Goal: Task Accomplishment & Management: Manage account settings

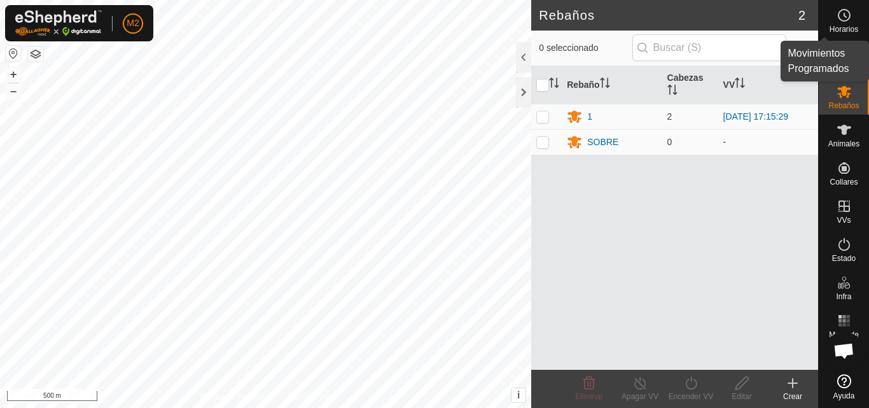
click at [844, 25] on span "Horarios" at bounding box center [844, 29] width 29 height 8
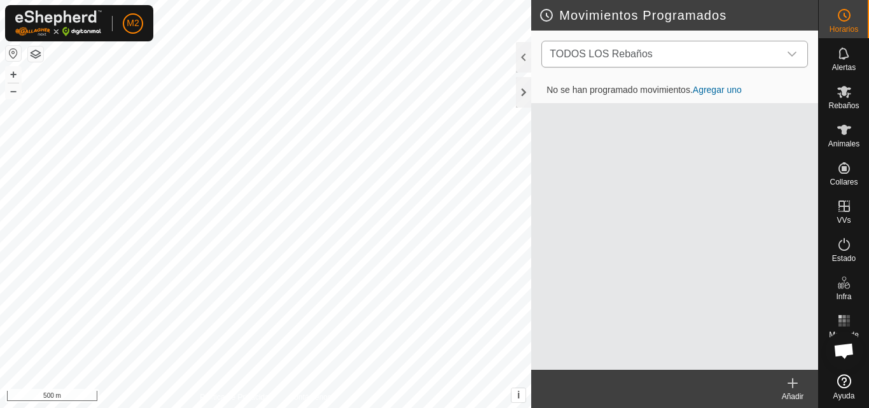
click at [794, 52] on icon "dropdown trigger" at bounding box center [792, 54] width 10 height 10
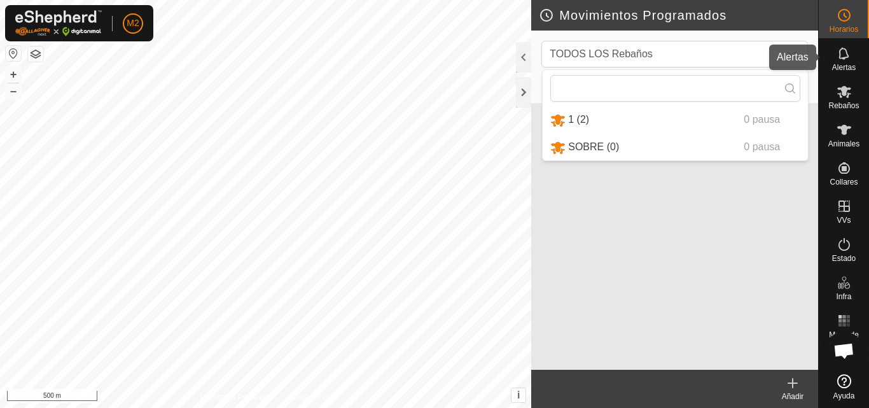
click at [845, 62] on es-notification-svg-icon at bounding box center [844, 53] width 23 height 20
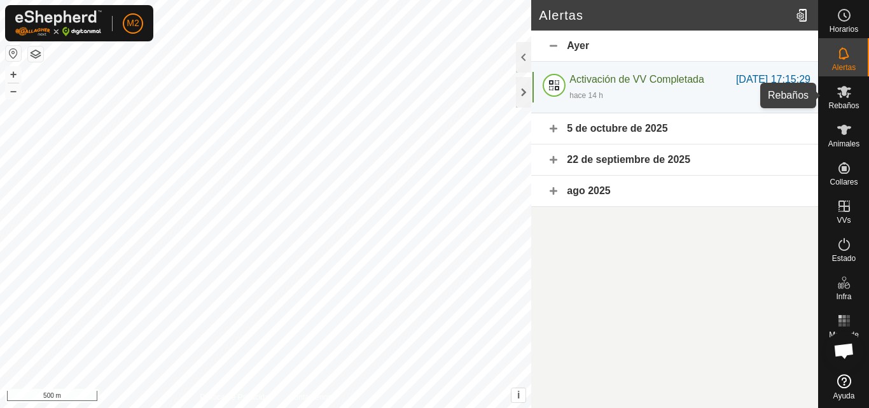
click at [846, 96] on icon at bounding box center [844, 92] width 14 height 12
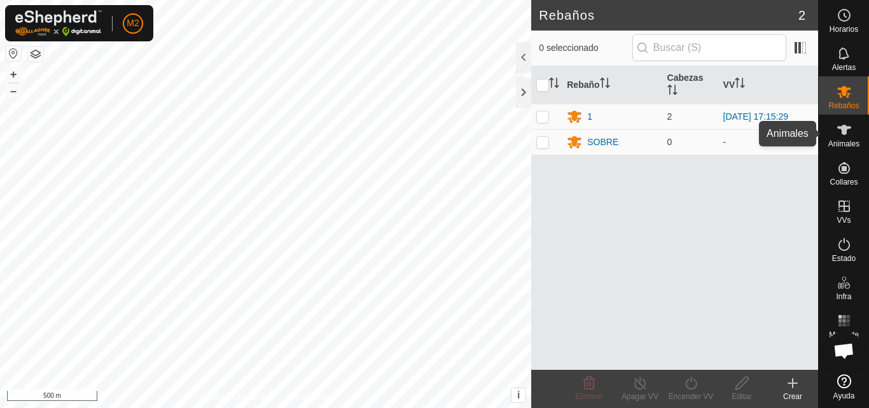
click at [847, 132] on icon at bounding box center [844, 129] width 15 height 15
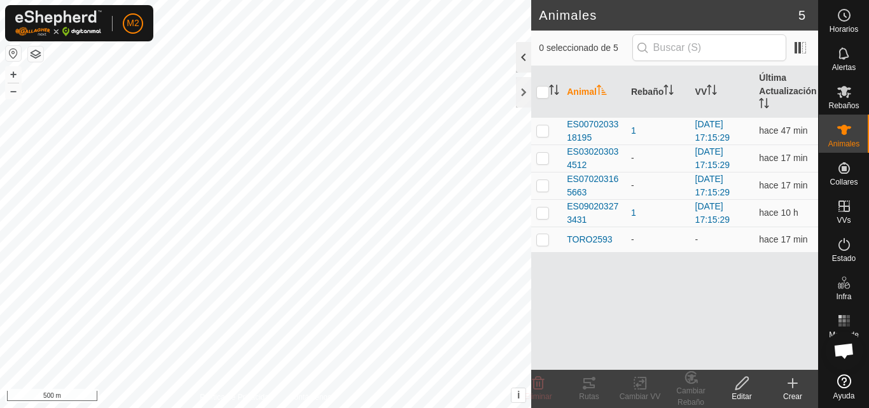
click at [527, 57] on div at bounding box center [523, 57] width 15 height 31
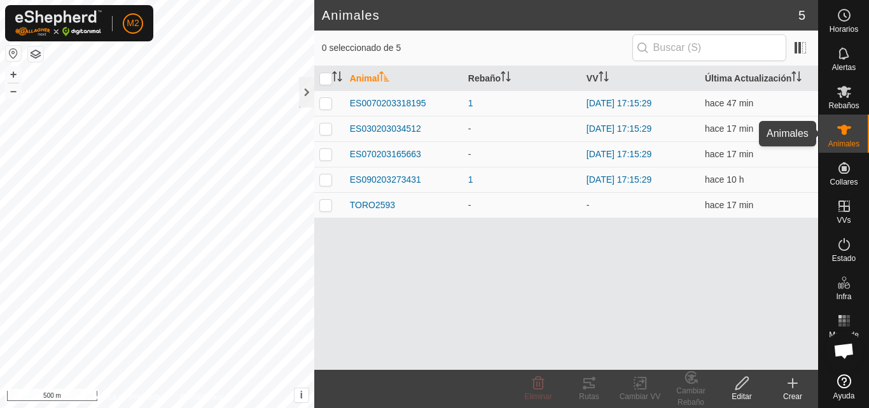
click at [850, 136] on icon at bounding box center [844, 129] width 15 height 15
click at [480, 77] on th "Rebaño" at bounding box center [522, 78] width 118 height 25
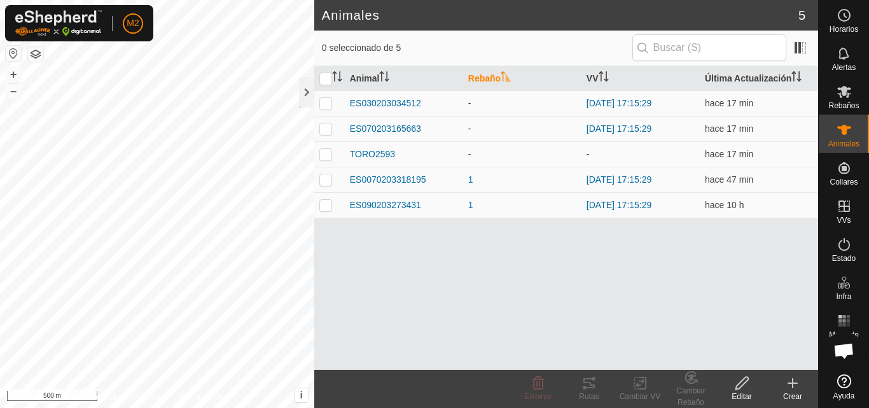
click at [480, 77] on th "Rebaño" at bounding box center [522, 78] width 118 height 25
click at [384, 207] on span "TORO2593" at bounding box center [372, 205] width 45 height 13
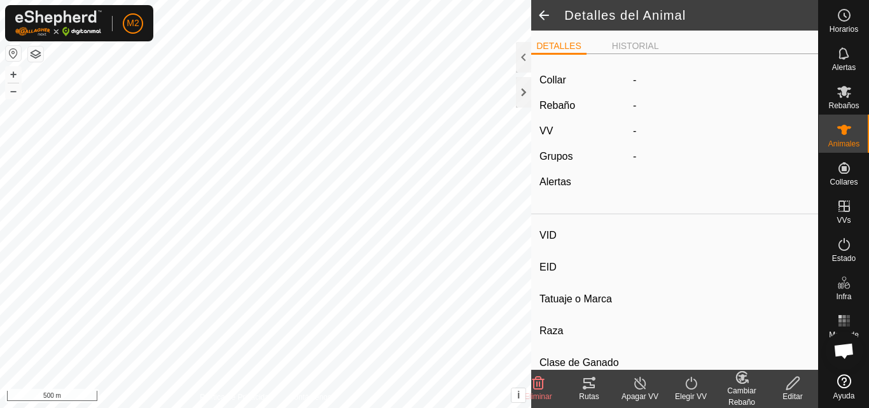
type input "TORO2593"
type input "000000000002593"
type input "-"
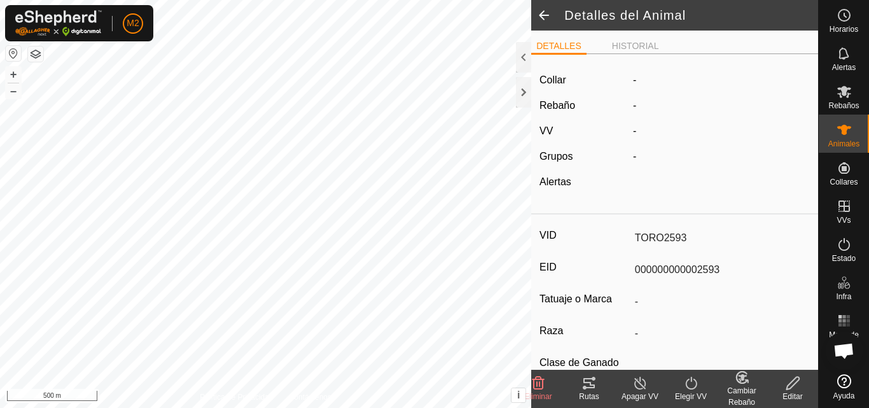
type input "0 kg"
type input "-"
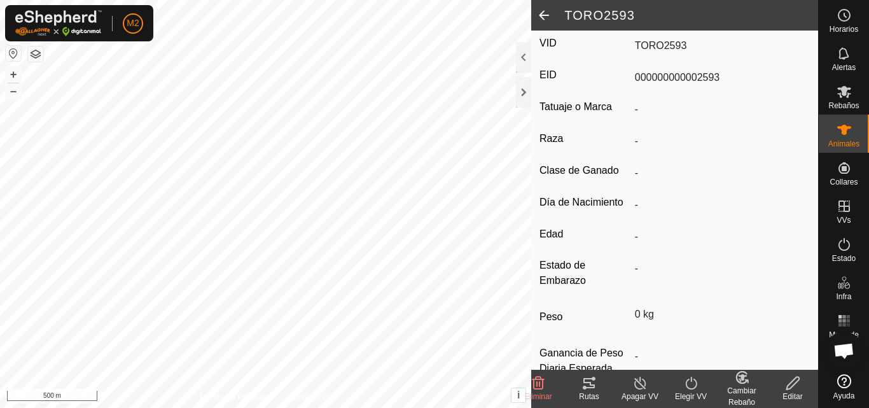
scroll to position [227, 0]
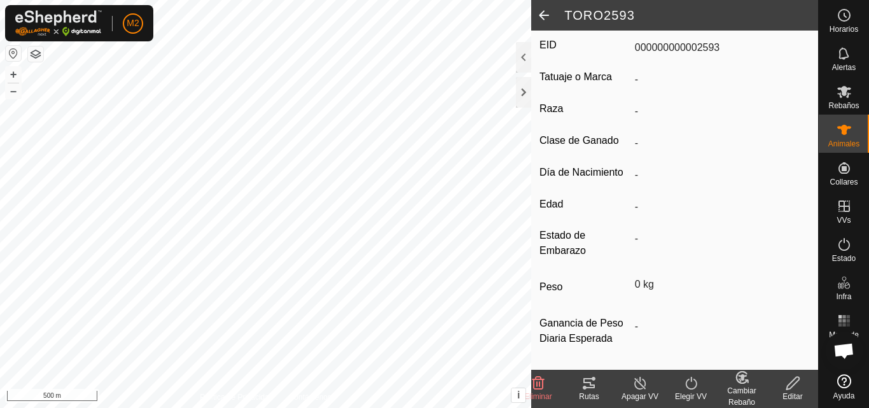
click at [799, 384] on icon at bounding box center [793, 382] width 16 height 15
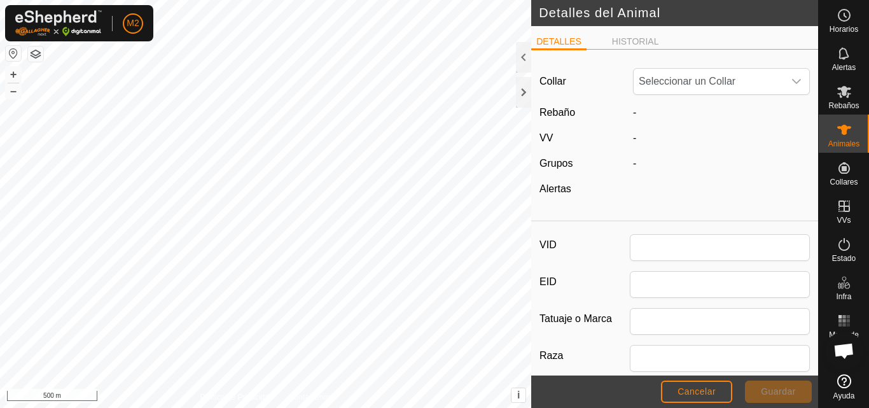
type input "TORO2593"
type input "000000000002593"
type input "0"
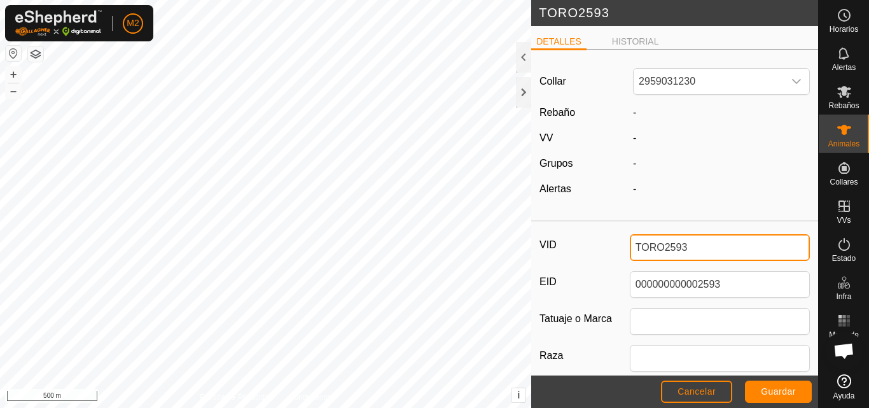
click at [704, 250] on input "TORO2593" at bounding box center [720, 247] width 180 height 27
type input "T"
type input "4512"
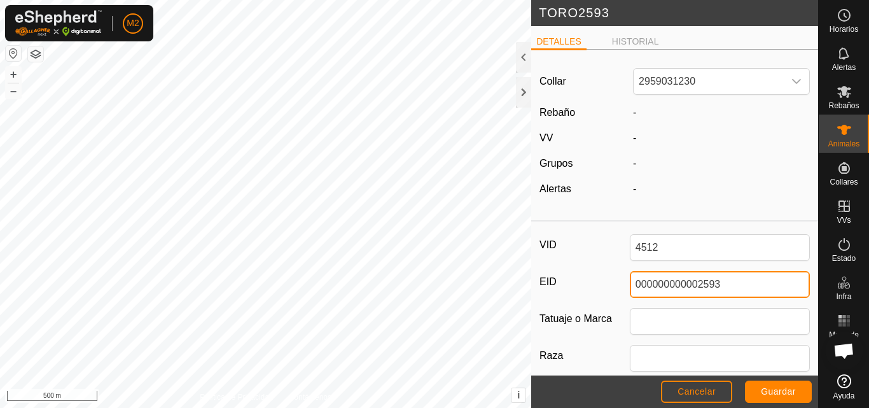
click at [743, 282] on input "000000000002593" at bounding box center [720, 284] width 180 height 27
type input "0"
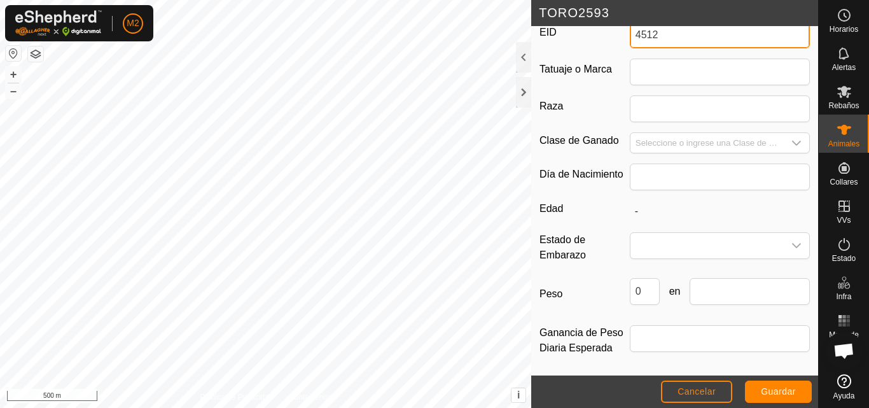
scroll to position [253, 0]
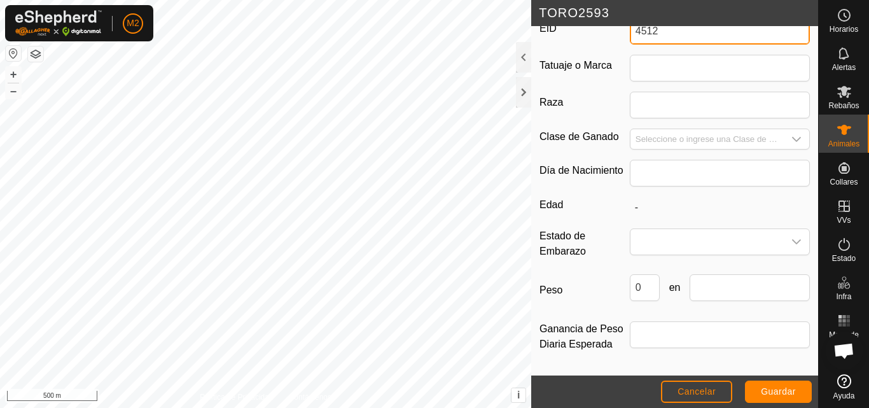
type input "4512"
click at [789, 393] on span "Guardar" at bounding box center [778, 391] width 35 height 10
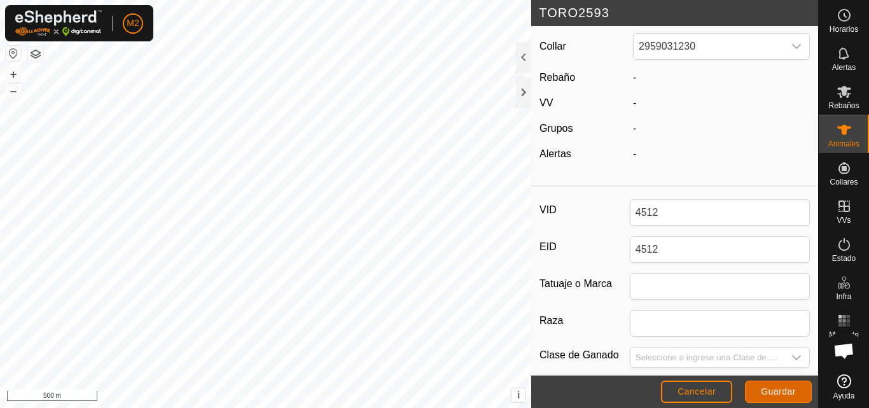
scroll to position [0, 0]
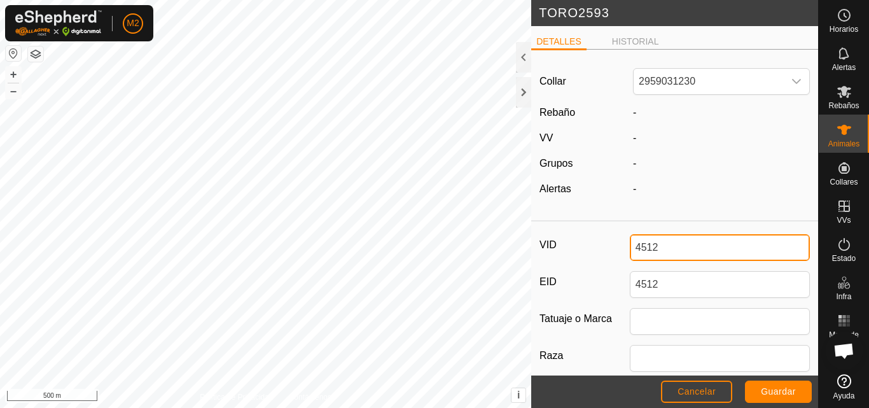
click at [715, 243] on input "4512" at bounding box center [720, 247] width 180 height 27
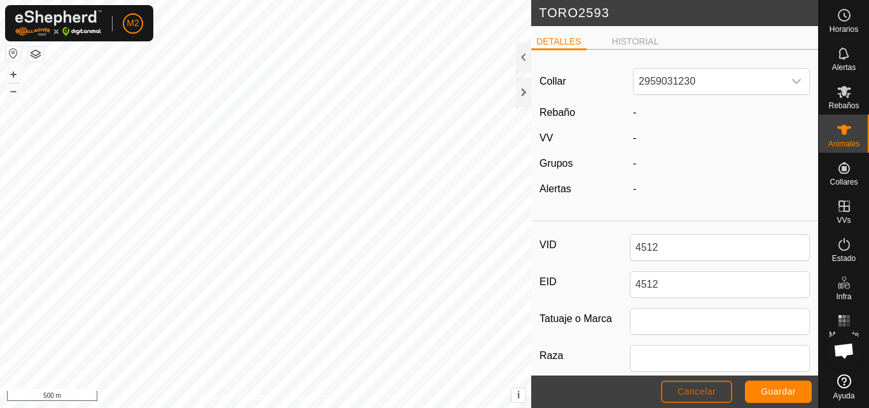
click at [716, 388] on button "Cancelar" at bounding box center [696, 392] width 71 height 22
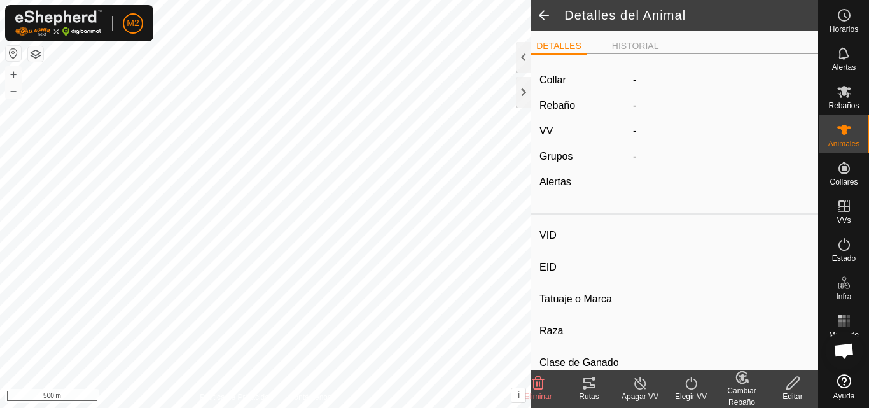
type input "TORO2593"
type input "000000000002593"
type input "-"
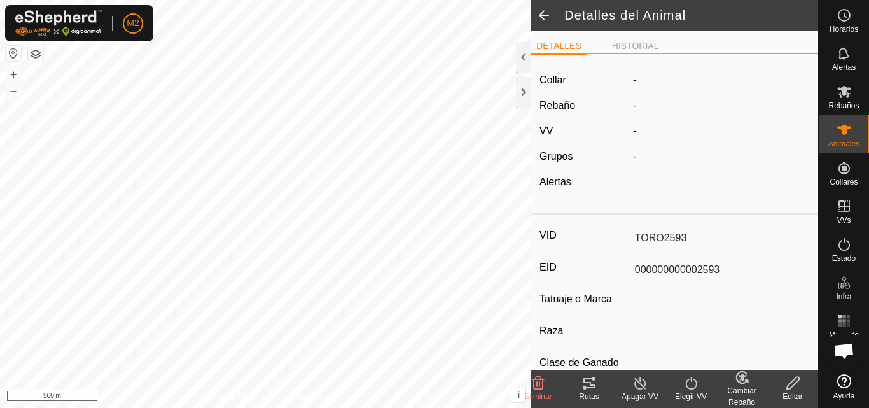
type input "0 kg"
type input "-"
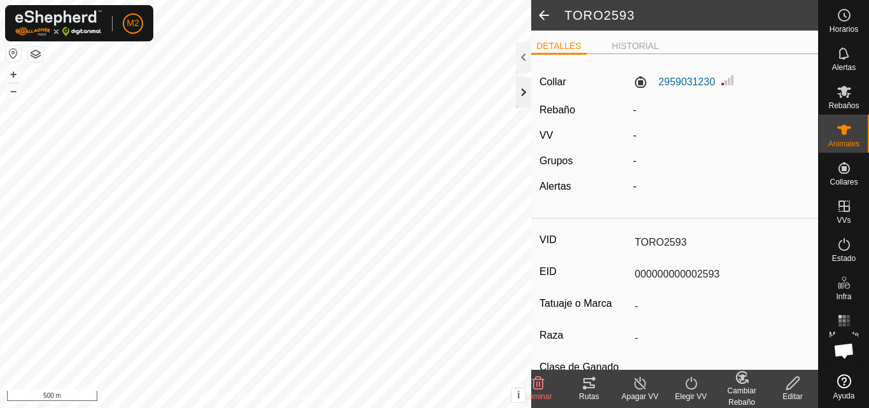
click at [524, 81] on div at bounding box center [523, 92] width 15 height 31
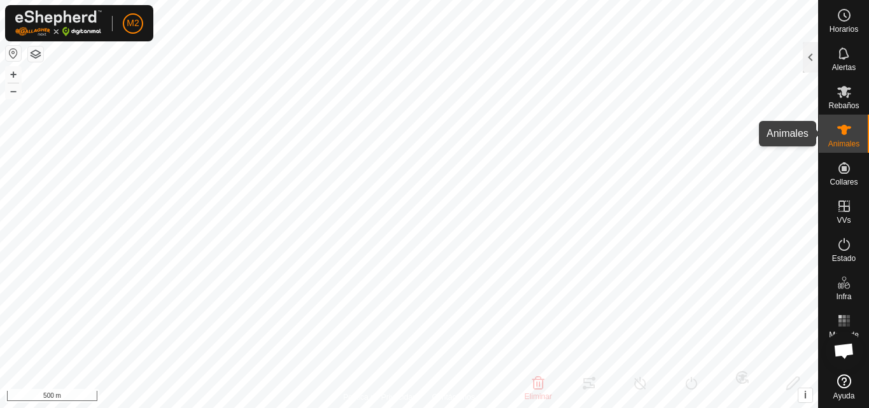
click at [834, 124] on es-animals-svg-icon at bounding box center [844, 130] width 23 height 20
click at [830, 134] on div "Animales" at bounding box center [844, 134] width 50 height 38
click at [804, 67] on div at bounding box center [810, 57] width 15 height 31
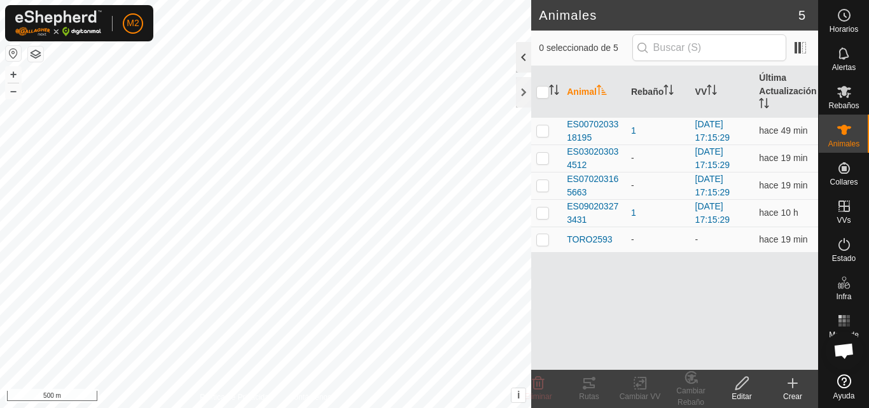
click at [521, 57] on div at bounding box center [523, 57] width 15 height 31
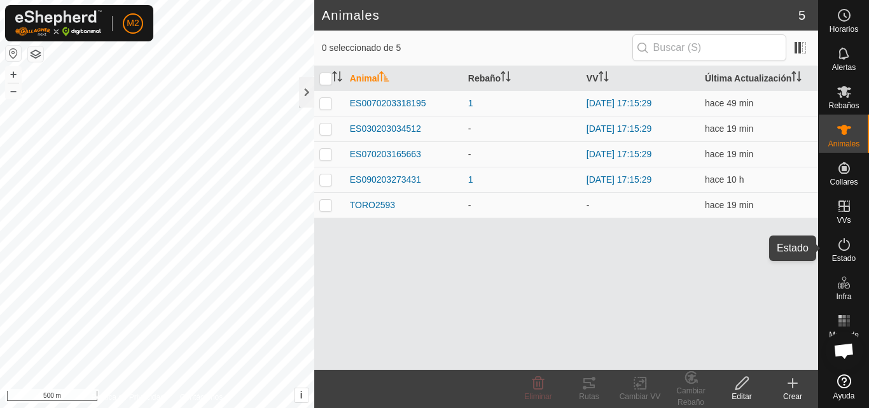
click at [842, 244] on icon at bounding box center [844, 244] width 15 height 15
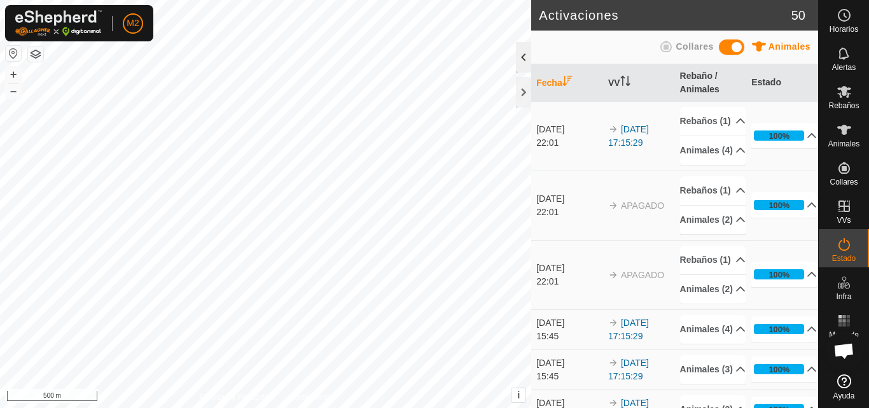
click at [518, 54] on div at bounding box center [523, 57] width 15 height 31
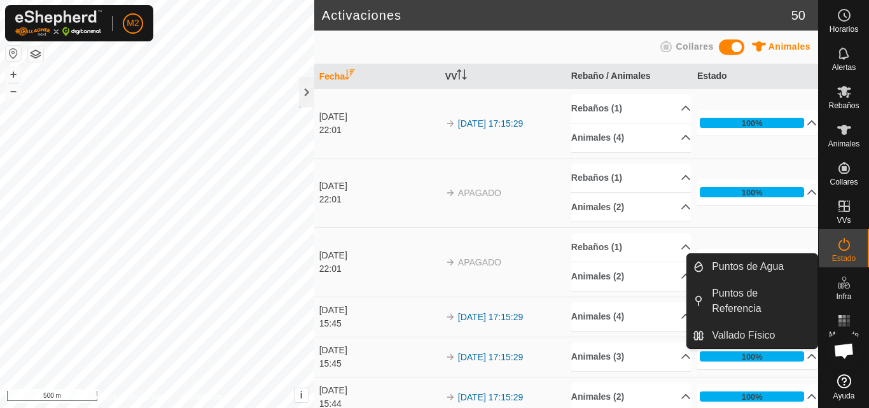
click at [34, 52] on button "button" at bounding box center [35, 53] width 15 height 15
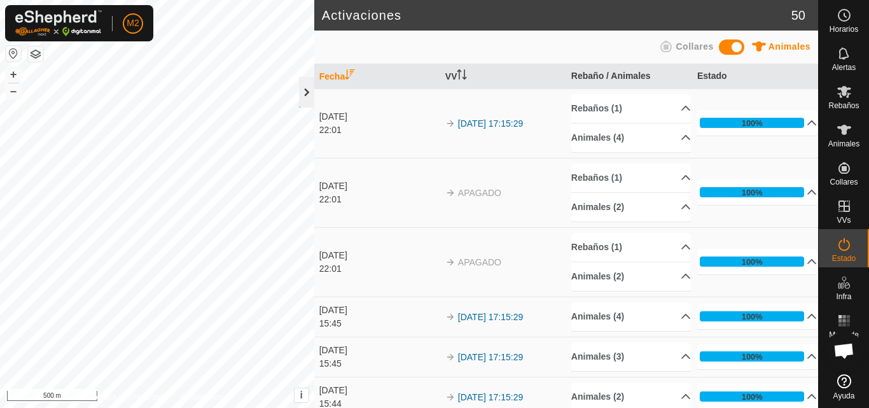
click at [302, 93] on div at bounding box center [306, 92] width 15 height 31
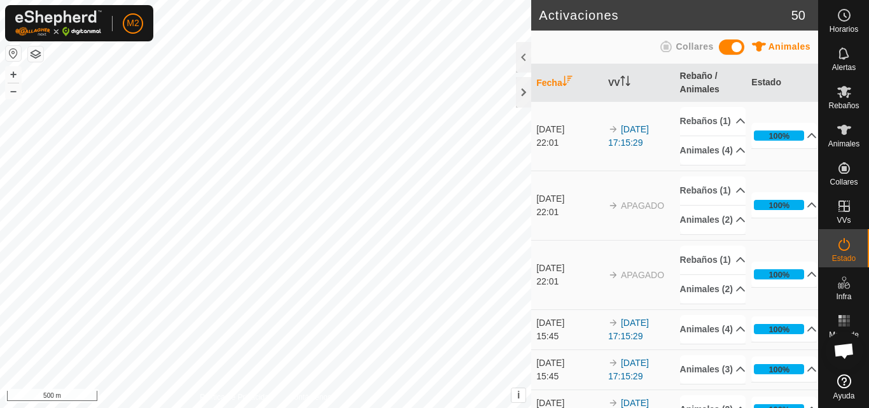
click at [87, 0] on html "M2 Horarios Alertas Rebaños Animales Collares VVs Estado Infra Mapa de Calor Ay…" at bounding box center [434, 204] width 869 height 408
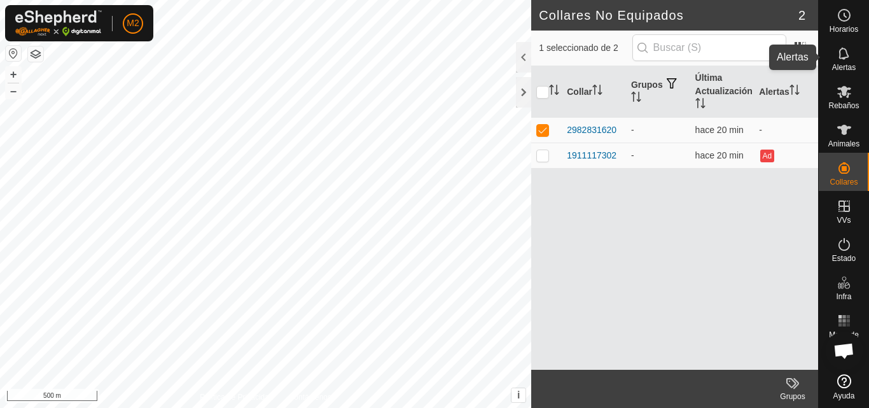
click at [844, 59] on icon at bounding box center [844, 53] width 10 height 12
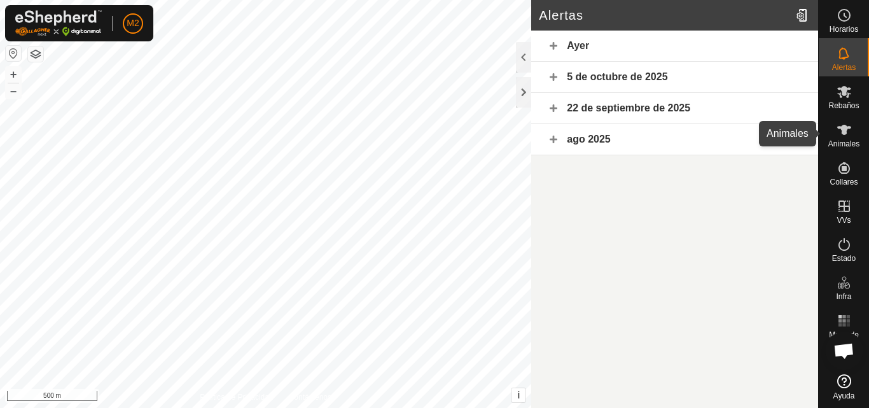
click at [843, 137] on es-animals-svg-icon at bounding box center [844, 130] width 23 height 20
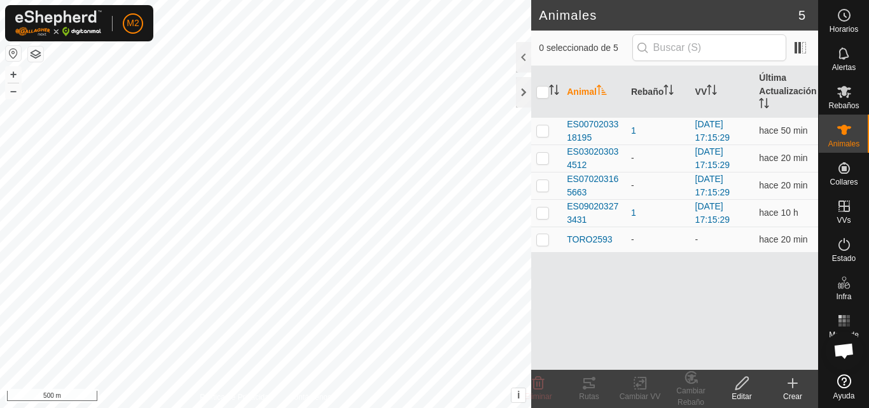
click at [741, 387] on icon at bounding box center [742, 383] width 13 height 13
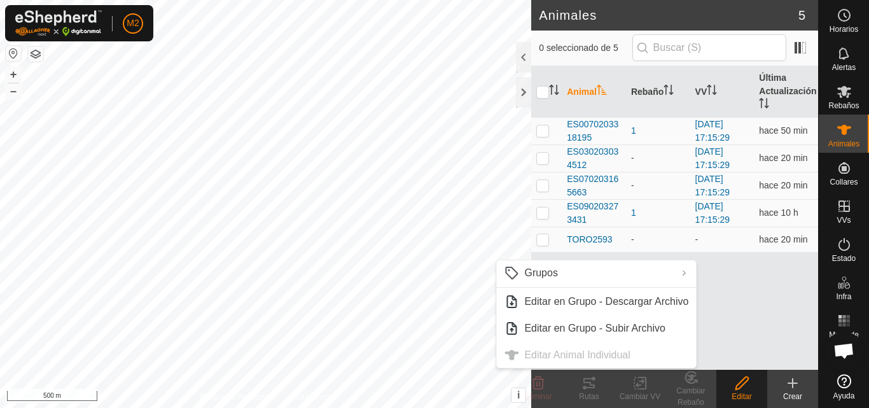
click at [631, 353] on ul "Grupos Limpiar Grupos Gestionar Grupos Editar en Grupo - Descargar Archivo Edit…" at bounding box center [596, 314] width 200 height 108
click at [772, 270] on div "Animal Rebaño VV Última Actualización ES0070203318195 1 [DATE] 17:15:29 hace 50…" at bounding box center [674, 218] width 287 height 304
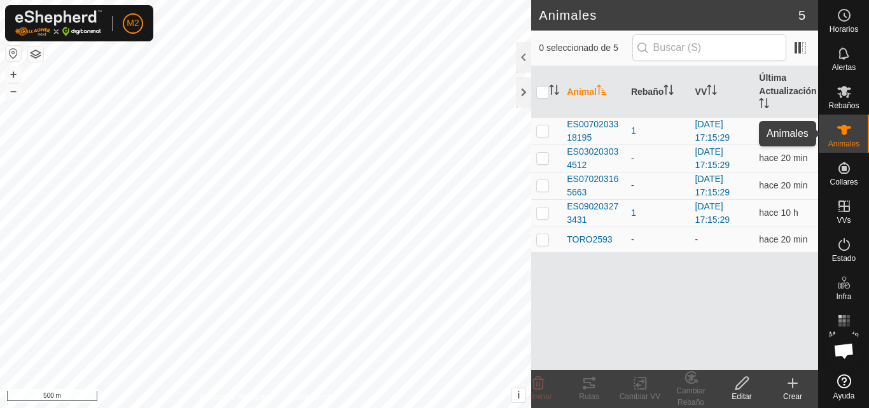
click at [842, 140] on span "Animales" at bounding box center [843, 144] width 31 height 8
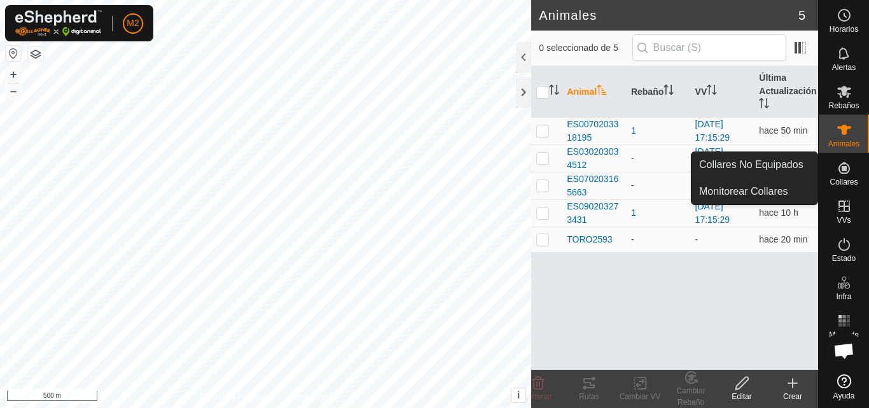
click at [841, 172] on icon at bounding box center [844, 167] width 15 height 15
click at [784, 162] on link "Collares No Equipados" at bounding box center [755, 164] width 126 height 25
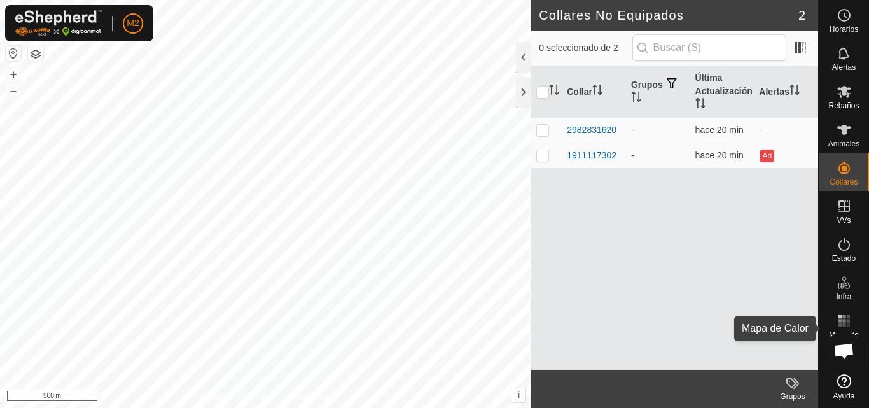
click at [844, 312] on es-heatmap-svg-icon at bounding box center [844, 321] width 23 height 20
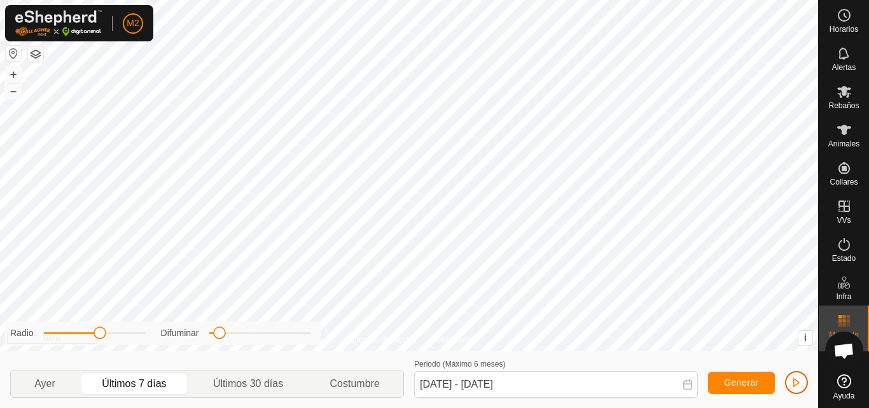
click at [803, 375] on button "button" at bounding box center [796, 382] width 23 height 23
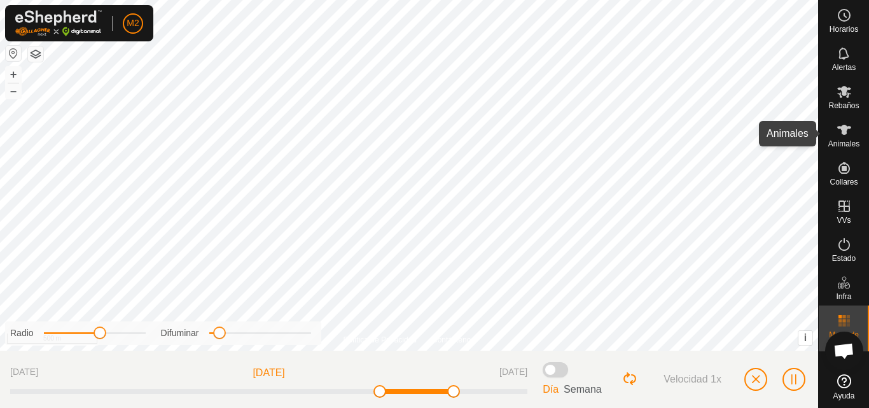
click at [842, 136] on icon at bounding box center [844, 129] width 15 height 15
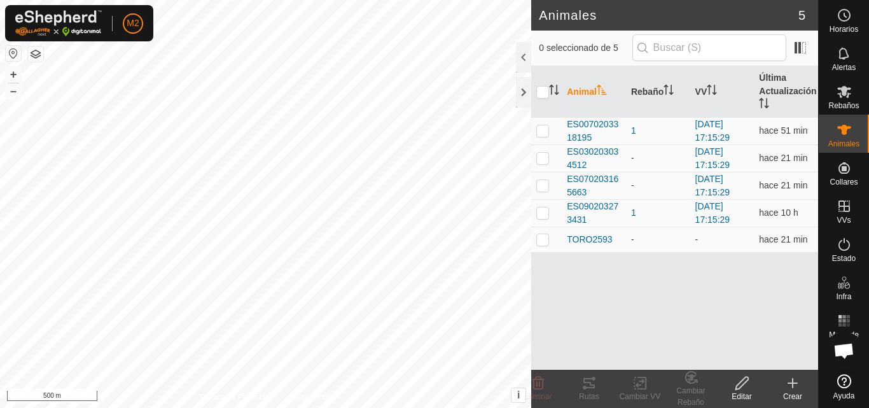
click at [799, 388] on icon at bounding box center [792, 382] width 15 height 15
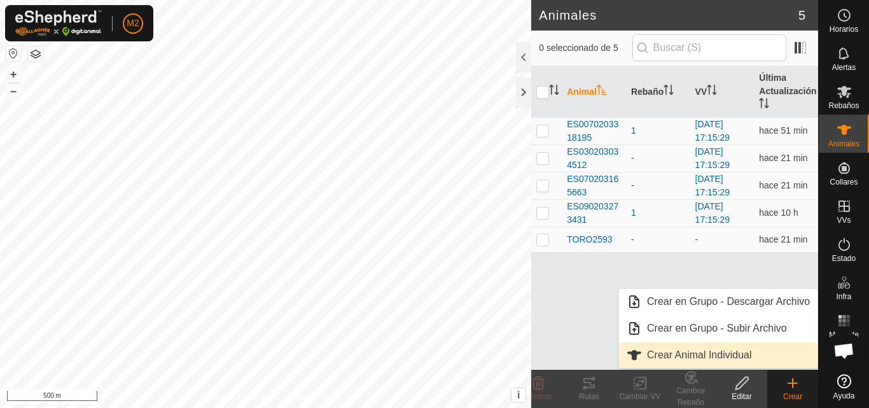
click at [737, 353] on link "Crear Animal Individual" at bounding box center [718, 354] width 199 height 25
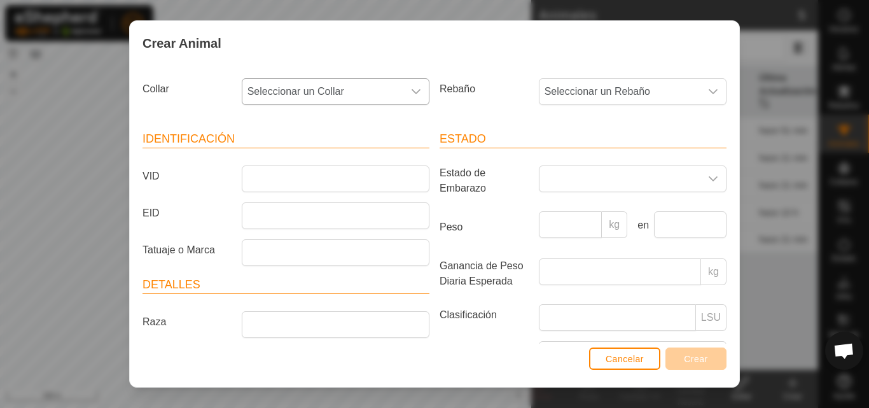
click at [412, 91] on icon "dropdown trigger" at bounding box center [416, 91] width 9 height 5
click at [307, 185] on li "2982831620" at bounding box center [334, 183] width 183 height 25
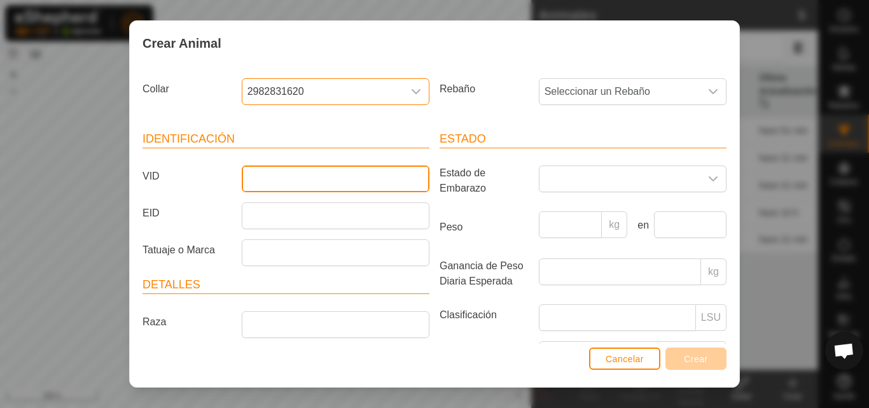
click at [323, 185] on input "VID" at bounding box center [336, 178] width 188 height 27
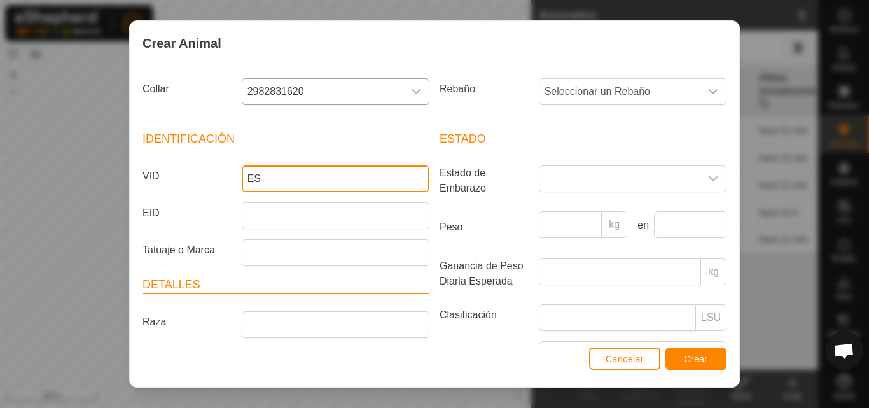
type input "E"
type input "4512"
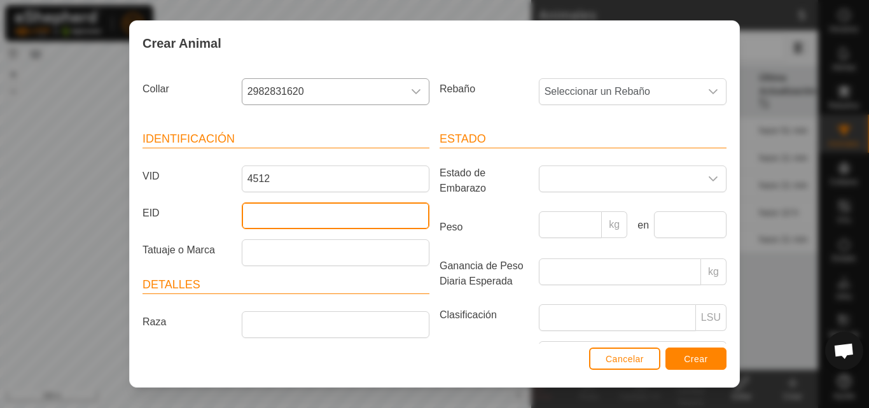
click at [332, 210] on input "EID" at bounding box center [336, 215] width 188 height 27
type input "4512"
click at [708, 90] on icon "dropdown trigger" at bounding box center [713, 92] width 10 height 10
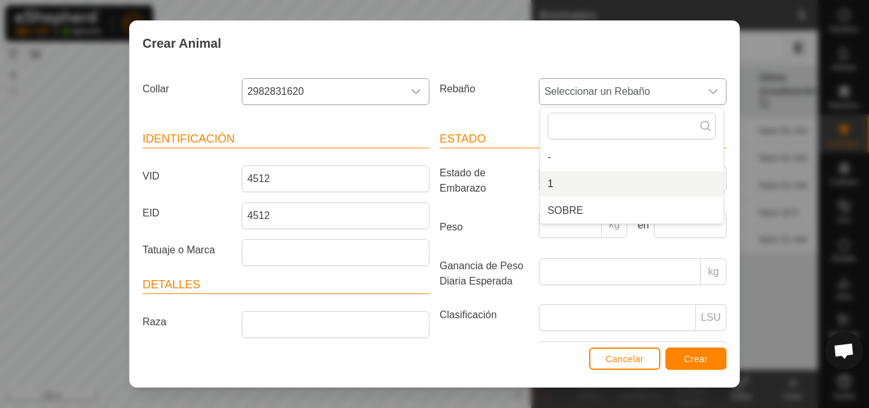
click at [547, 185] on li "1" at bounding box center [631, 183] width 183 height 25
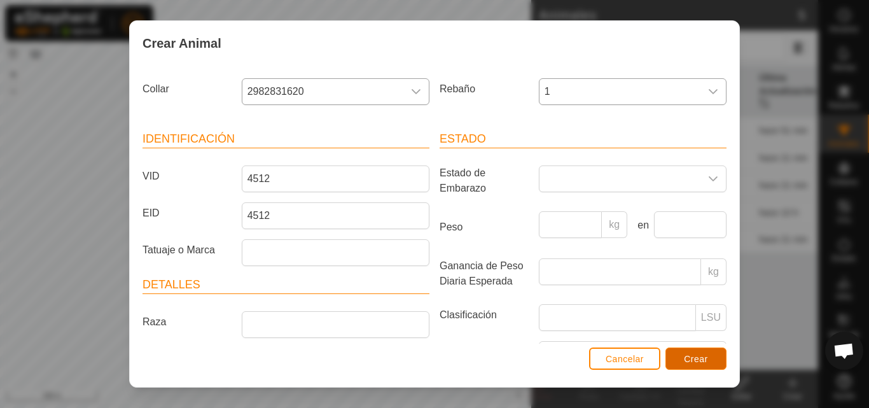
click at [698, 363] on span "Crear" at bounding box center [696, 359] width 24 height 10
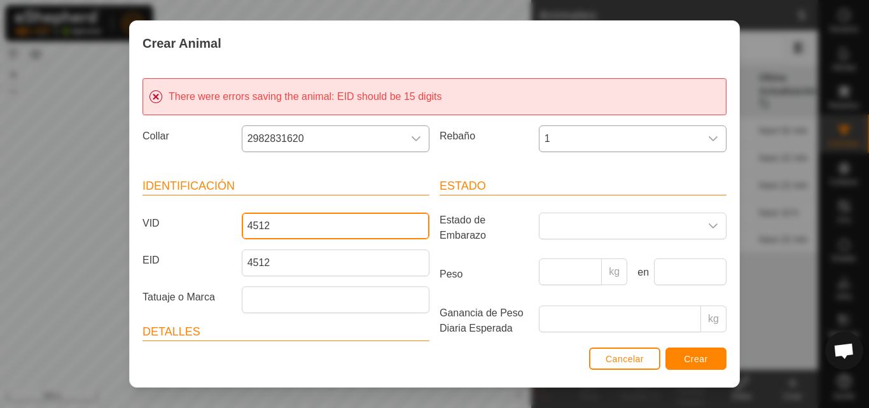
click at [343, 227] on input "4512" at bounding box center [336, 226] width 188 height 27
type input "4"
type input "1862"
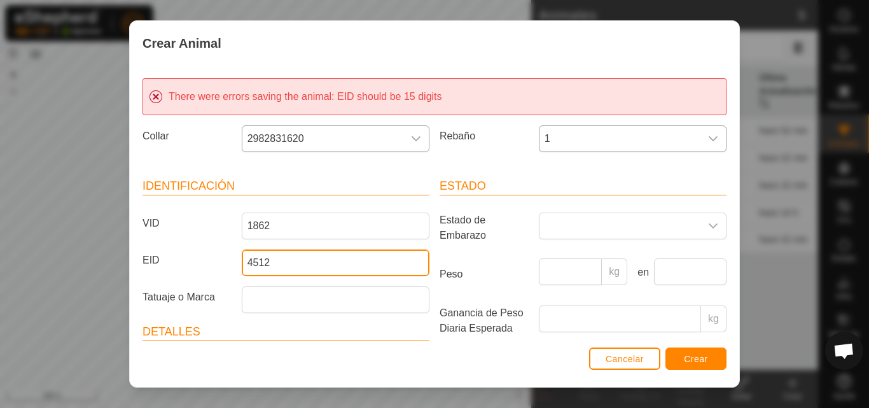
click at [273, 265] on input "4512" at bounding box center [336, 262] width 188 height 27
type input "4"
click at [246, 263] on input "1862" at bounding box center [336, 262] width 188 height 27
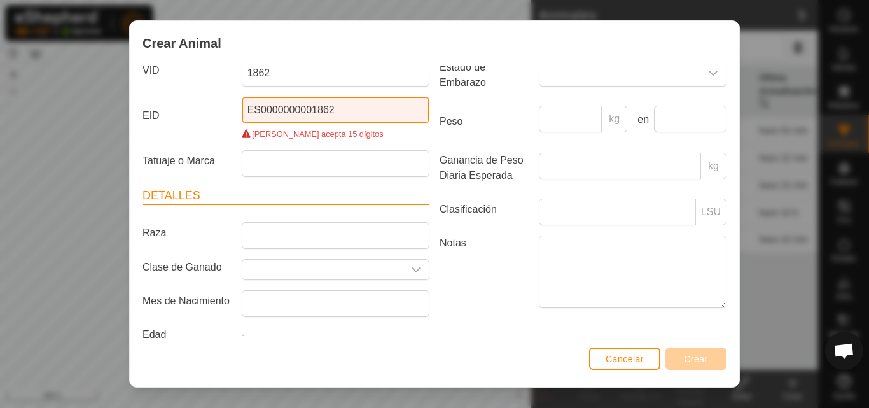
scroll to position [172, 0]
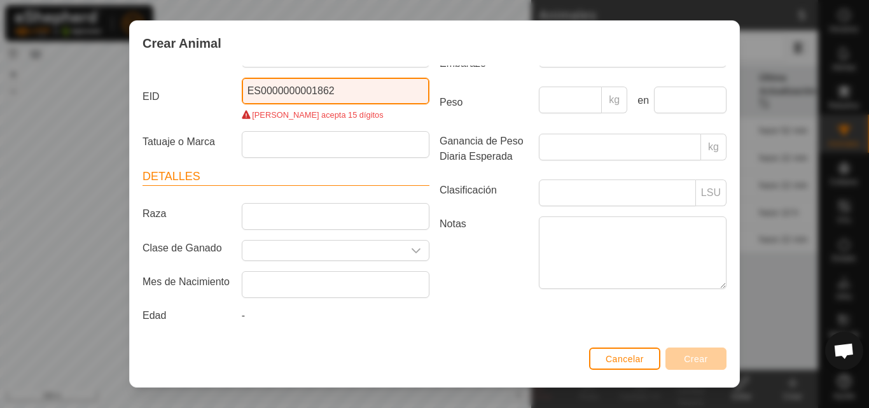
type input "ES0000000001862"
click at [635, 362] on span "Cancelar" at bounding box center [625, 359] width 38 height 10
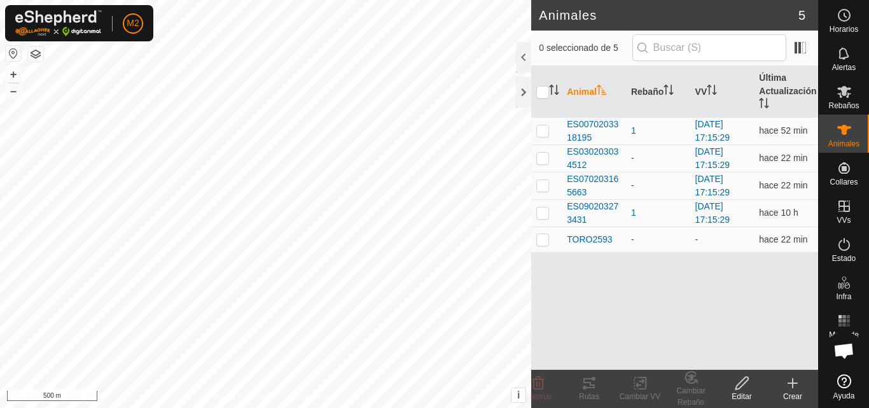
click at [794, 386] on icon at bounding box center [792, 382] width 15 height 15
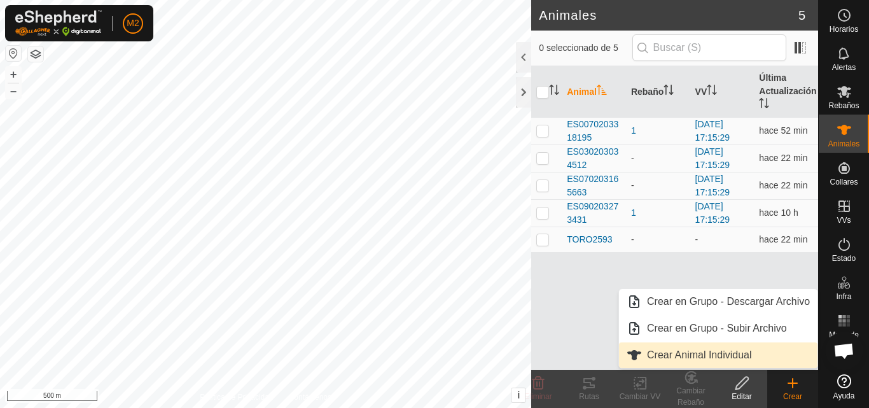
click at [753, 353] on link "Crear Animal Individual" at bounding box center [718, 354] width 199 height 25
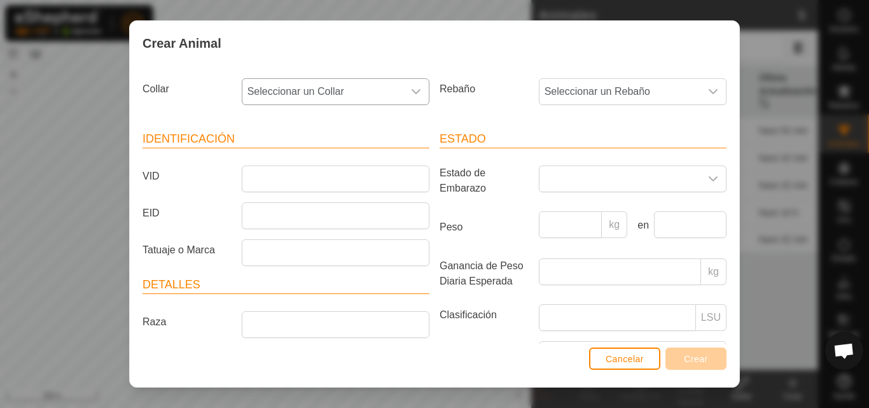
click at [405, 90] on div "dropdown trigger" at bounding box center [415, 91] width 25 height 25
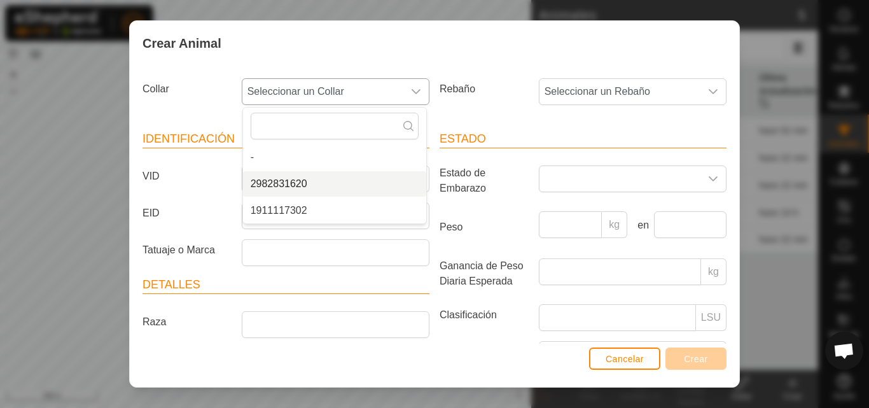
click at [316, 183] on li "2982831620" at bounding box center [334, 183] width 183 height 25
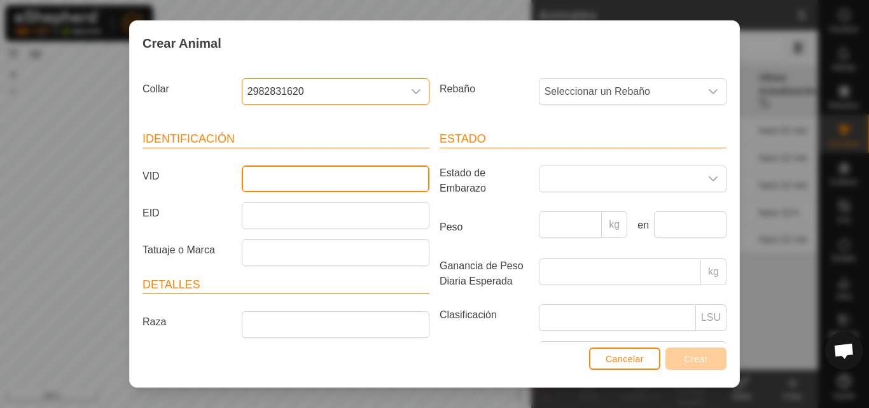
click at [319, 175] on input "VID" at bounding box center [336, 178] width 188 height 27
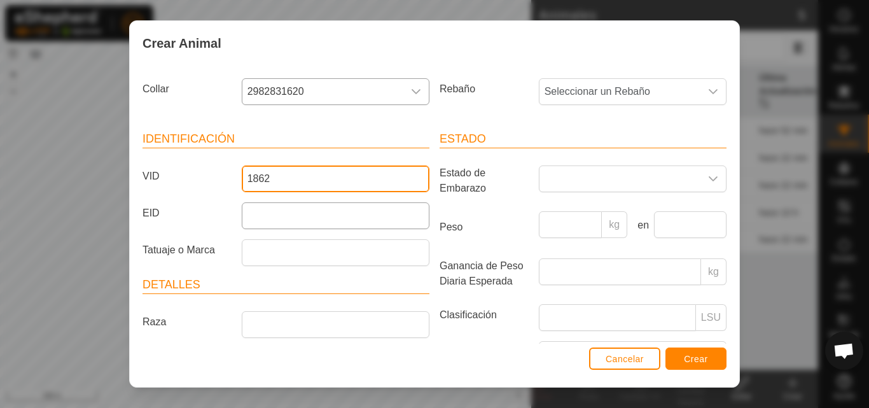
type input "1862"
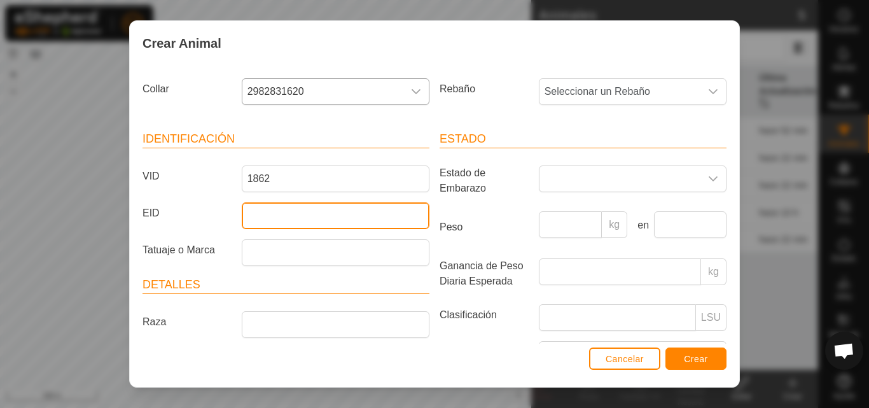
click at [319, 207] on input "EID" at bounding box center [336, 215] width 188 height 27
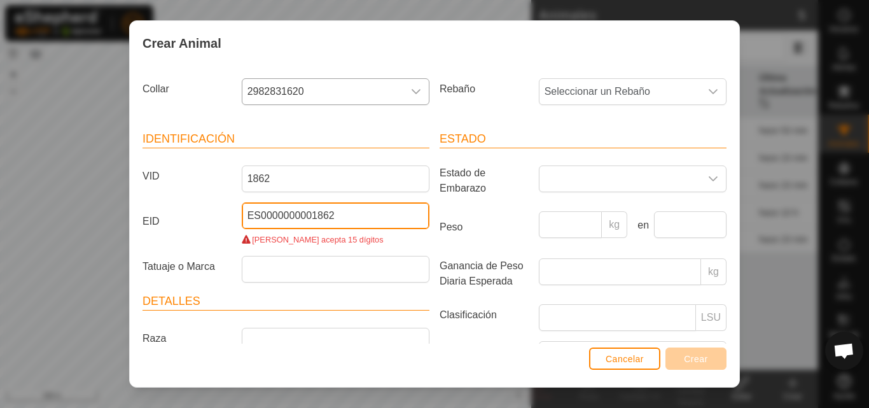
click at [268, 215] on input "ES0000000001862" at bounding box center [336, 215] width 188 height 27
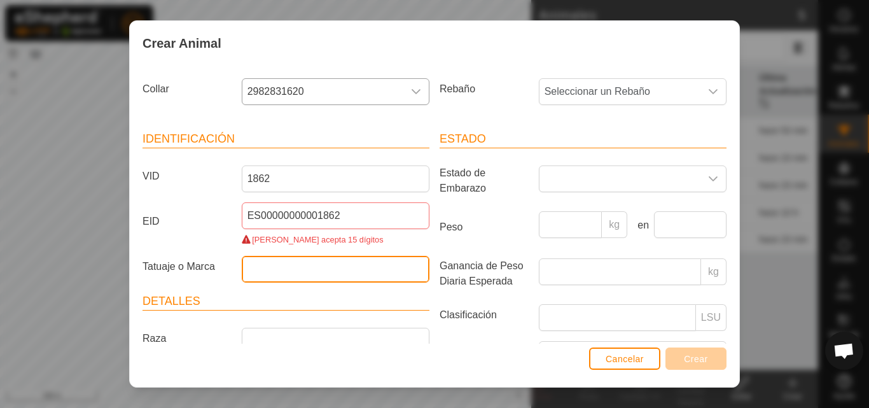
click at [370, 269] on input "Tatuaje o Marca" at bounding box center [336, 269] width 188 height 27
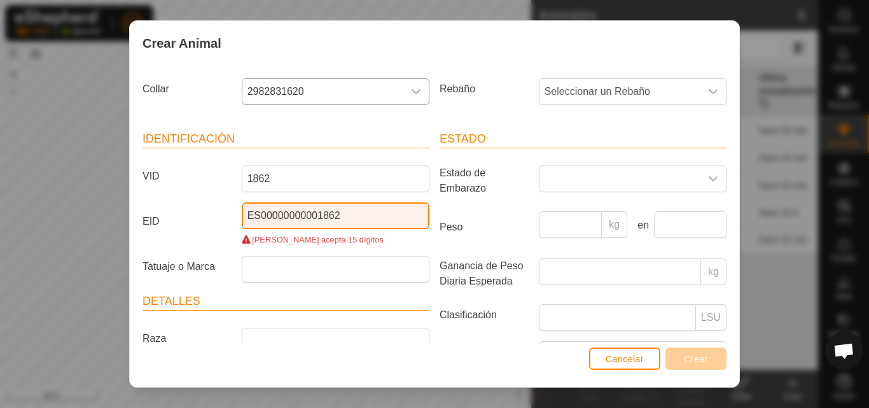
click at [258, 216] on input "ES00000000001862" at bounding box center [336, 215] width 188 height 27
click at [258, 219] on input "[US_VEHICLE_IDENTIFICATION_NUMBER]" at bounding box center [336, 215] width 188 height 27
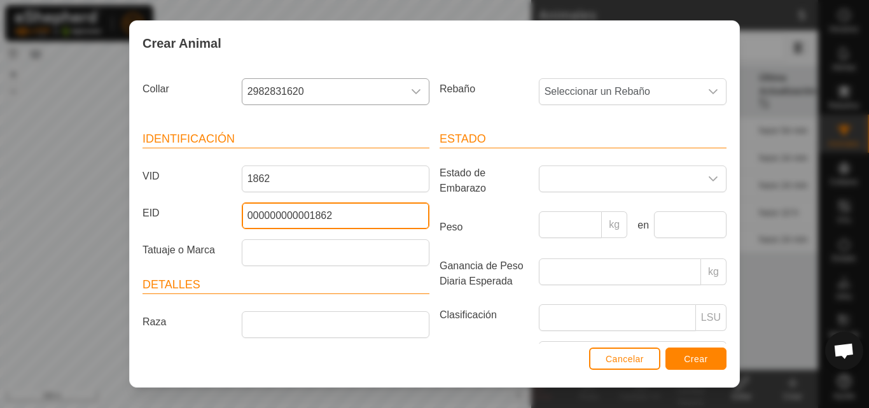
type input "000000000001862"
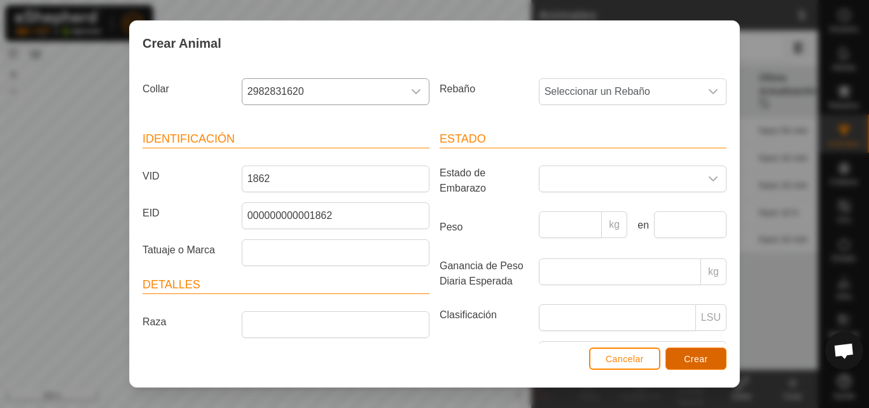
click at [702, 358] on span "Crear" at bounding box center [696, 359] width 24 height 10
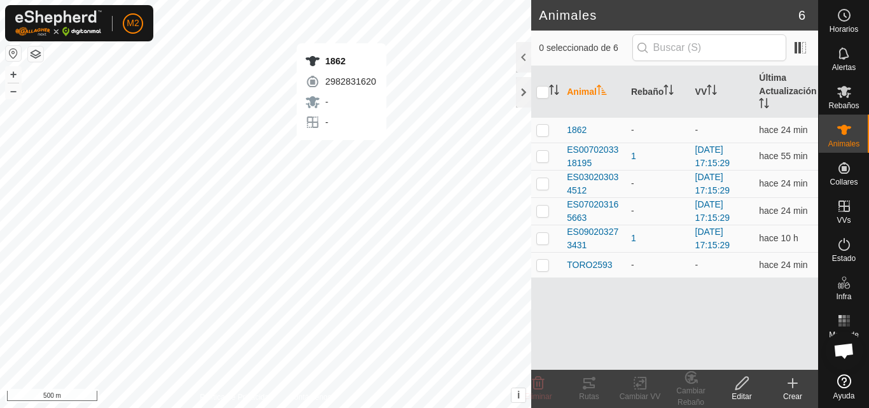
checkbox input "true"
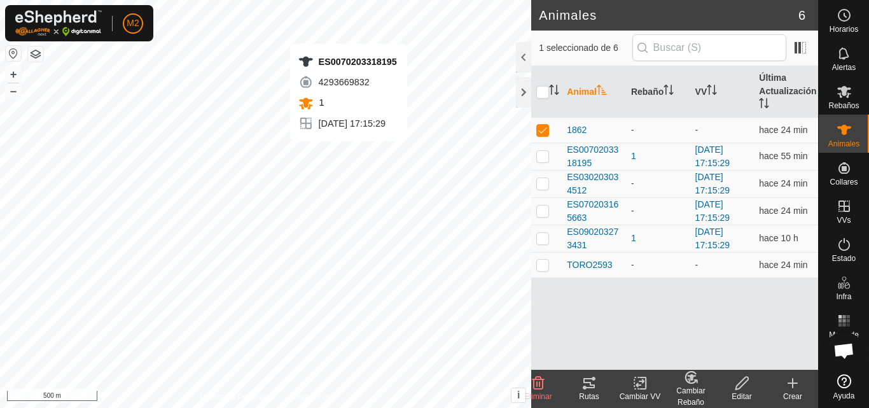
checkbox input "true"
checkbox input "false"
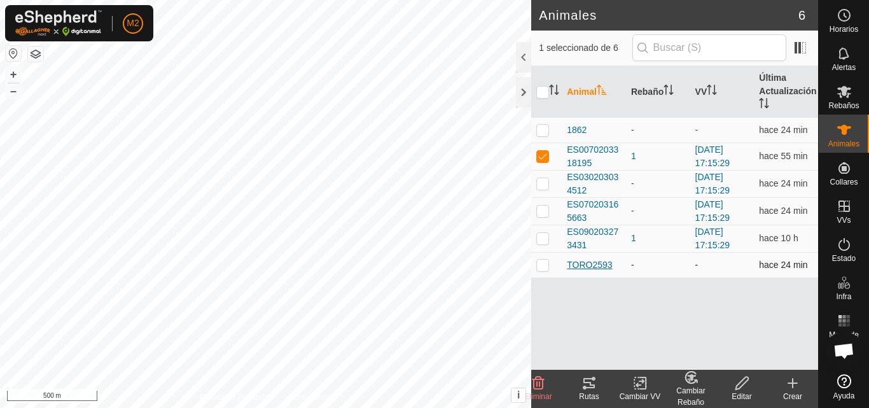
click at [585, 258] on span "TORO2593" at bounding box center [589, 264] width 45 height 13
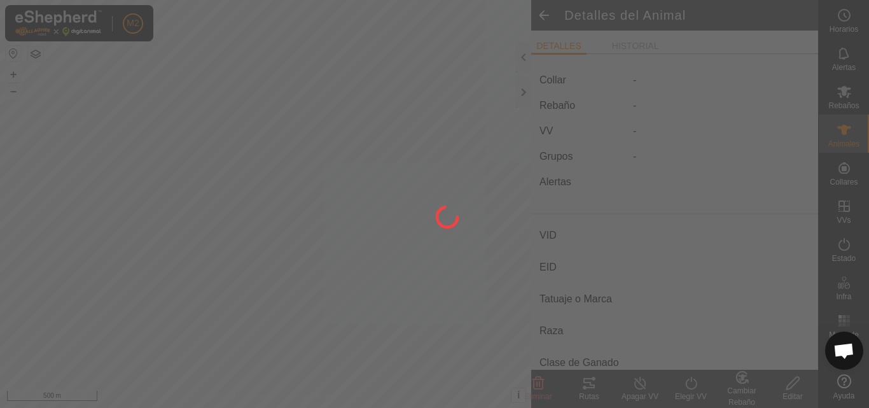
type input "TORO2593"
type input "000000000002593"
type input "-"
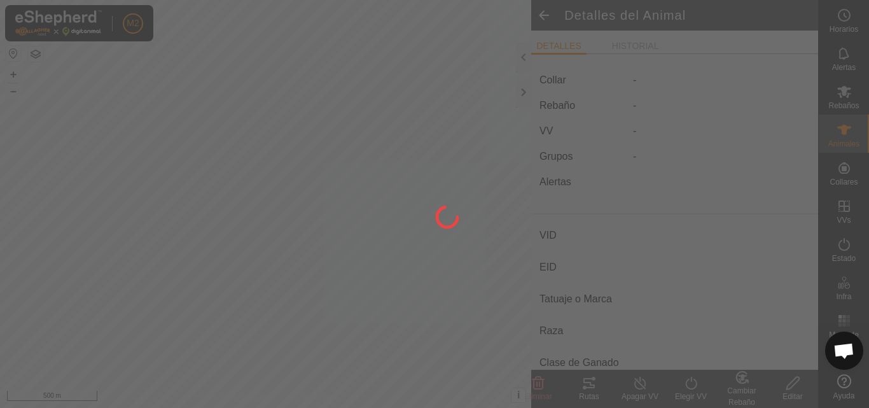
type input "0 kg"
type input "-"
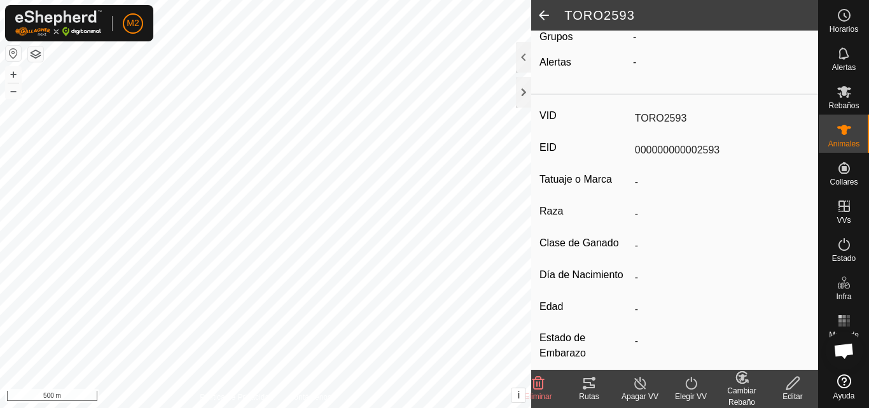
scroll to position [143, 0]
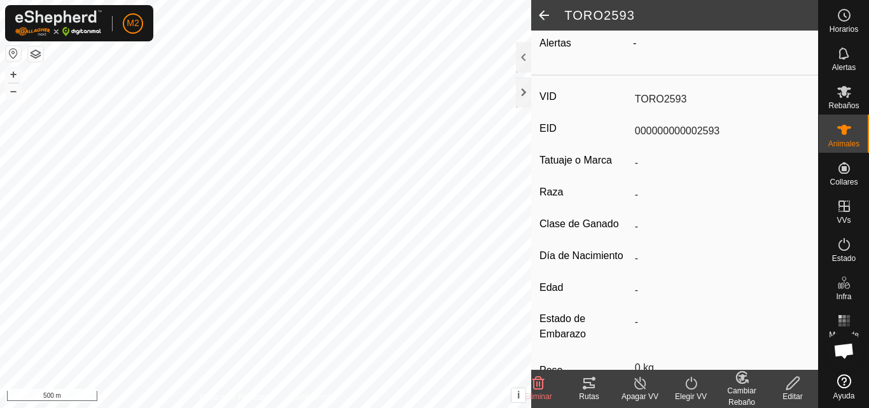
click at [795, 389] on icon at bounding box center [793, 382] width 16 height 15
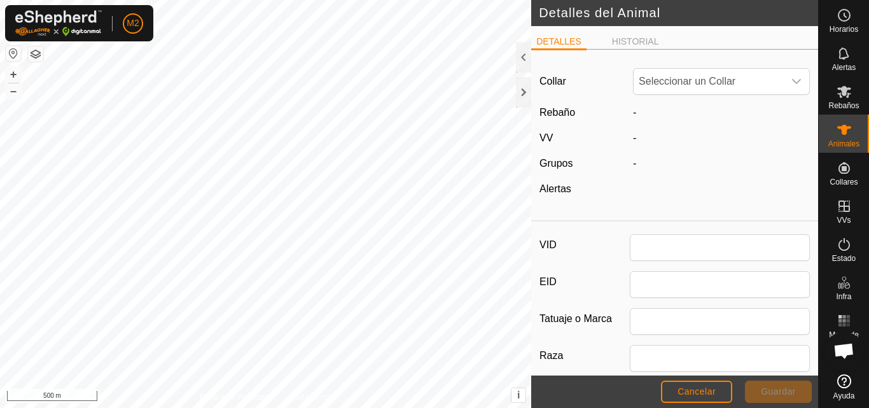
type input "TORO2593"
type input "000000000002593"
type input "0"
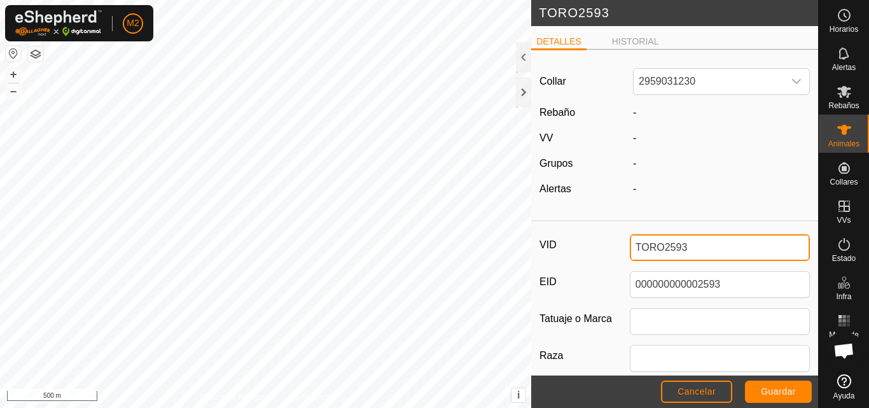
click at [737, 242] on input "TORO2593" at bounding box center [720, 247] width 180 height 27
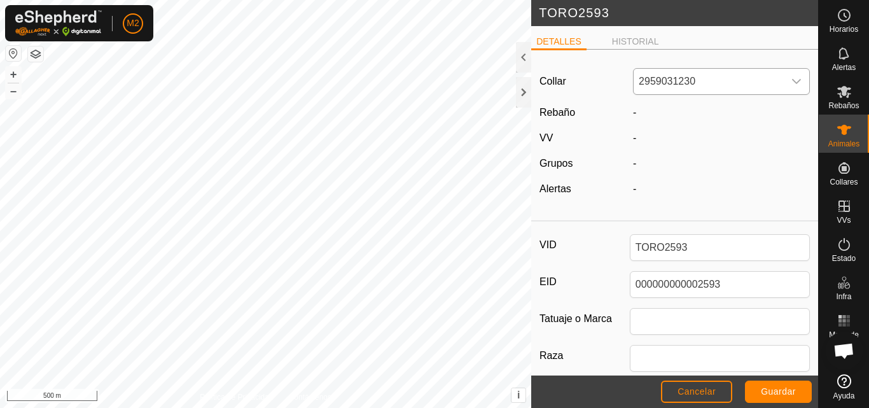
click at [792, 78] on icon "dropdown trigger" at bounding box center [797, 81] width 10 height 10
click at [694, 169] on li "2959031230" at bounding box center [718, 173] width 169 height 25
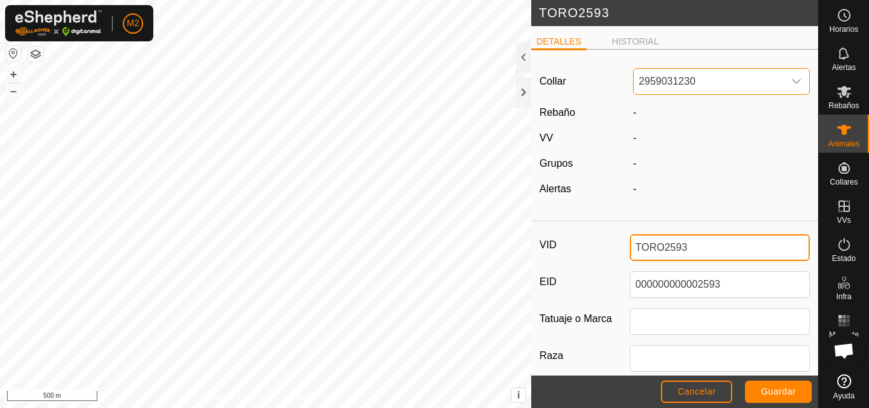
click at [696, 244] on input "TORO2593" at bounding box center [720, 247] width 180 height 27
type input "T"
type input "1422"
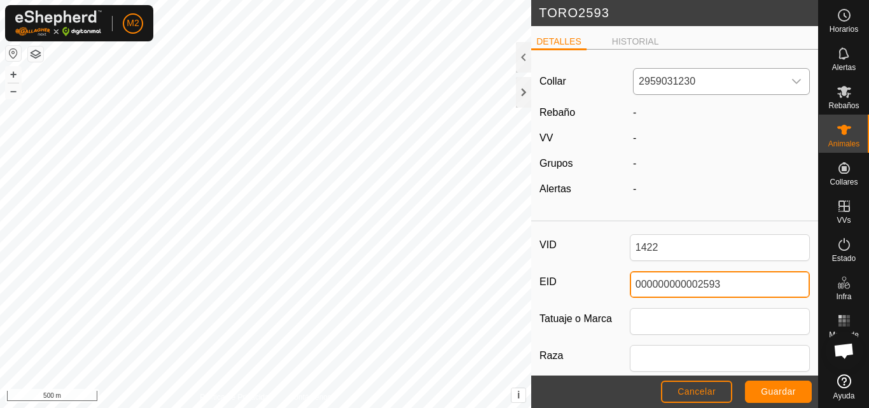
click at [736, 291] on input "000000000002593" at bounding box center [720, 284] width 180 height 27
type input "000000000001422"
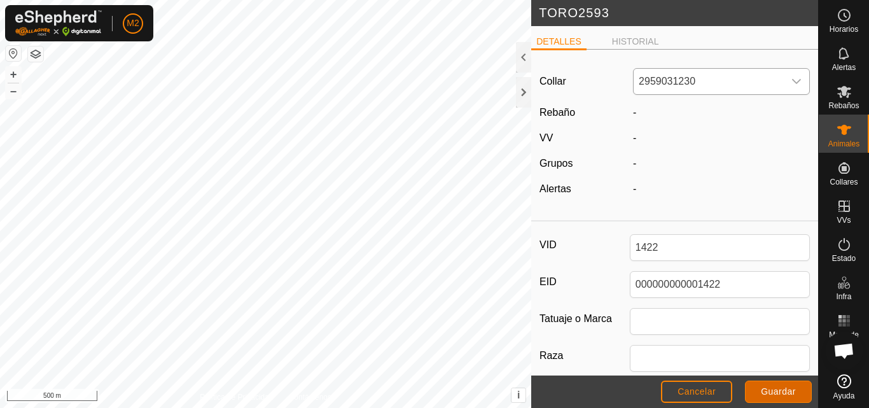
click at [771, 387] on span "Guardar" at bounding box center [778, 391] width 35 height 10
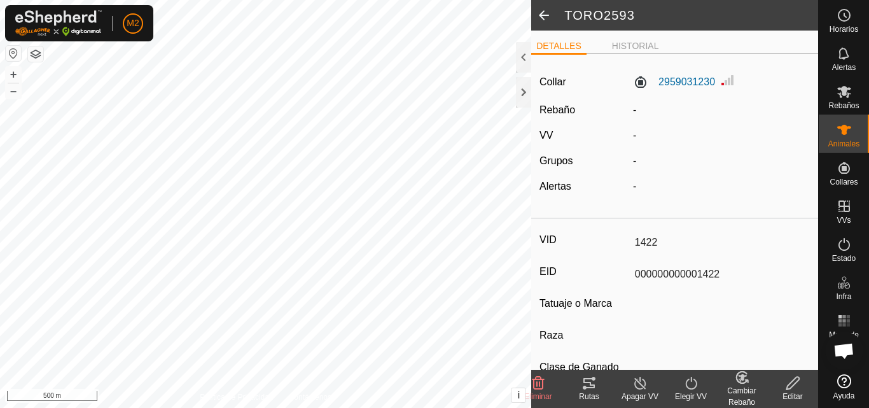
type input "TORO2593"
type input "000000000002593"
type input "-"
type input "0 kg"
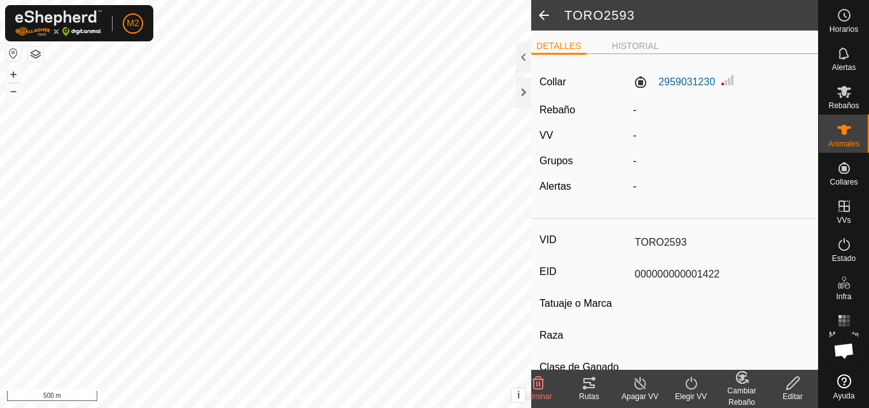
type input "-"
type input "1422"
type input "000000000001422"
click at [690, 393] on div "Elegir VV" at bounding box center [691, 396] width 51 height 11
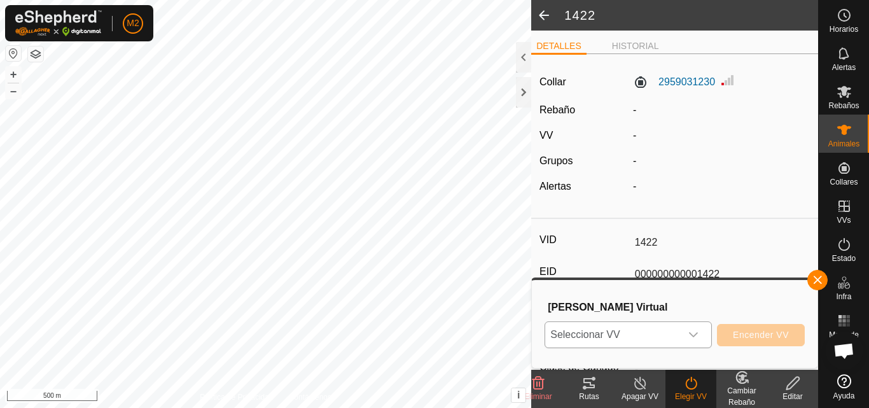
click at [694, 333] on icon "dropdown trigger" at bounding box center [693, 335] width 10 height 10
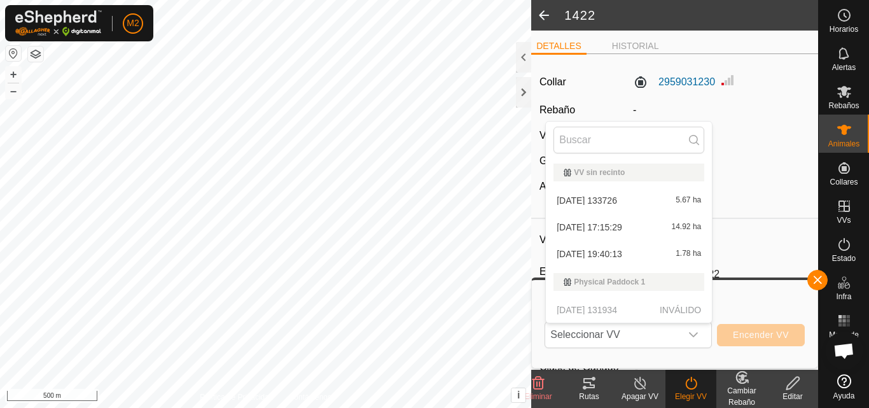
click at [746, 144] on div "Collar 2959031230 Rebaño - VV - Grupos - Alertas -" at bounding box center [674, 138] width 287 height 148
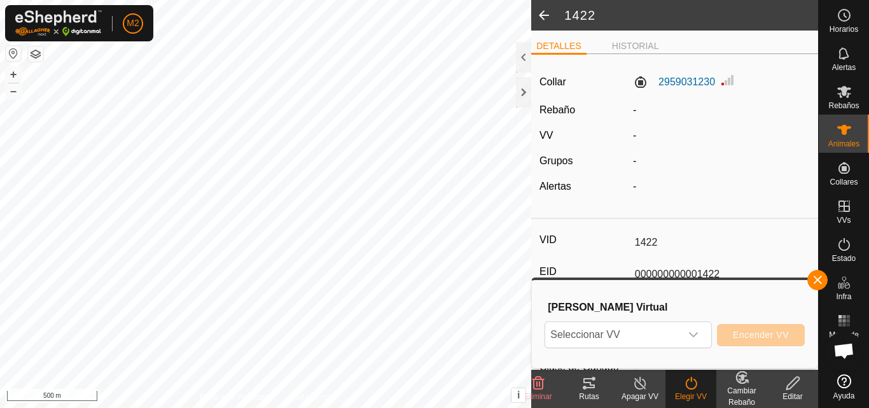
click at [799, 173] on div "Collar 2959031230 Rebaño - VV - Grupos - Alertas -" at bounding box center [674, 138] width 287 height 148
click at [705, 384] on turn-on-svg-icon at bounding box center [691, 382] width 51 height 15
drag, startPoint x: 807, startPoint y: 251, endPoint x: 803, endPoint y: 206, distance: 44.7
click at [803, 206] on article "Collar 2959031230 Rebaño - VV - Grupos - Alertas - VID 1422 EID 000000000001422…" at bounding box center [674, 330] width 287 height 532
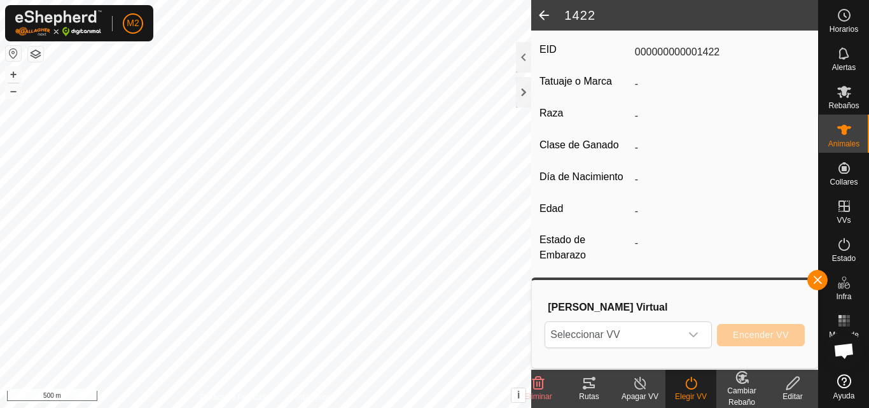
scroll to position [227, 0]
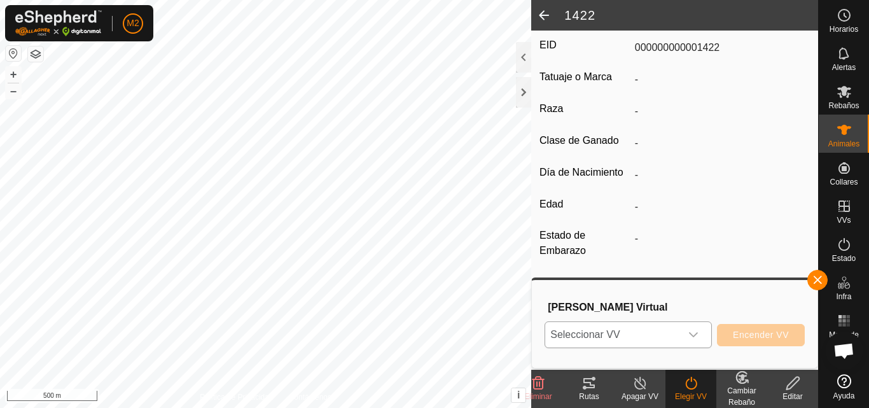
click at [696, 333] on icon "dropdown trigger" at bounding box center [693, 334] width 9 height 5
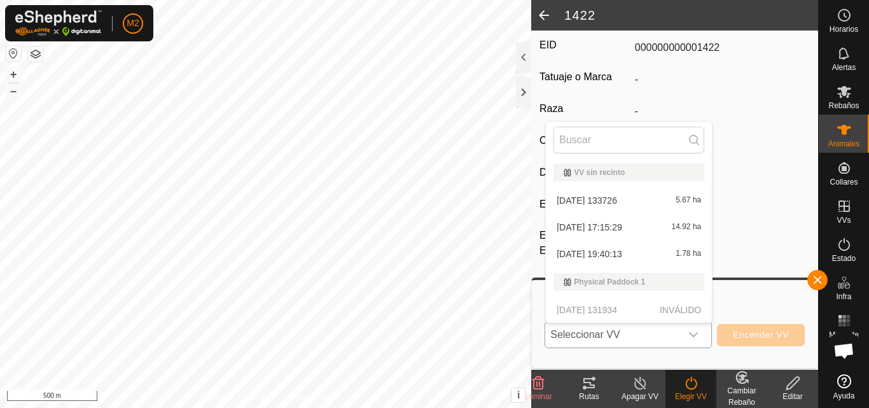
click at [654, 221] on li "[DATE] 17:15:29 14.92 ha" at bounding box center [629, 226] width 166 height 25
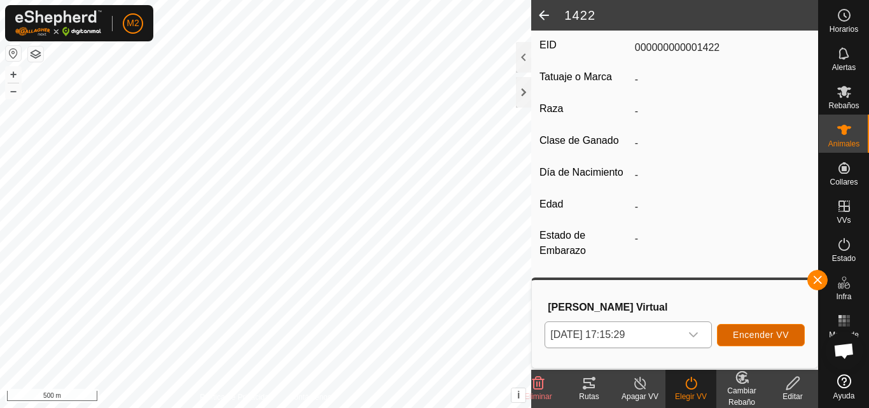
click at [754, 334] on span "Encender VV" at bounding box center [761, 335] width 56 height 10
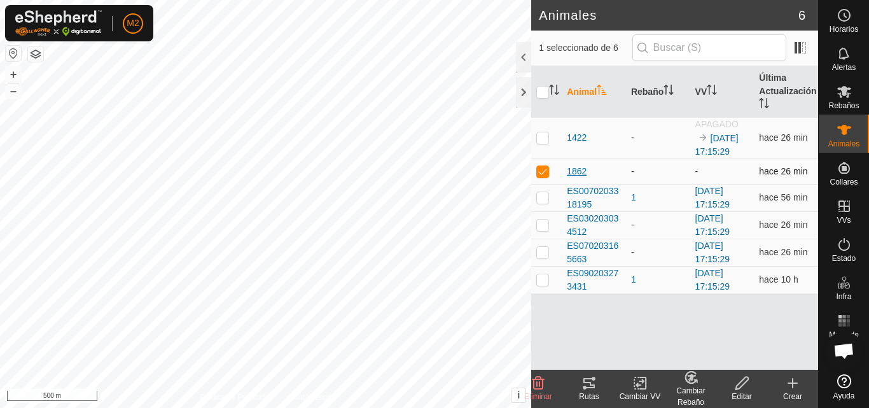
click at [578, 170] on span "1862" at bounding box center [577, 171] width 20 height 13
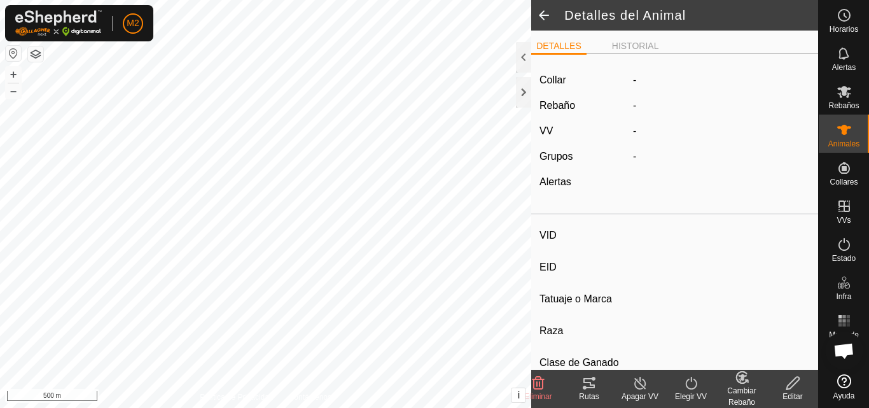
type input "1862"
type input "000000000001862"
type input "-"
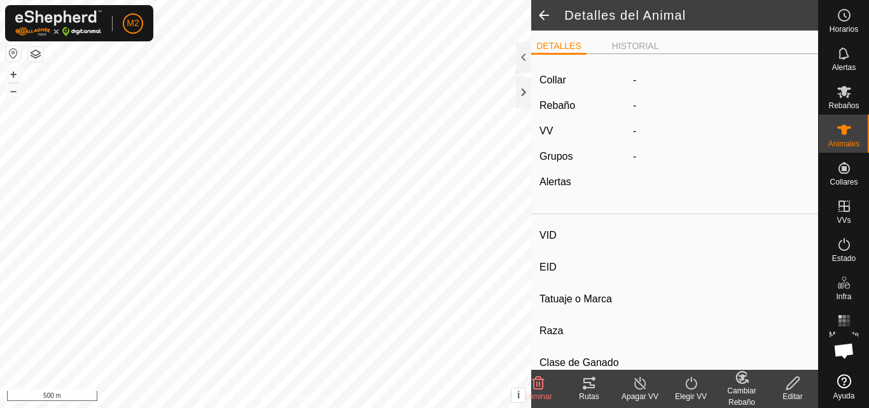
type input "0 kg"
type input "-"
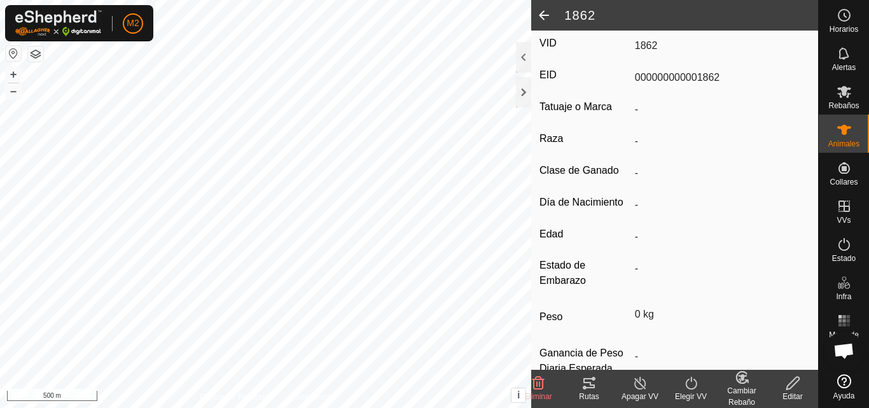
scroll to position [227, 0]
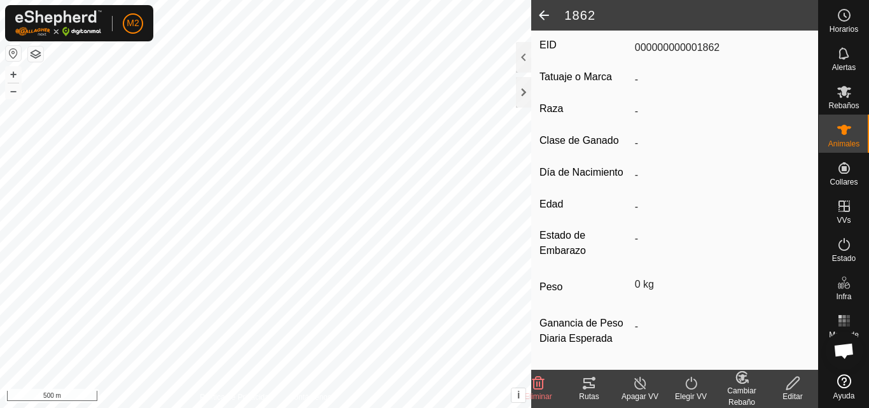
click at [703, 389] on turn-on-svg-icon at bounding box center [691, 382] width 51 height 15
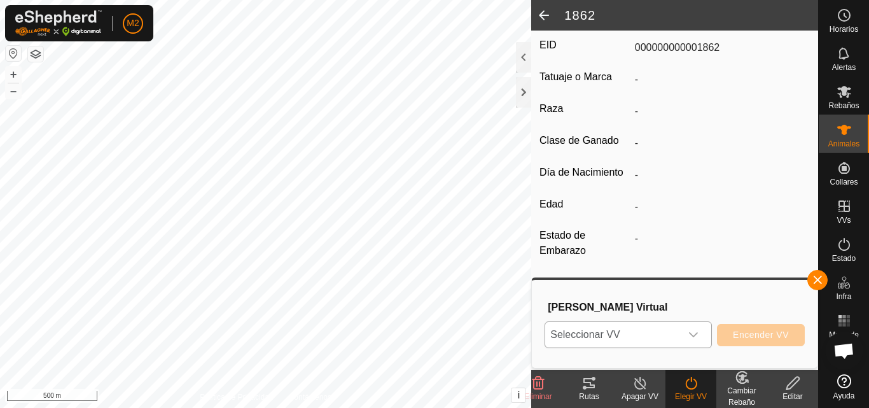
click at [697, 335] on icon "dropdown trigger" at bounding box center [693, 335] width 10 height 10
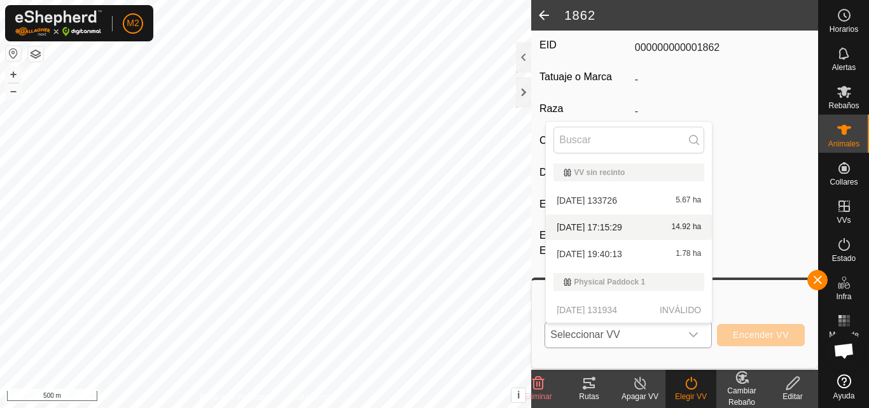
click at [674, 225] on li "[DATE] 17:15:29 14.92 ha" at bounding box center [629, 226] width 166 height 25
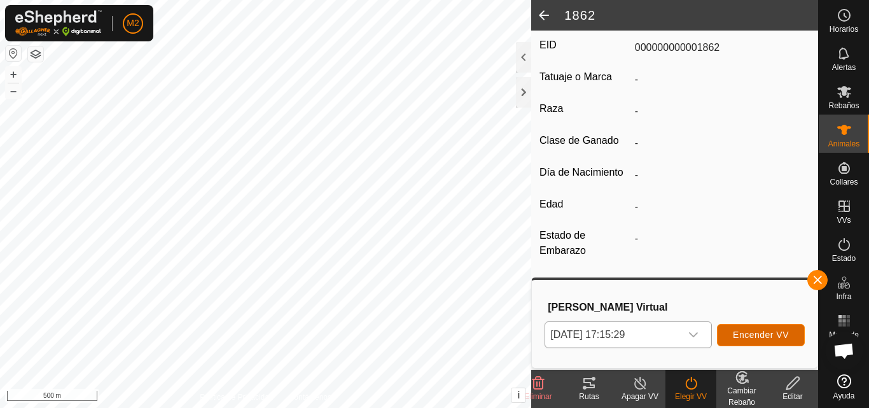
click at [765, 332] on span "Encender VV" at bounding box center [761, 335] width 56 height 10
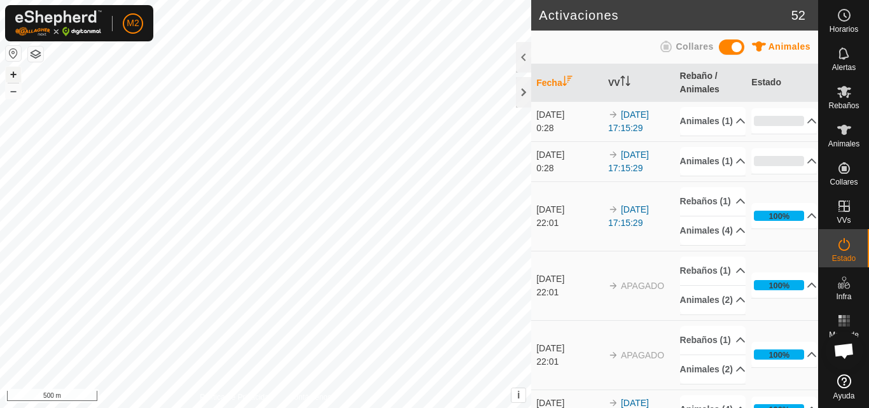
click at [15, 69] on button "+" at bounding box center [13, 74] width 15 height 15
click at [524, 59] on div at bounding box center [523, 57] width 15 height 31
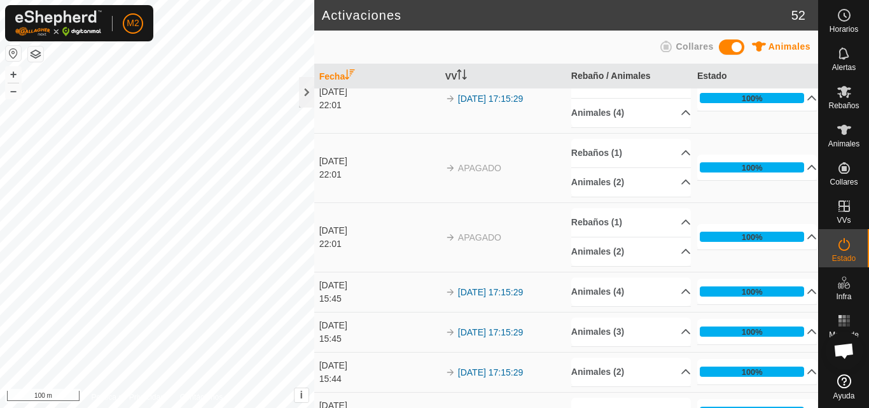
scroll to position [55, 0]
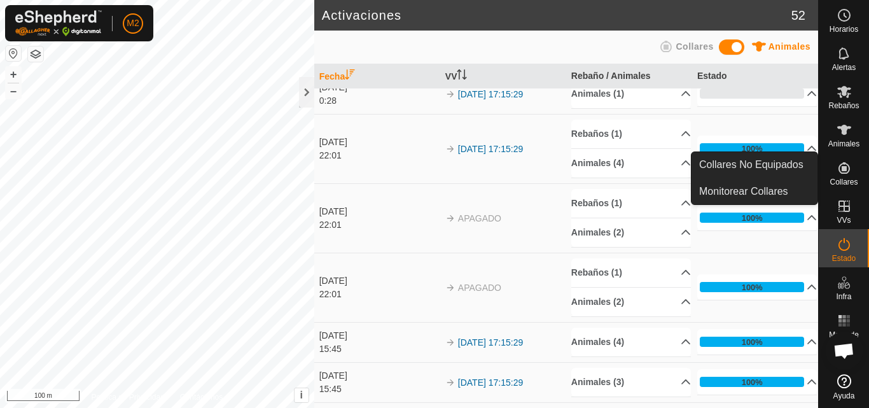
click at [835, 178] on div "Collares" at bounding box center [844, 172] width 50 height 38
click at [842, 171] on icon at bounding box center [844, 167] width 15 height 15
click at [779, 188] on link "Monitorear Collares" at bounding box center [755, 191] width 126 height 25
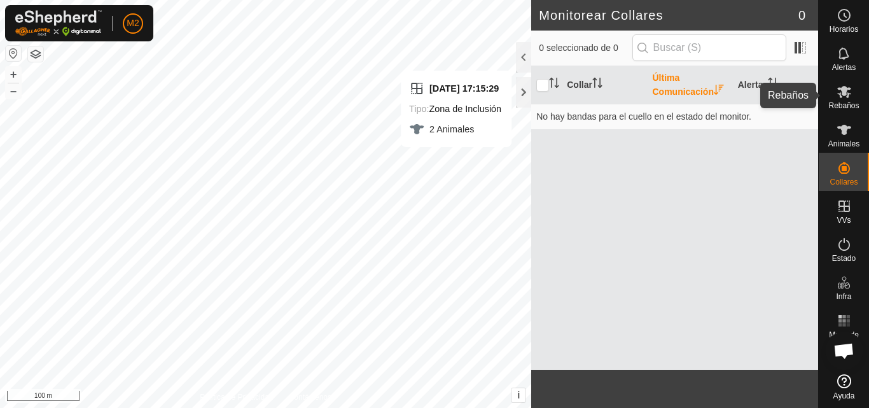
click at [858, 97] on div "Rebaños" at bounding box center [844, 95] width 50 height 38
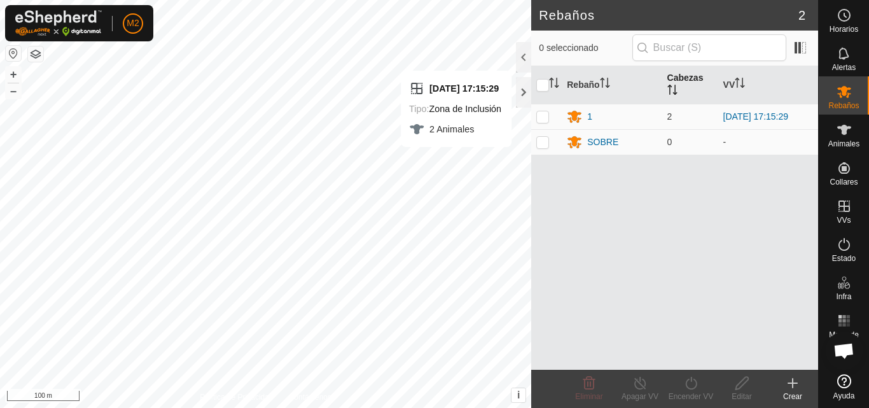
click at [685, 82] on th "Cabezas" at bounding box center [690, 85] width 56 height 38
click at [670, 116] on span "0" at bounding box center [669, 116] width 5 height 10
click at [589, 144] on div "1" at bounding box center [589, 142] width 5 height 13
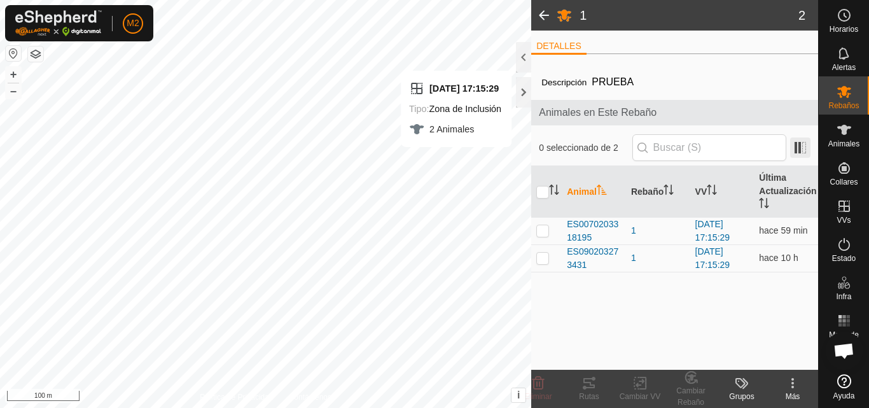
click at [798, 150] on span at bounding box center [800, 147] width 20 height 20
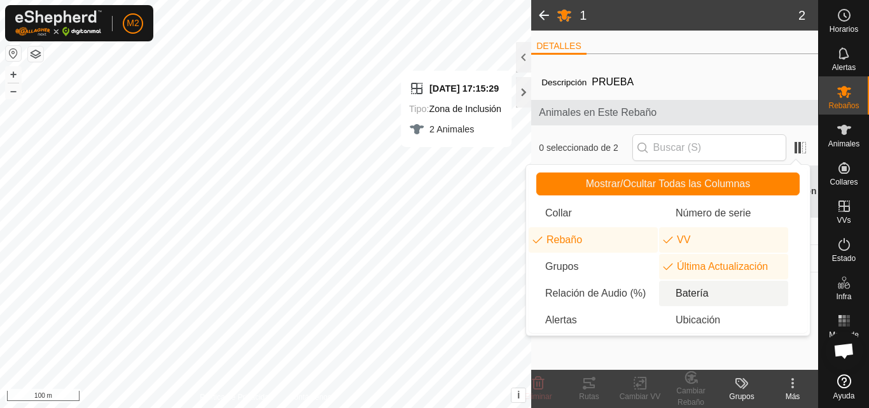
click at [673, 291] on li "Batería" at bounding box center [723, 293] width 129 height 25
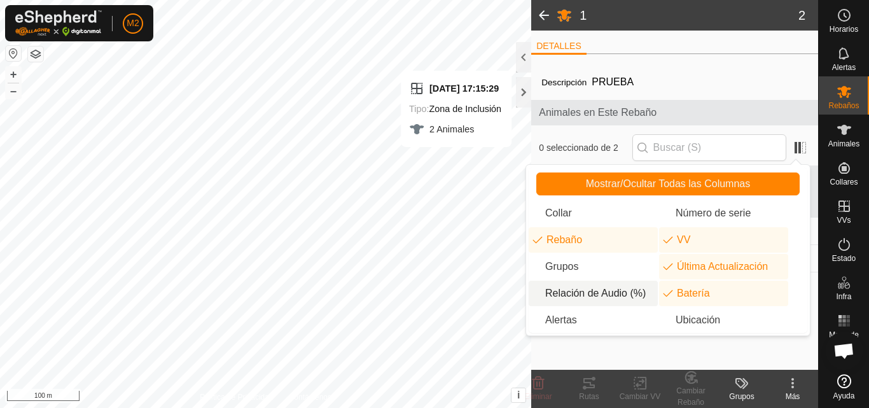
click at [544, 295] on li "Relación de Audio (%)" at bounding box center [593, 293] width 129 height 25
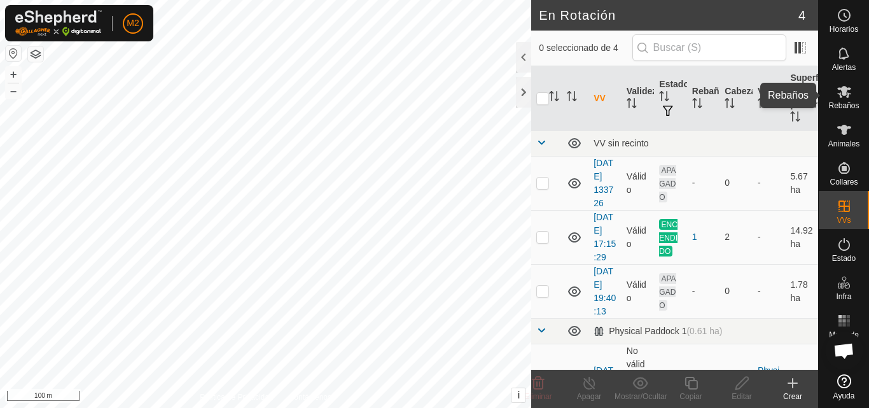
click at [849, 99] on es-mob-svg-icon at bounding box center [844, 91] width 23 height 20
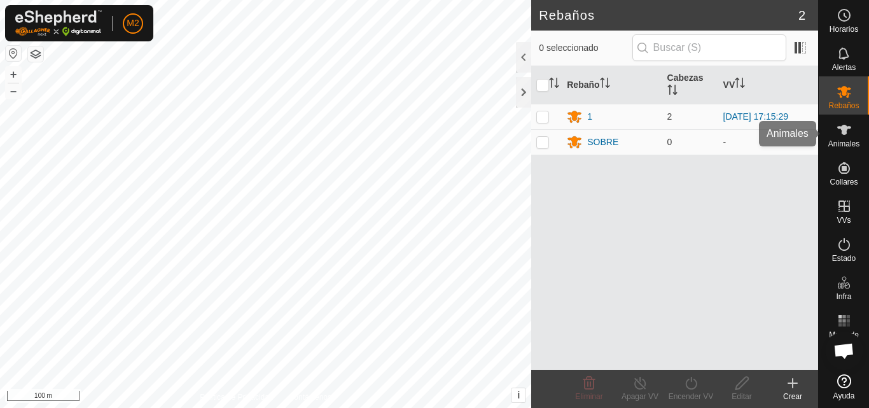
click at [848, 135] on icon at bounding box center [844, 129] width 15 height 15
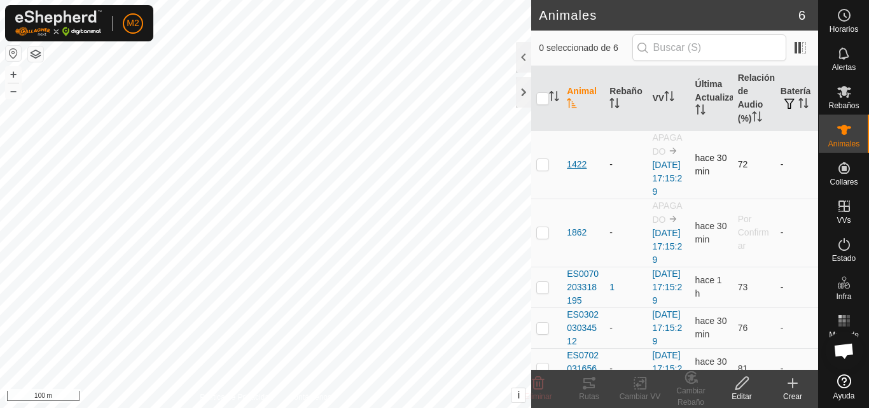
click at [573, 167] on span "1422" at bounding box center [577, 164] width 20 height 13
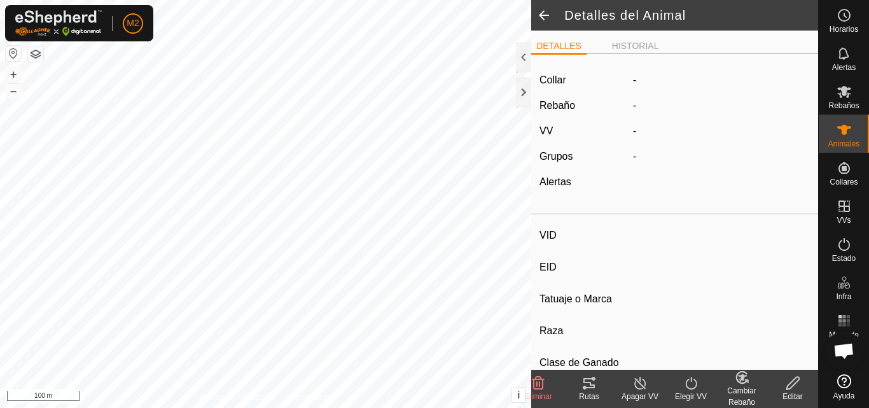
type input "1422"
type input "000000000001422"
type input "-"
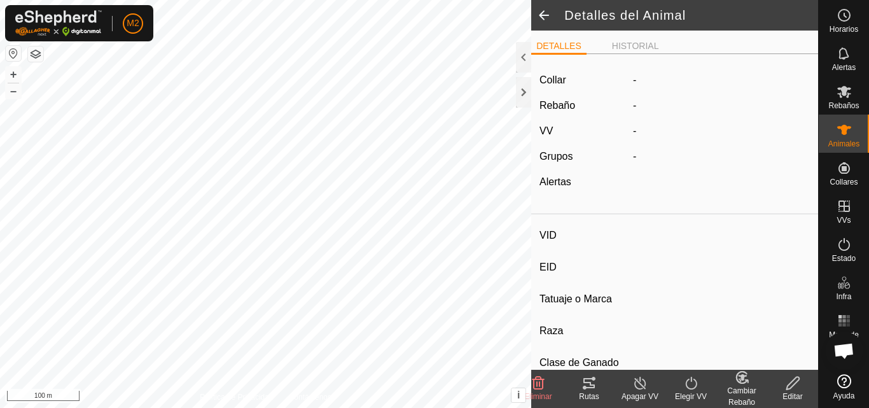
type input "0 kg"
type input "-"
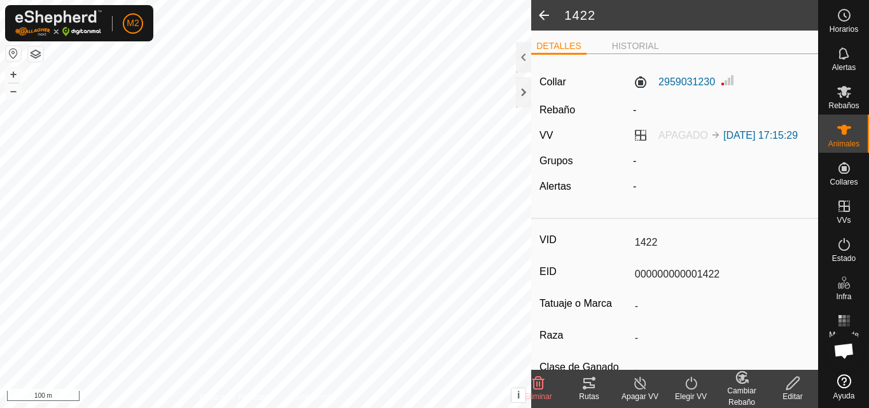
click at [563, 108] on label "Rebaño" at bounding box center [558, 109] width 36 height 11
click at [800, 387] on icon at bounding box center [793, 382] width 16 height 15
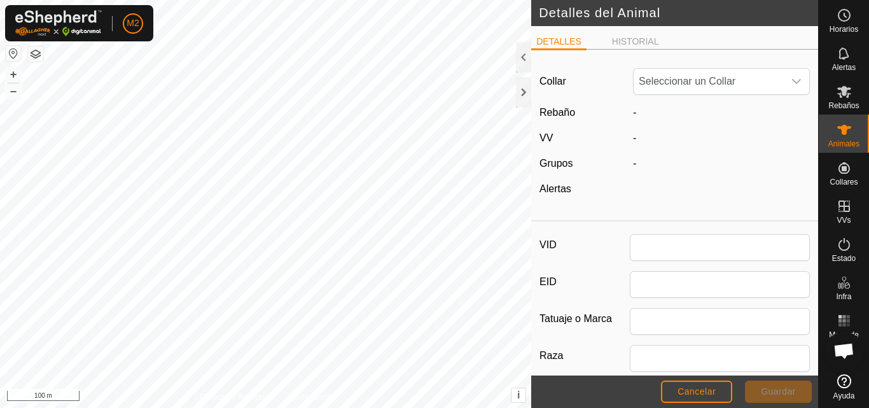
type input "1422"
type input "000000000001422"
type input "0"
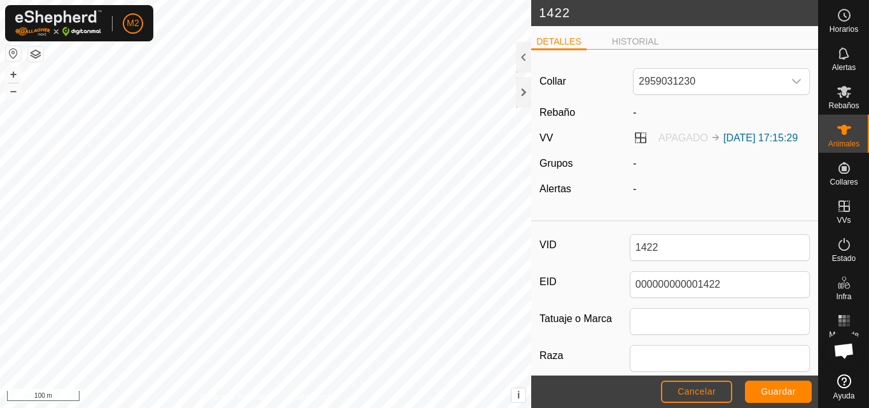
click at [566, 111] on label "Rebaño" at bounding box center [558, 112] width 36 height 11
click at [634, 107] on div "-" at bounding box center [721, 112] width 187 height 15
click at [570, 110] on label "Rebaño" at bounding box center [558, 112] width 36 height 11
click at [633, 38] on li "HISTORIAL" at bounding box center [635, 42] width 57 height 15
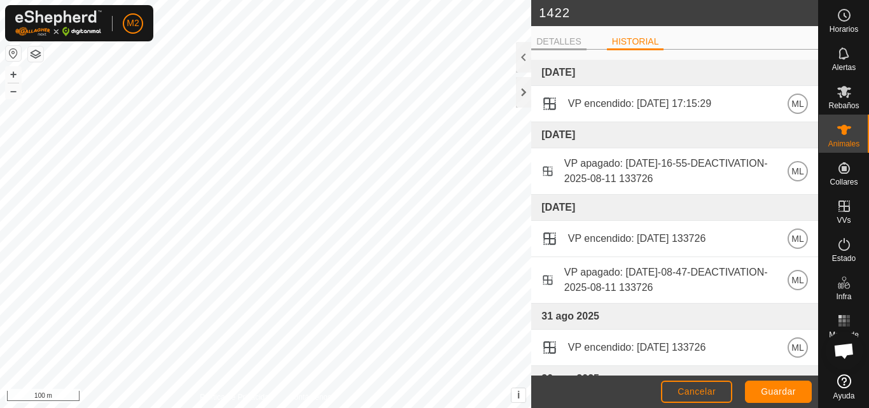
click at [566, 41] on li "DETALLES" at bounding box center [558, 42] width 55 height 15
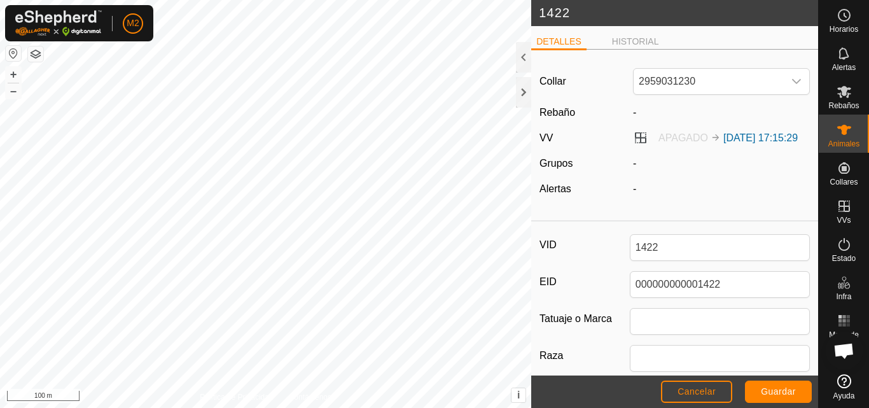
type input "0"
click at [564, 194] on label "Alertas" at bounding box center [556, 188] width 32 height 11
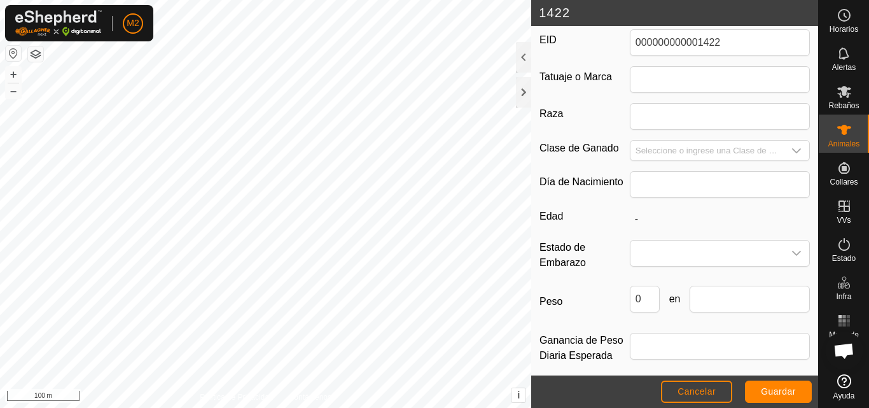
scroll to position [269, 0]
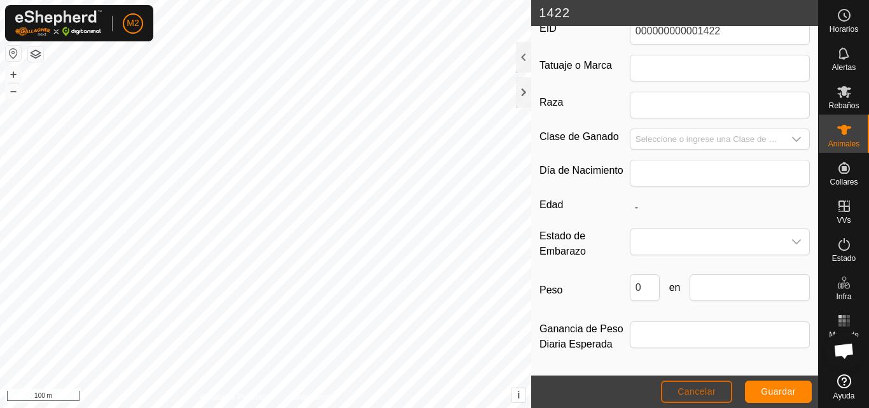
click at [675, 388] on button "Cancelar" at bounding box center [696, 392] width 71 height 22
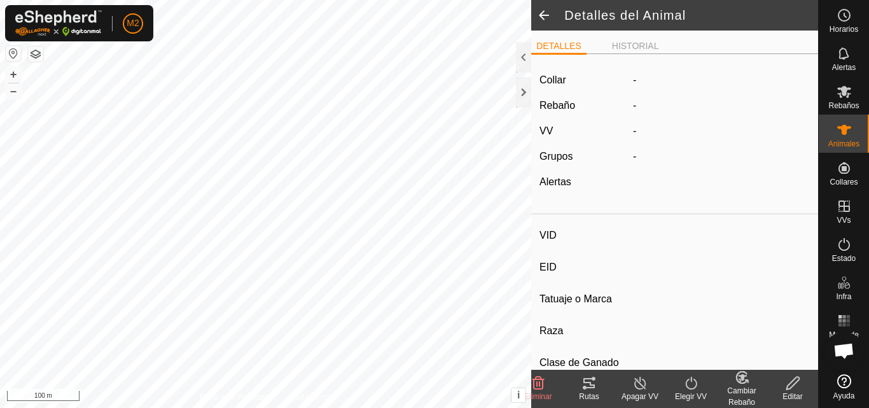
type input "1422"
type input "000000000001422"
type input "-"
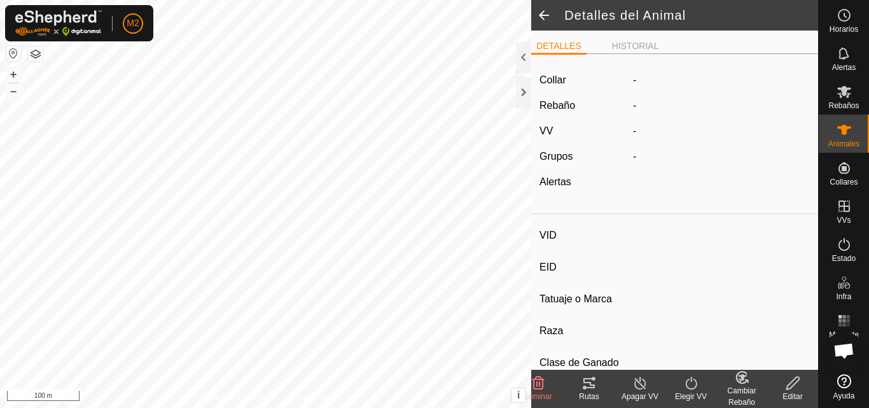
type input "0 kg"
type input "-"
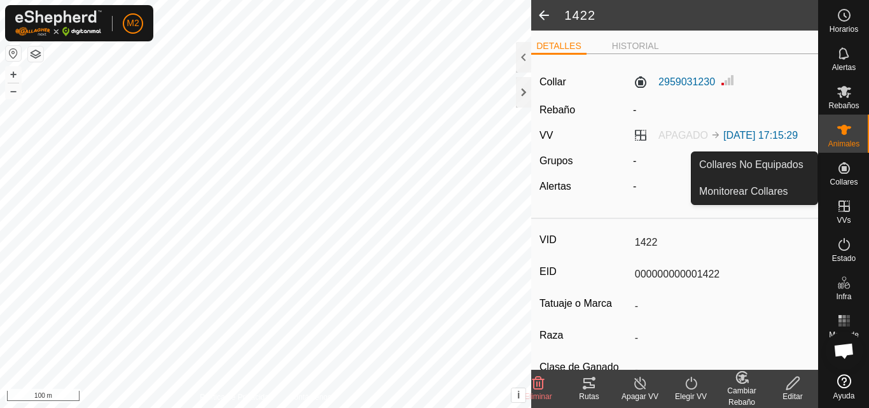
click at [848, 169] on icon at bounding box center [844, 167] width 15 height 15
click at [843, 172] on icon at bounding box center [844, 167] width 15 height 15
click at [765, 187] on link "Monitorear Collares" at bounding box center [755, 191] width 126 height 25
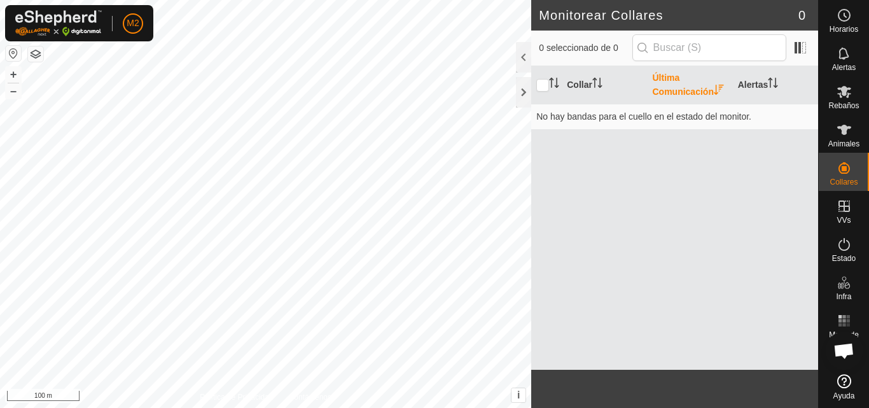
click at [722, 92] on icon "Activar para ordenar" at bounding box center [719, 90] width 10 height 10
click at [757, 89] on th "Alertas" at bounding box center [775, 85] width 85 height 38
click at [596, 82] on icon "Activar para ordenar" at bounding box center [597, 83] width 10 height 10
click at [851, 130] on icon at bounding box center [844, 129] width 15 height 15
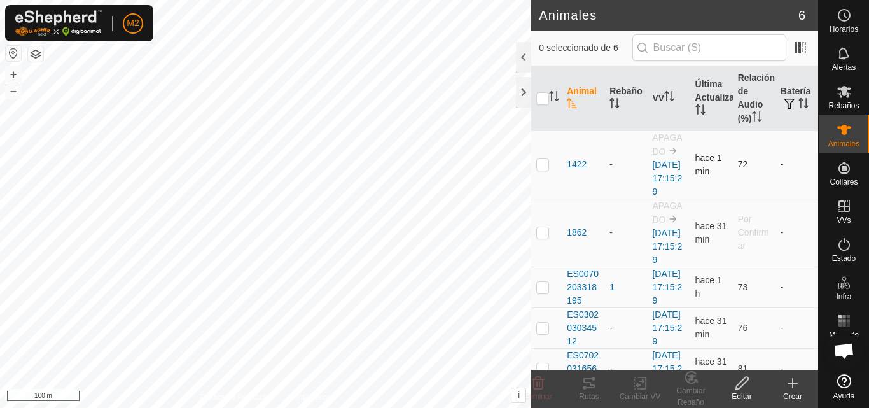
click at [559, 171] on td at bounding box center [546, 164] width 31 height 68
checkbox input "true"
click at [578, 239] on span "1862" at bounding box center [577, 232] width 20 height 13
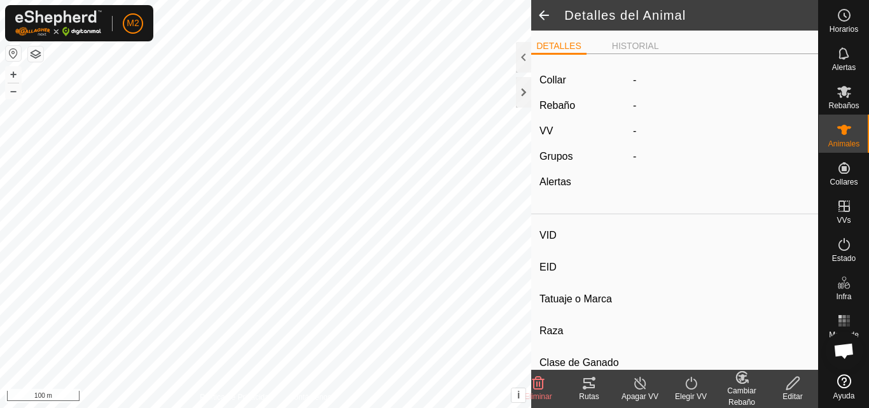
type input "1862"
type input "000000000001862"
type input "-"
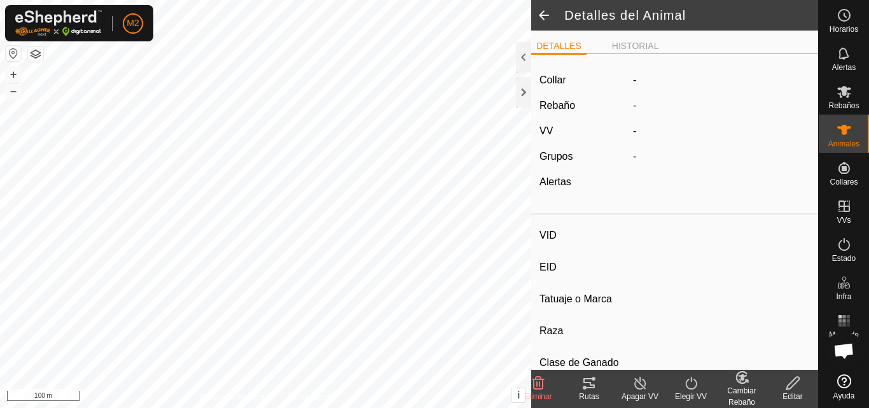
type input "0 kg"
type input "-"
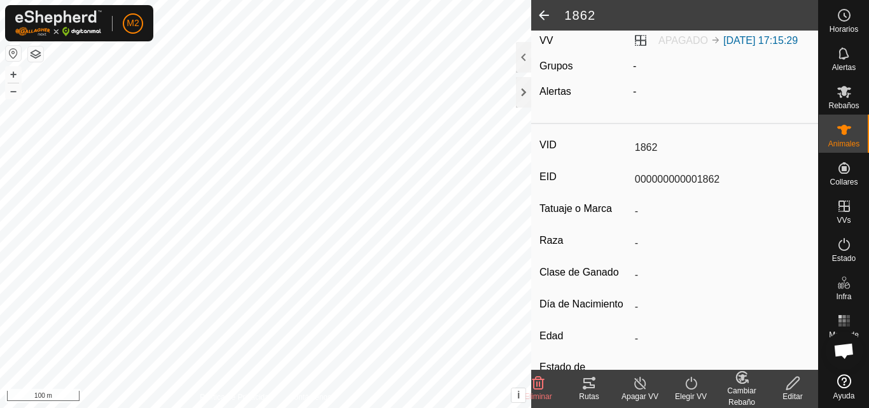
scroll to position [60, 0]
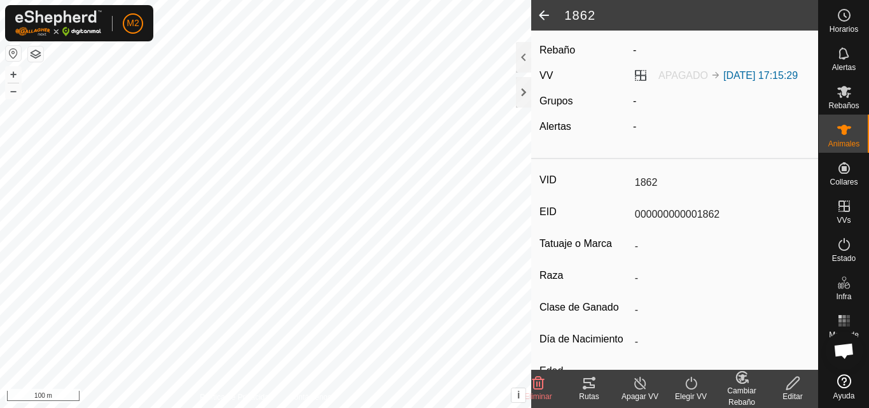
click at [792, 385] on icon at bounding box center [793, 382] width 16 height 15
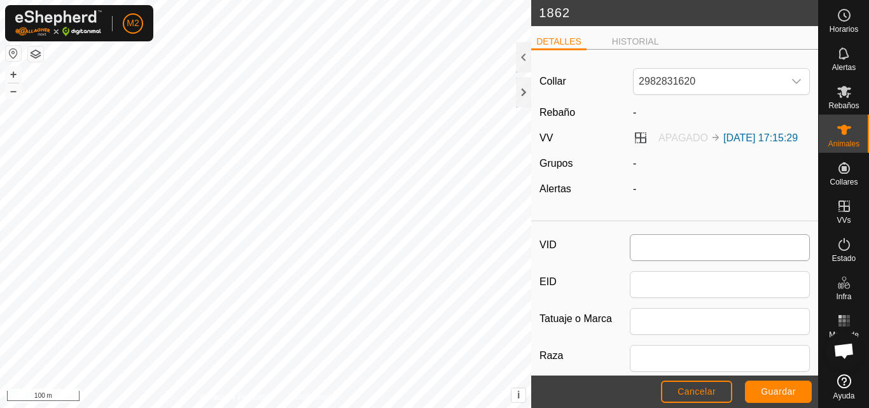
type input "1862"
type input "000000000001862"
type input "0"
click at [638, 110] on div "-" at bounding box center [721, 112] width 187 height 15
click at [631, 106] on div "-" at bounding box center [721, 112] width 187 height 15
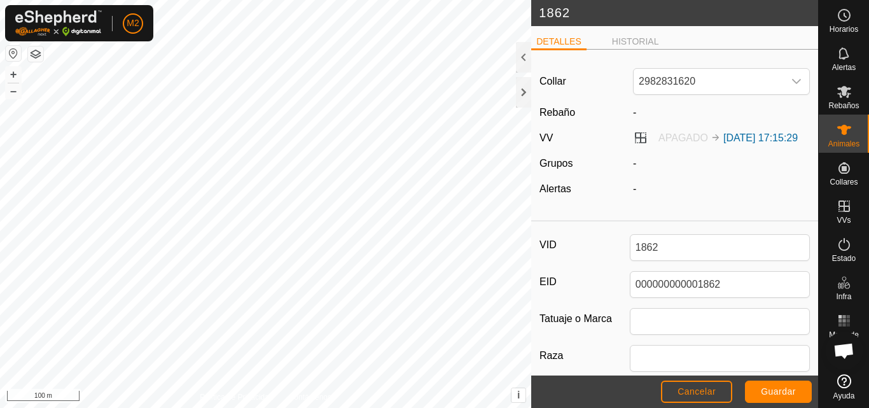
click at [634, 118] on div "-" at bounding box center [721, 112] width 187 height 15
click at [608, 109] on div "Rebaño" at bounding box center [582, 112] width 94 height 15
click at [618, 111] on div "Rebaño" at bounding box center [582, 112] width 94 height 15
click at [716, 393] on span "Cancelar" at bounding box center [697, 391] width 38 height 10
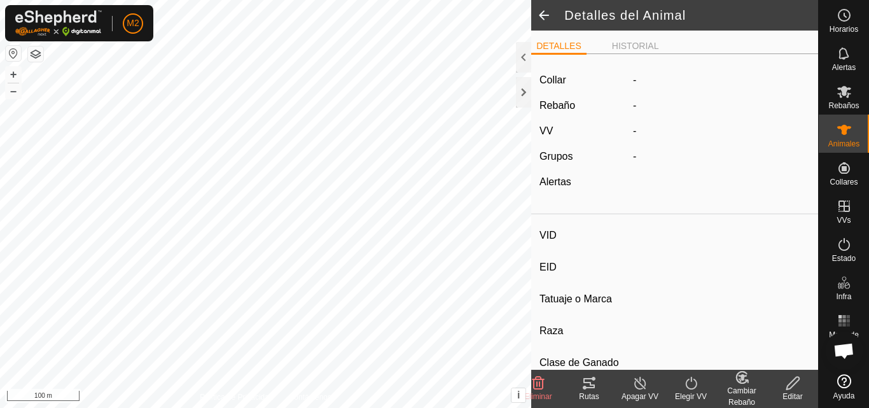
type input "1862"
type input "000000000001862"
type input "-"
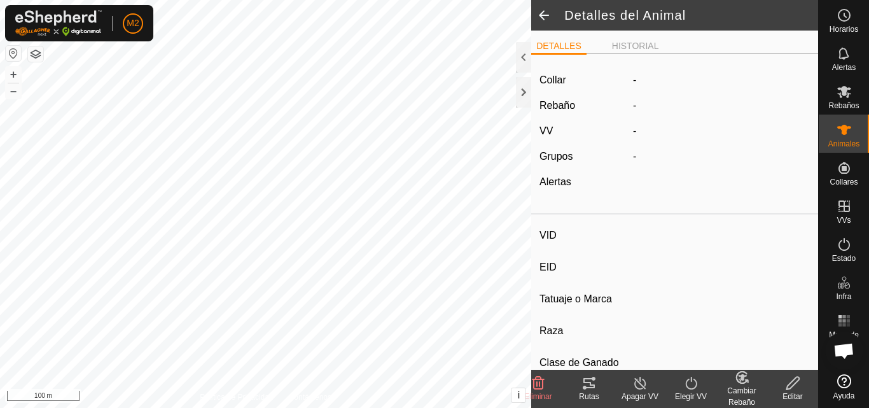
type input "0 kg"
type input "-"
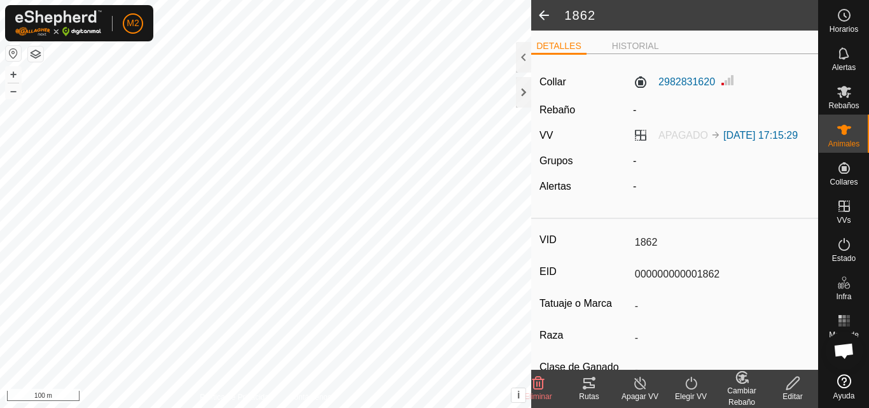
click at [748, 388] on div "Cambiar Rebaño" at bounding box center [741, 396] width 51 height 23
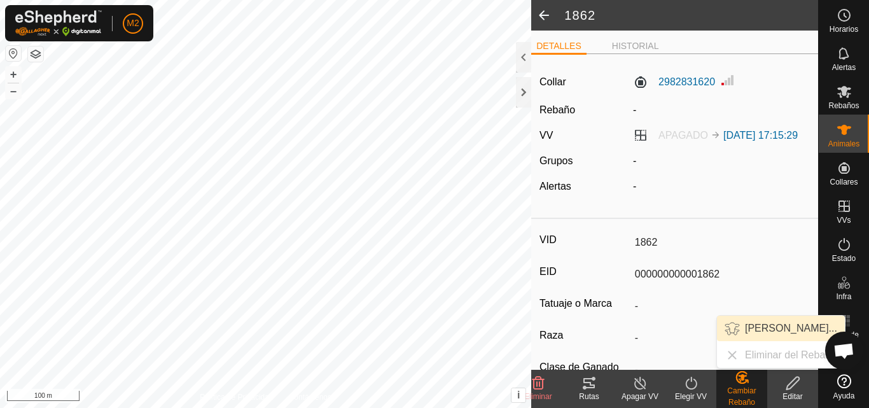
click at [760, 329] on link "[PERSON_NAME]..." at bounding box center [781, 328] width 128 height 25
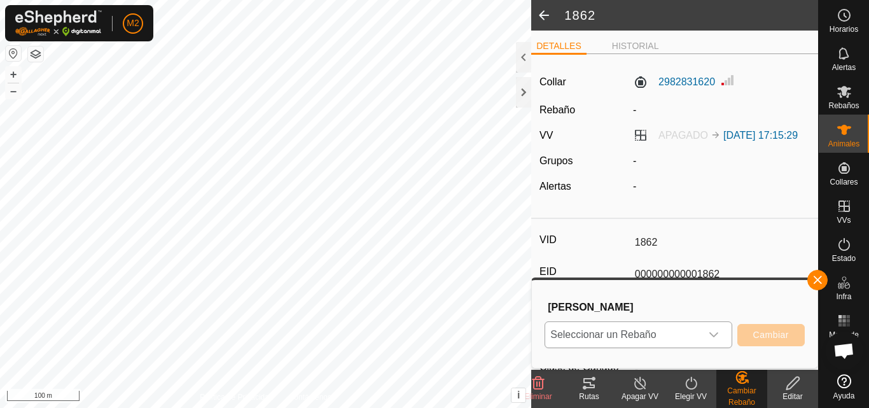
click at [711, 334] on icon "dropdown trigger" at bounding box center [713, 334] width 9 height 5
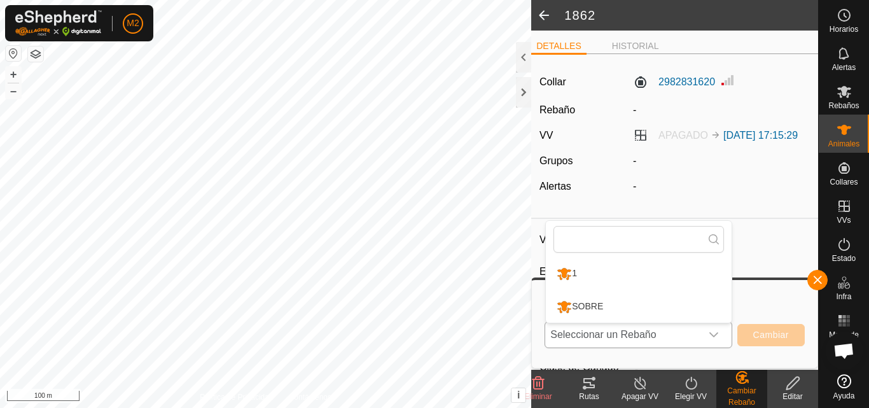
click at [584, 272] on li "1" at bounding box center [639, 274] width 186 height 32
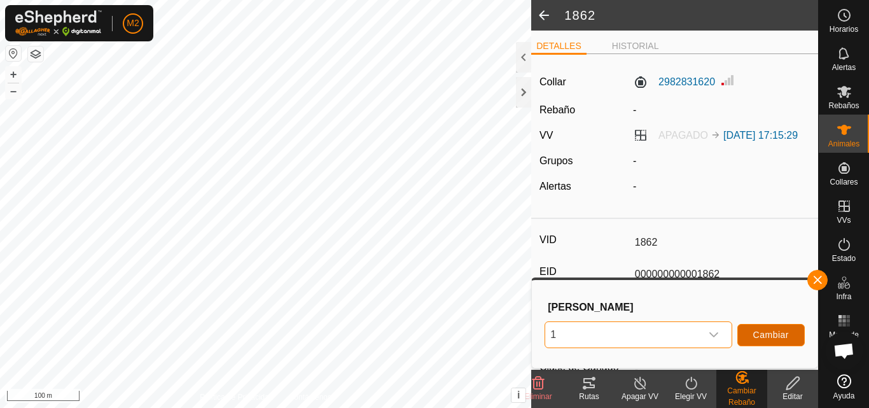
click at [781, 336] on span "Cambiar" at bounding box center [771, 335] width 36 height 10
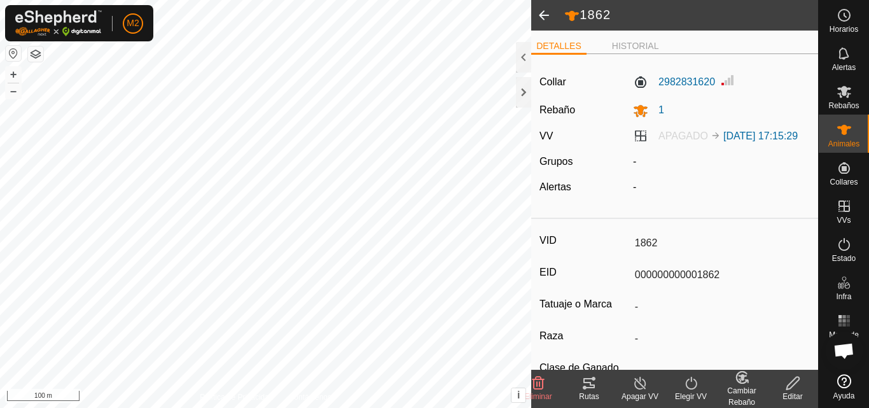
click at [542, 15] on span at bounding box center [543, 15] width 25 height 31
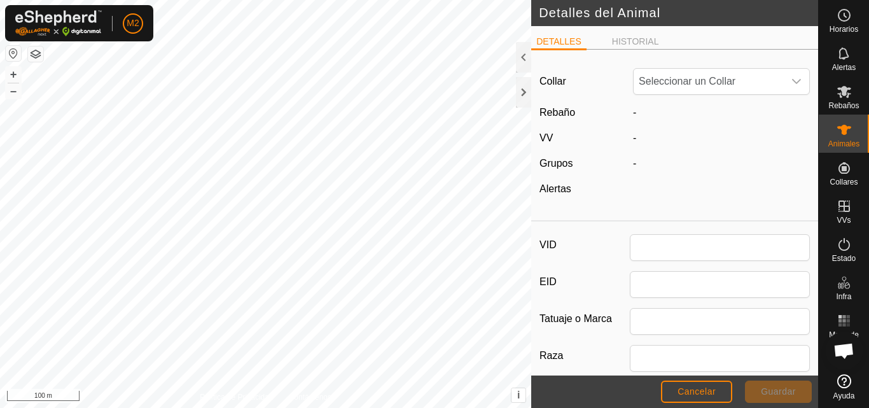
type input "1862"
type input "000000000001862"
type input "0"
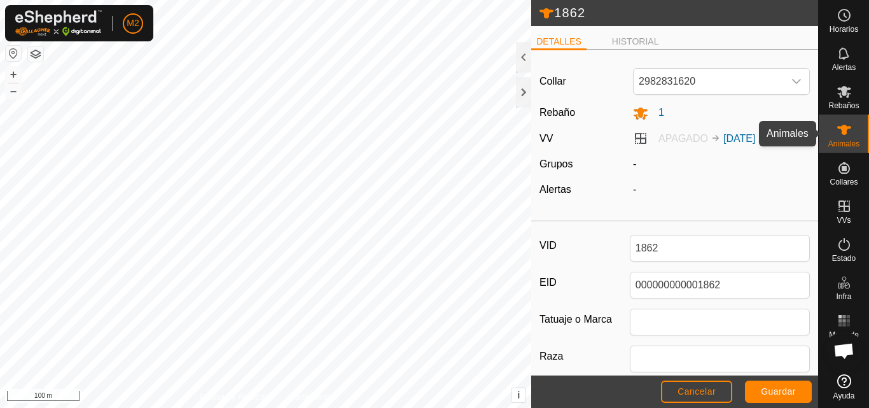
click at [850, 125] on icon at bounding box center [844, 129] width 15 height 15
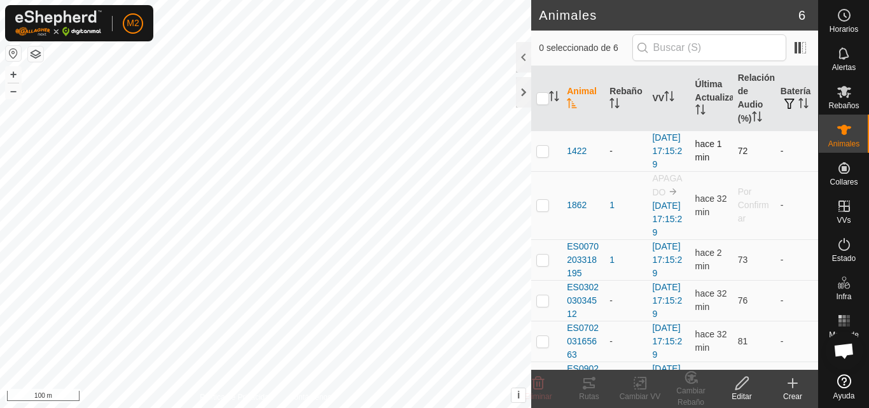
click at [576, 150] on td "1422" at bounding box center [583, 150] width 43 height 41
click at [577, 157] on span "1422" at bounding box center [577, 150] width 20 height 13
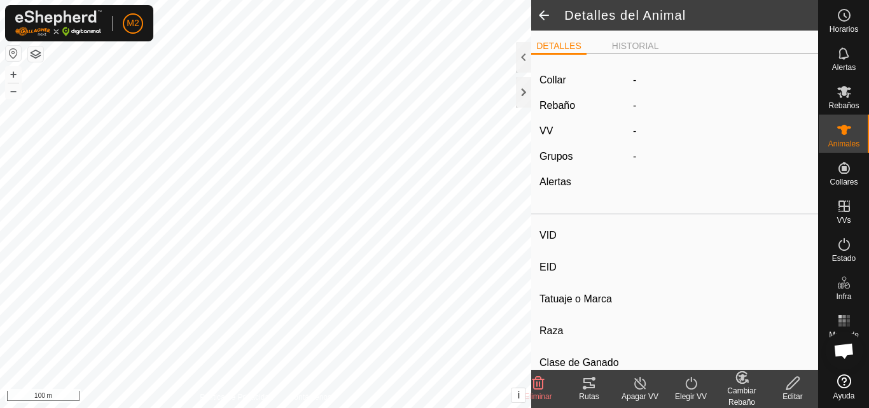
type input "1422"
type input "000000000001422"
type input "-"
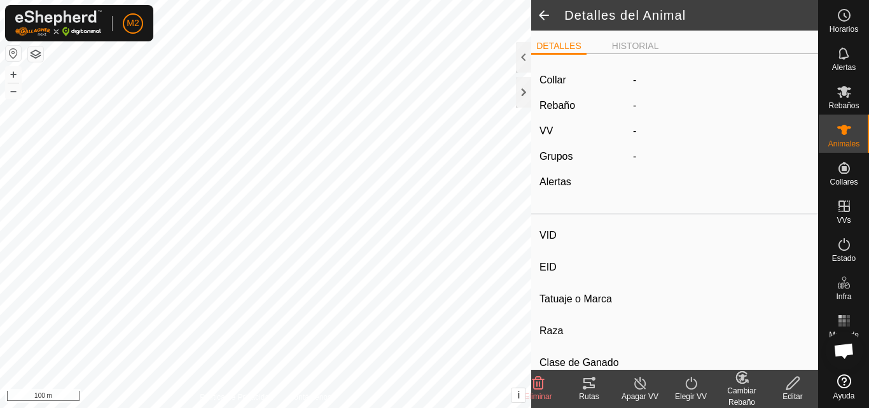
type input "0 kg"
type input "-"
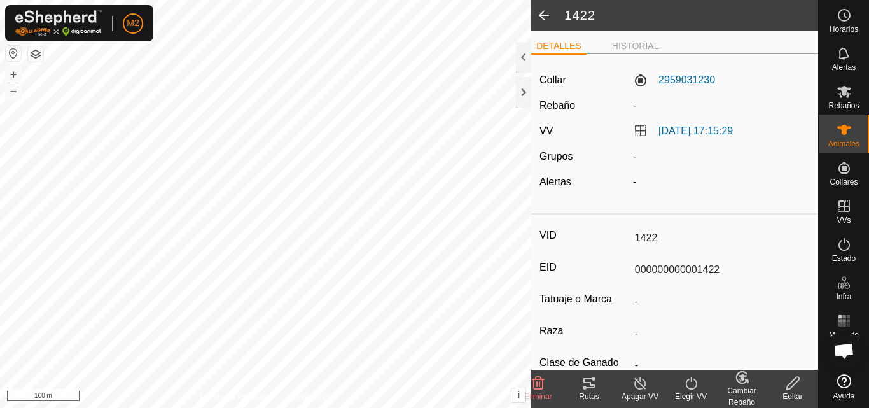
click at [794, 383] on icon at bounding box center [793, 382] width 16 height 15
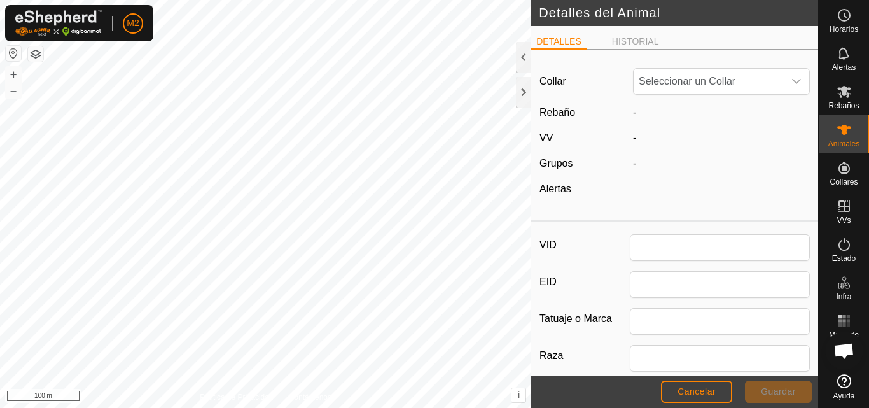
type input "1422"
type input "000000000001422"
type input "0"
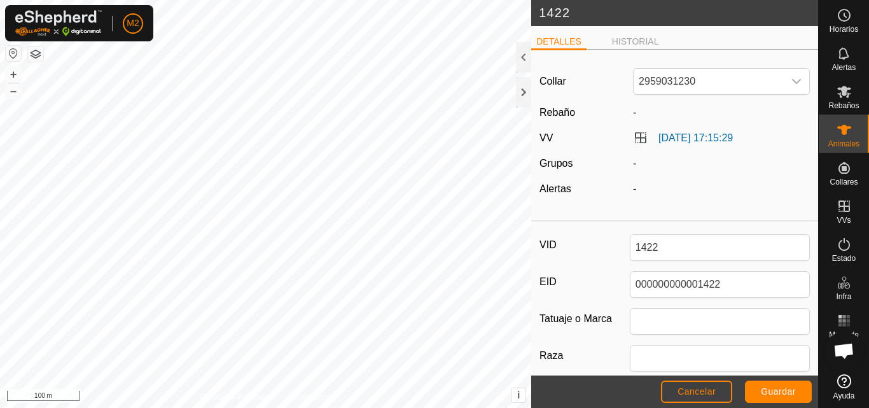
click at [639, 118] on div "-" at bounding box center [721, 112] width 187 height 15
click at [720, 389] on button "Cancelar" at bounding box center [696, 392] width 71 height 22
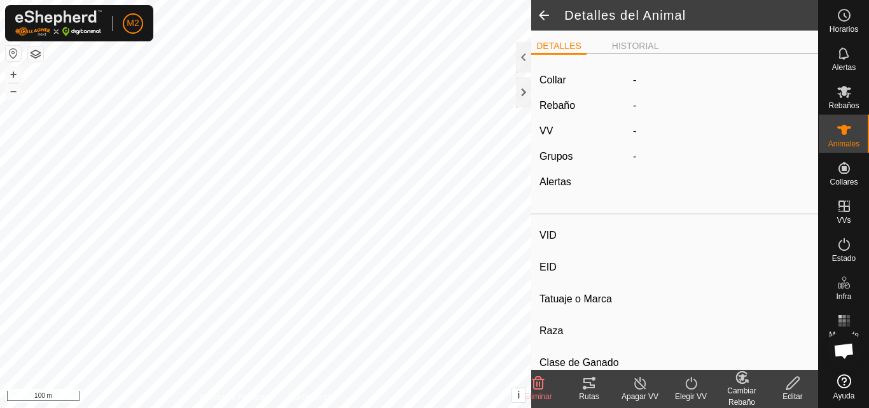
type input "1422"
type input "000000000001422"
type input "-"
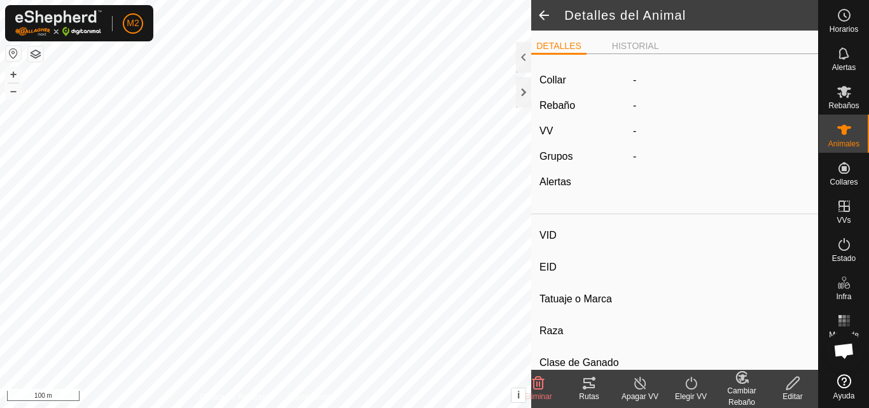
type input "0 kg"
type input "-"
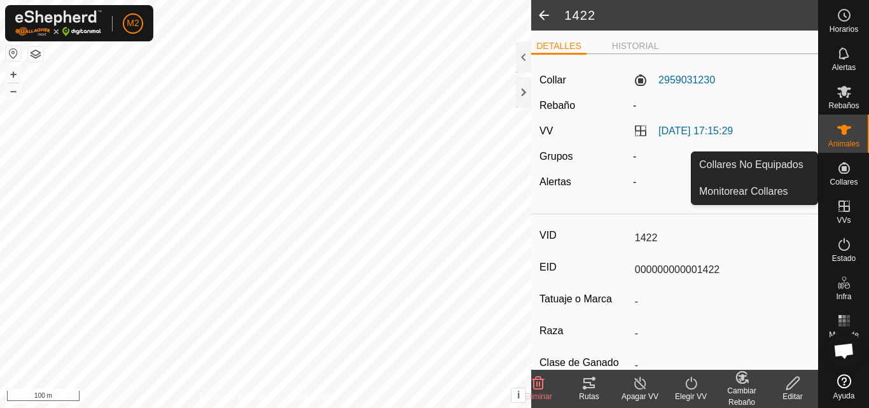
click at [840, 169] on icon at bounding box center [844, 167] width 15 height 15
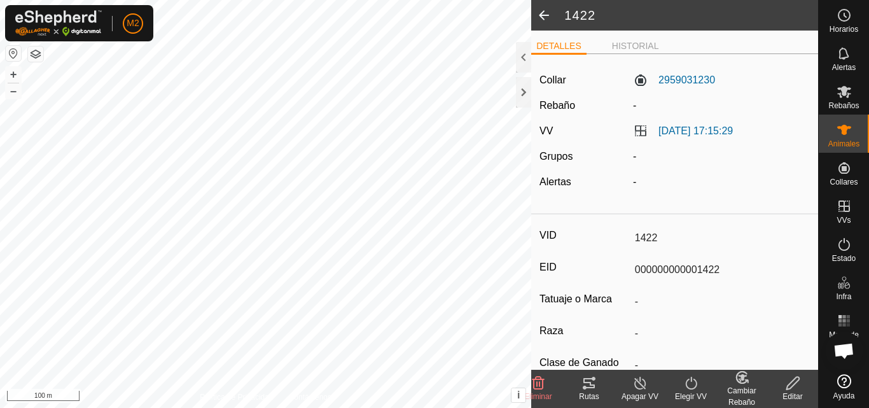
click at [785, 384] on icon at bounding box center [793, 382] width 16 height 15
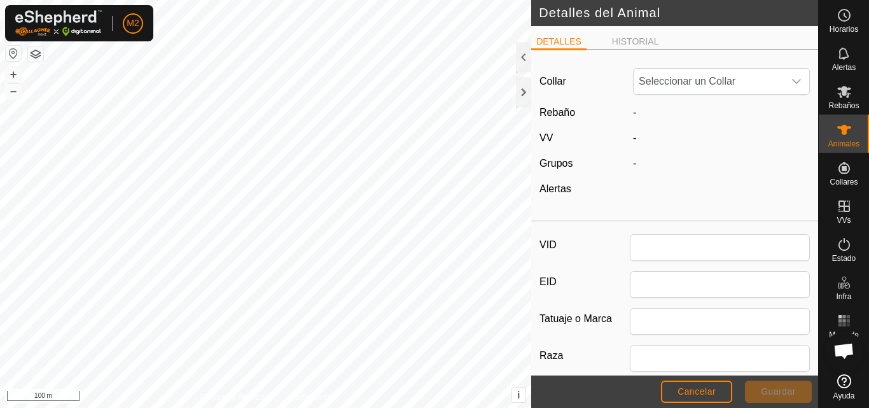
type input "1422"
type input "000000000001422"
type input "0"
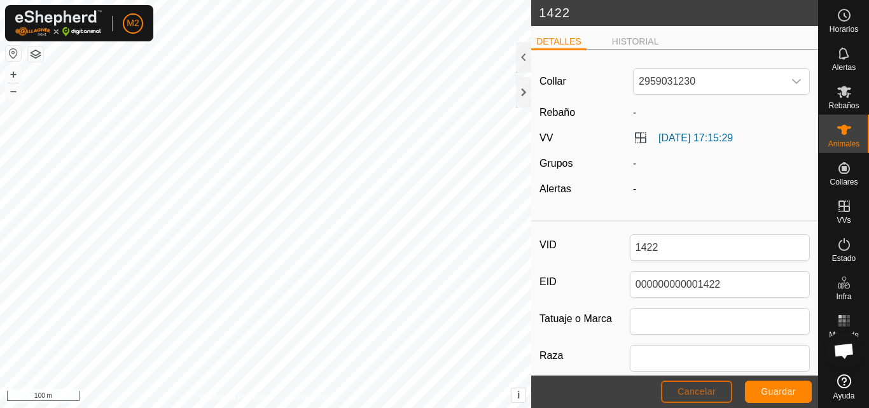
click at [719, 386] on button "Cancelar" at bounding box center [696, 392] width 71 height 22
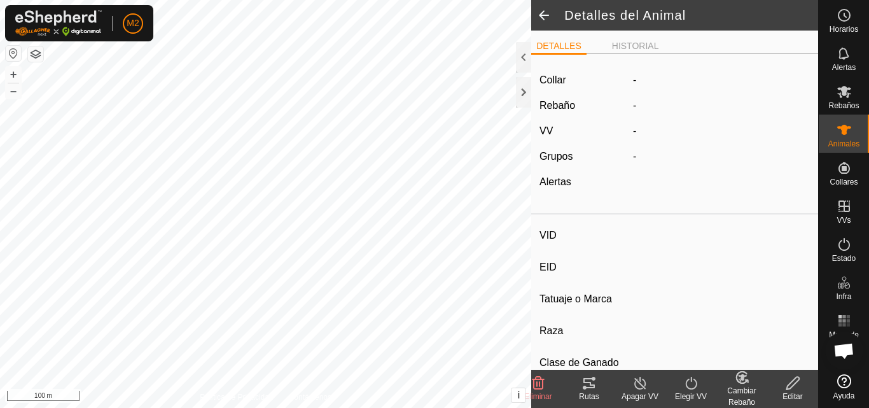
type input "1422"
type input "000000000001422"
type input "-"
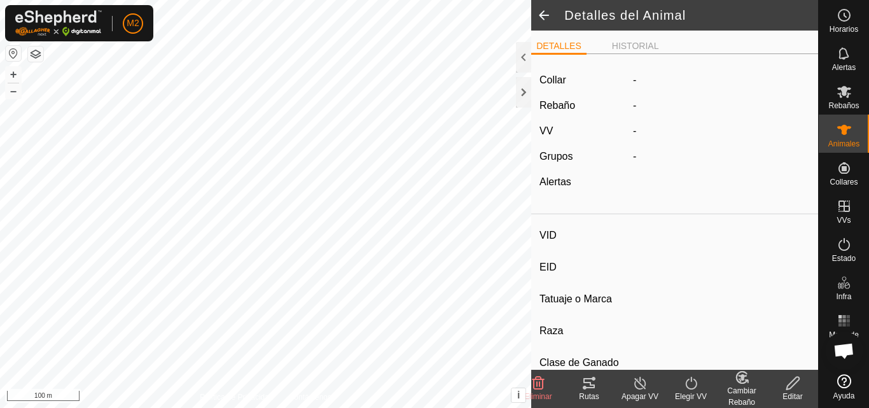
type input "0 kg"
type input "-"
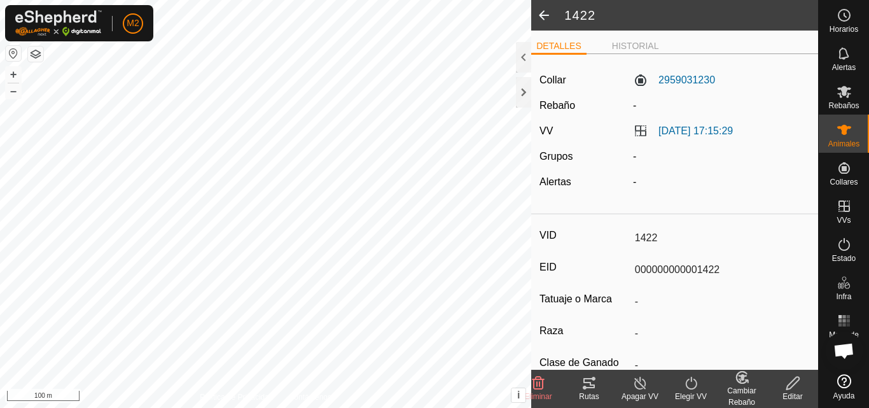
click at [744, 381] on icon at bounding box center [742, 377] width 16 height 15
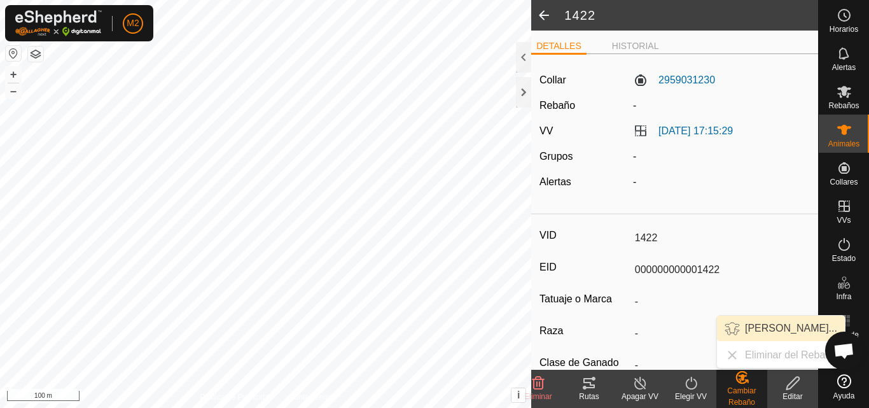
click at [751, 327] on link "[PERSON_NAME]..." at bounding box center [781, 328] width 128 height 25
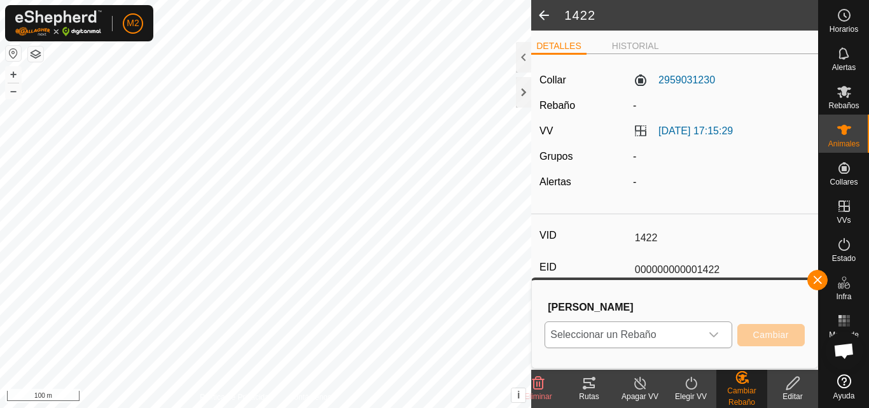
click at [718, 333] on icon "dropdown trigger" at bounding box center [714, 335] width 10 height 10
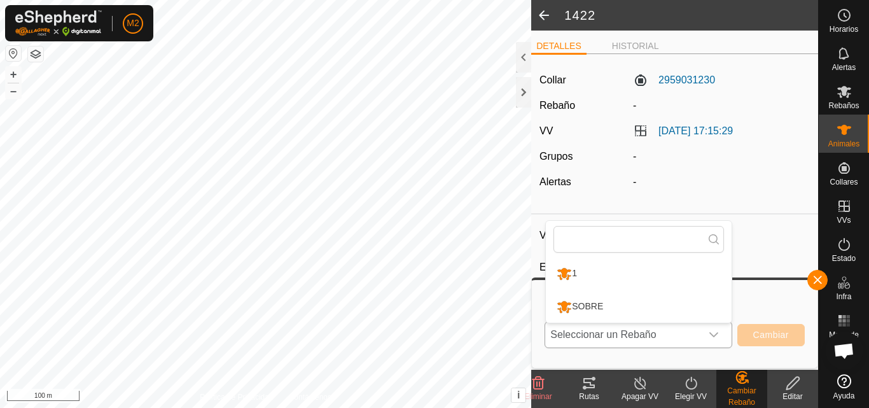
click at [609, 276] on li "1" at bounding box center [639, 274] width 186 height 32
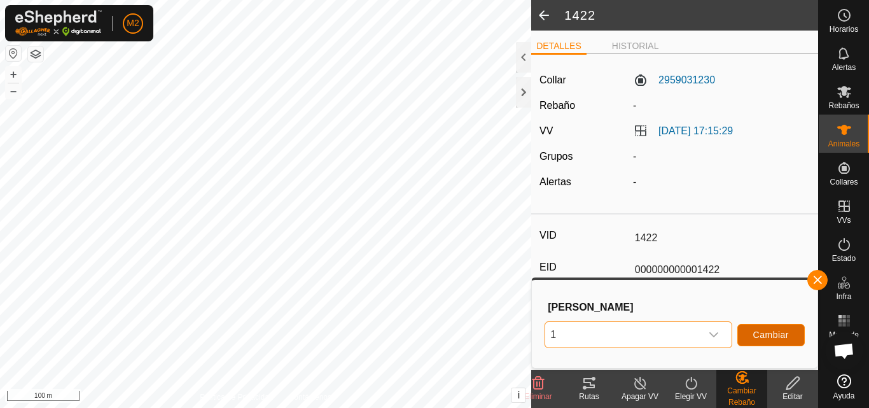
click at [773, 337] on span "Cambiar" at bounding box center [771, 335] width 36 height 10
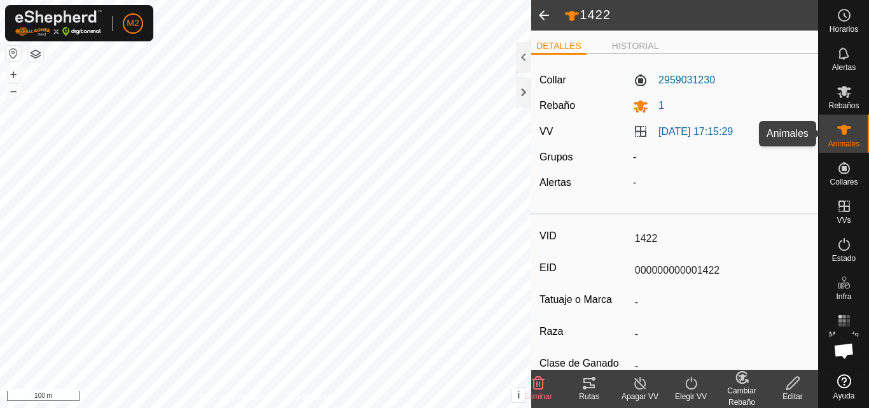
click at [829, 134] on div "Animales" at bounding box center [844, 134] width 50 height 38
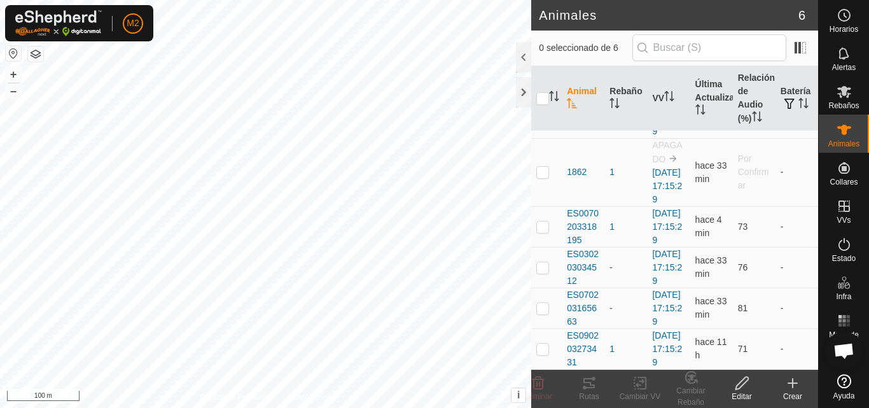
scroll to position [113, 0]
click at [805, 328] on td "-" at bounding box center [797, 348] width 43 height 41
click at [586, 207] on span "ES0070203318195" at bounding box center [583, 227] width 32 height 40
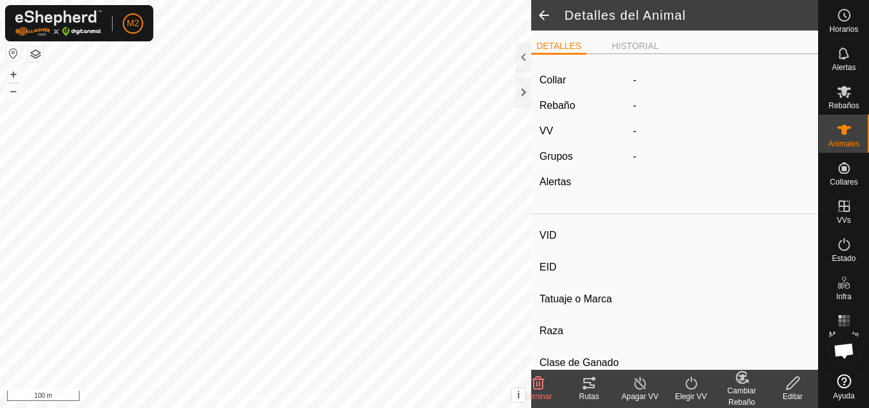
type input "ES0070203318195"
type input "-"
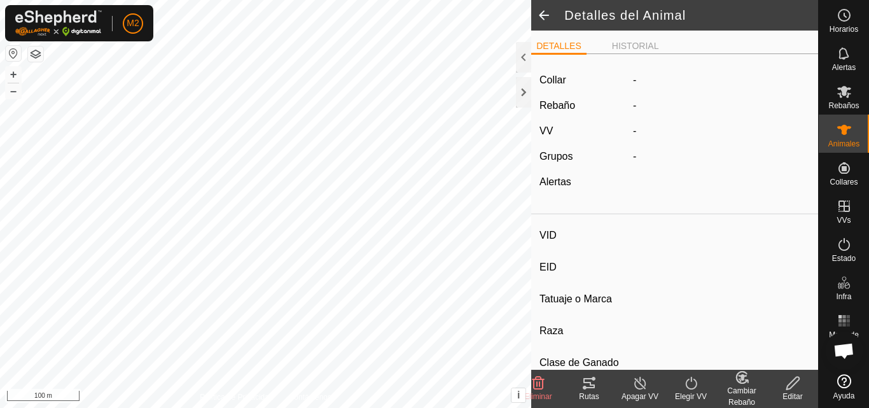
type input "0 kg"
type input "-"
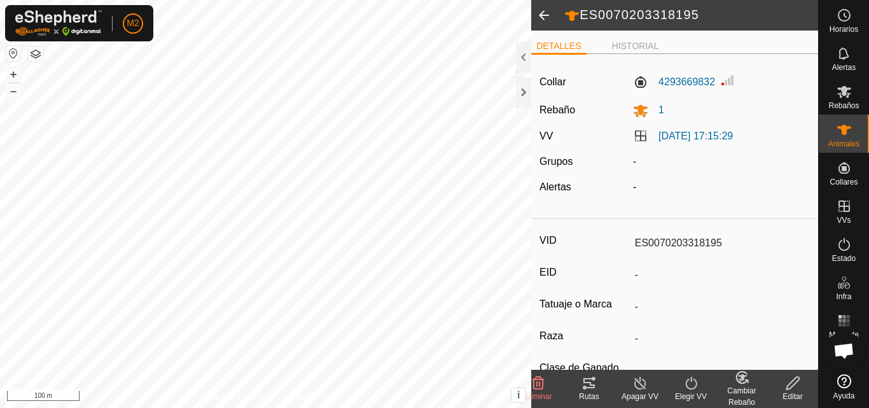
click at [752, 389] on div "Cambiar Rebaño" at bounding box center [741, 396] width 51 height 23
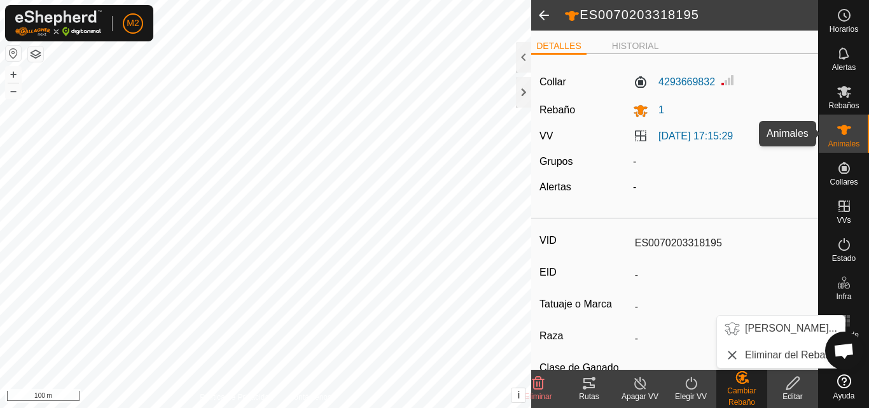
click at [835, 144] on span "Animales" at bounding box center [843, 144] width 31 height 8
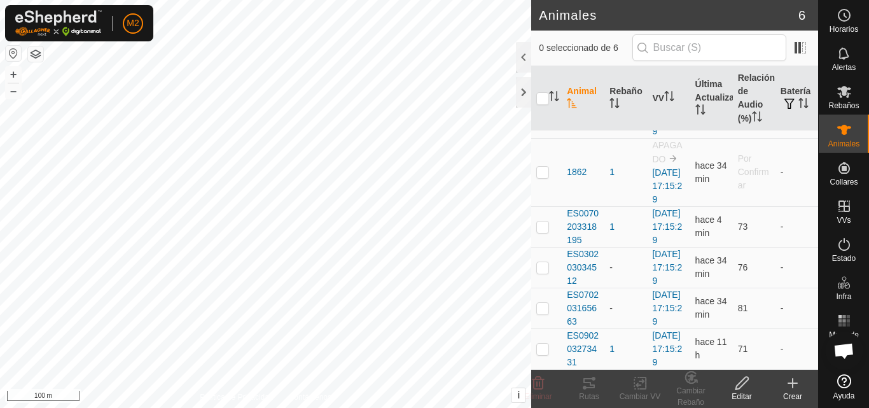
scroll to position [113, 0]
click at [586, 248] on span "ES030203034512" at bounding box center [583, 268] width 32 height 40
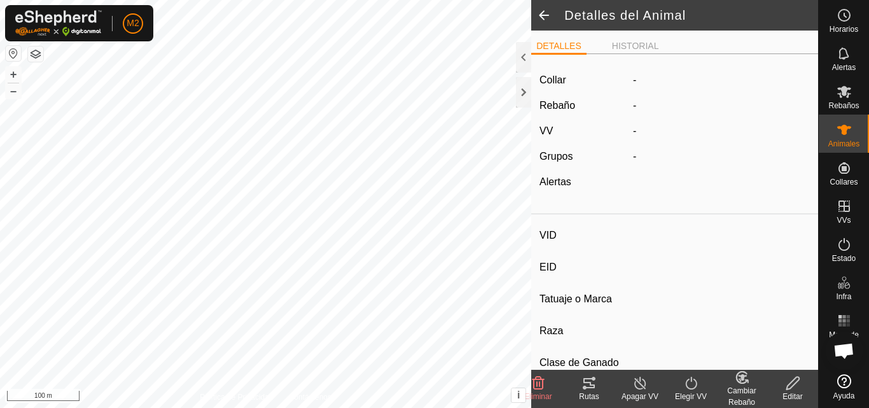
type input "ES030203034512"
type input "000030203034512"
type input "U"
type input "CM"
type input "-"
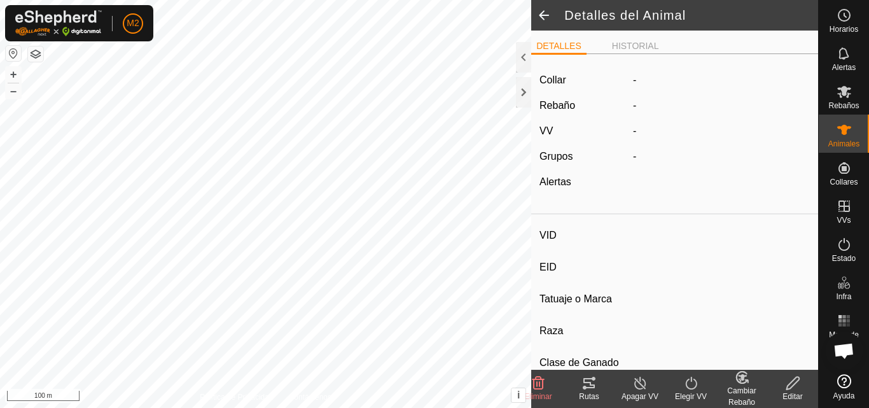
type input "0 kg"
type input "-"
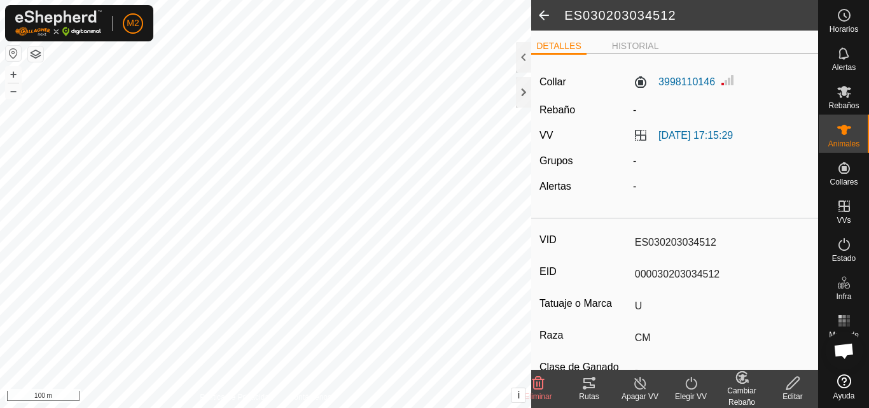
click at [751, 384] on change-mob-svg-icon at bounding box center [741, 377] width 51 height 15
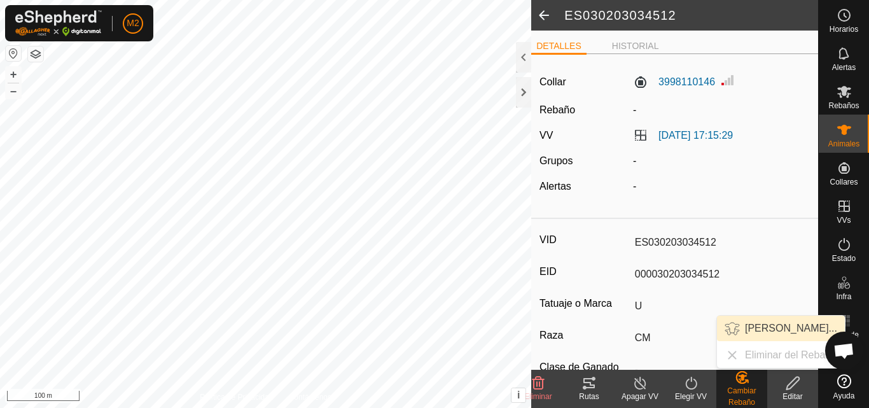
click at [753, 331] on link "[PERSON_NAME]..." at bounding box center [781, 328] width 128 height 25
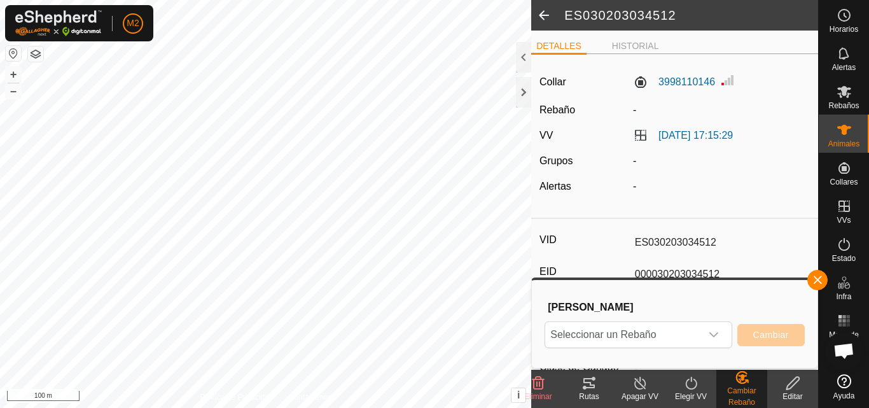
click at [754, 391] on div "Cambiar Rebaño" at bounding box center [741, 396] width 51 height 23
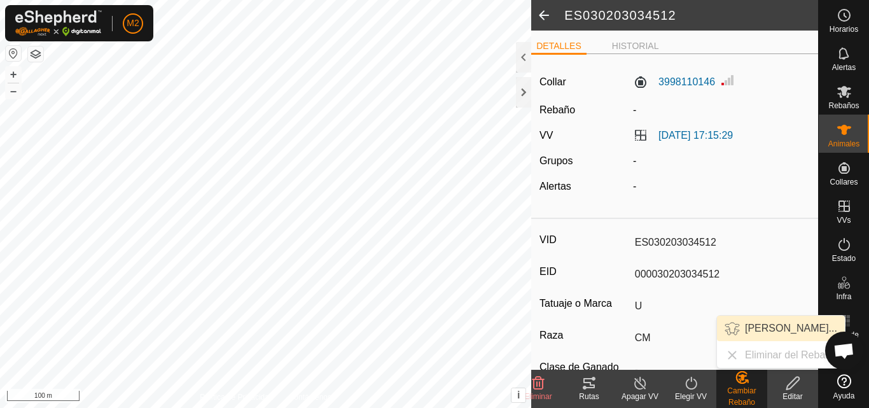
click at [760, 324] on link "[PERSON_NAME]..." at bounding box center [781, 328] width 128 height 25
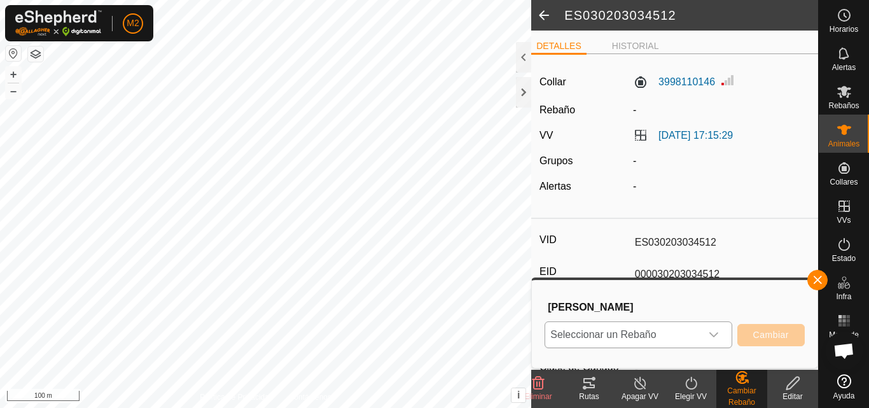
click at [718, 335] on icon "dropdown trigger" at bounding box center [714, 335] width 10 height 10
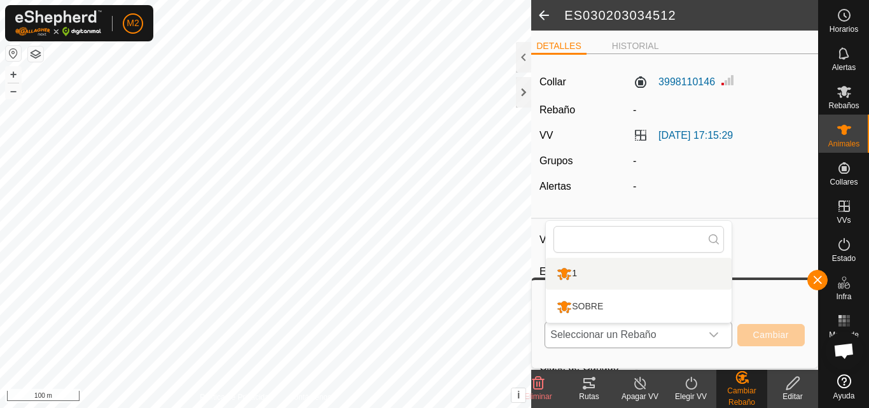
click at [592, 270] on li "1" at bounding box center [639, 274] width 186 height 32
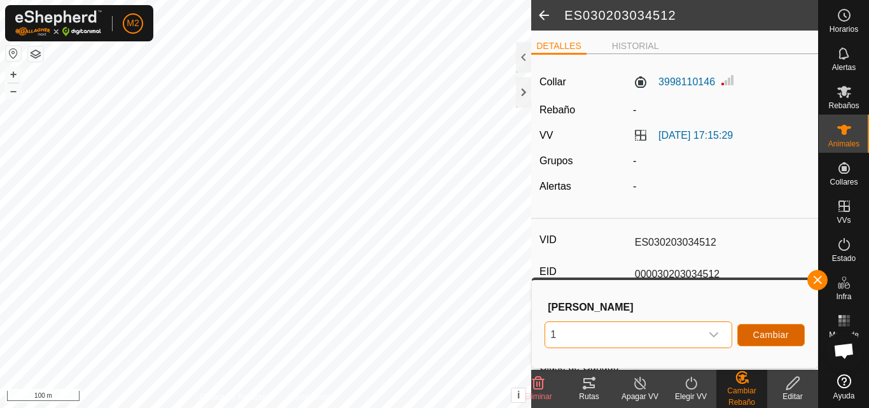
click at [789, 332] on span "Cambiar" at bounding box center [771, 335] width 36 height 10
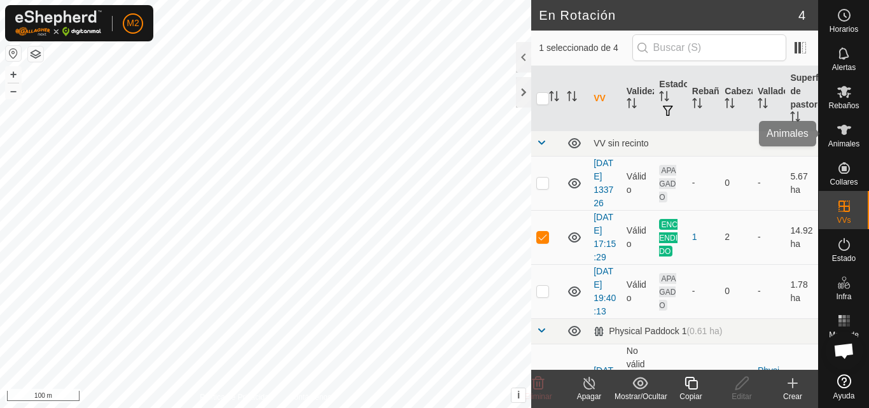
click at [846, 142] on span "Animales" at bounding box center [843, 144] width 31 height 8
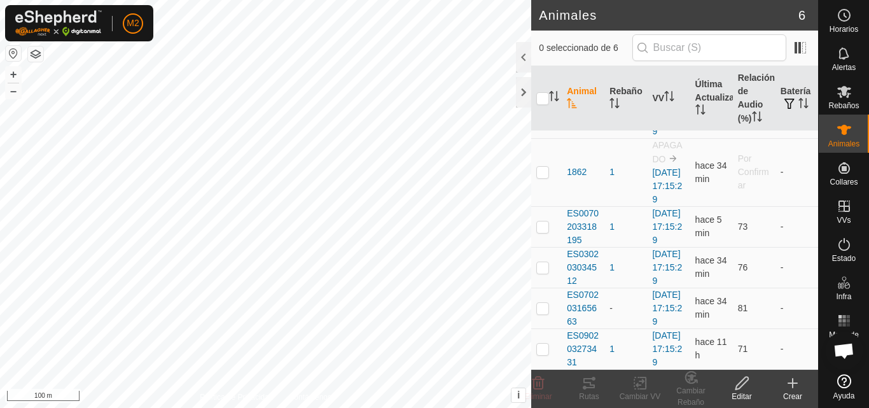
scroll to position [113, 0]
click at [578, 288] on span "ES070203165663" at bounding box center [583, 308] width 32 height 40
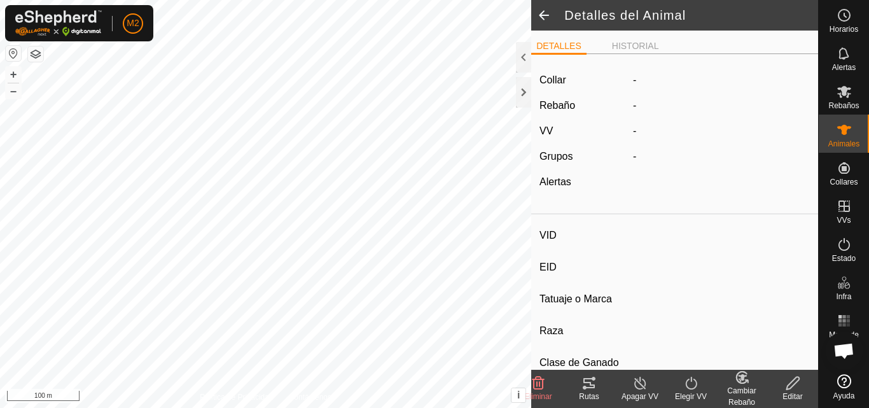
type input "ES070203165663"
type input "000070203165663"
type input "U"
type input "-"
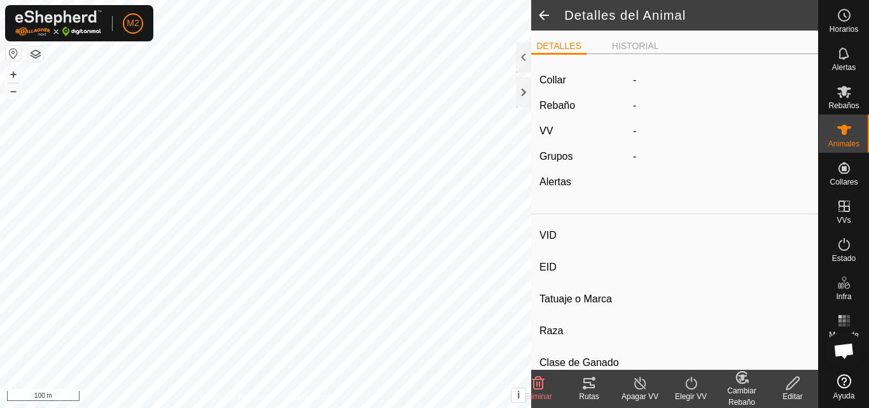
type input "0 kg"
type input "-"
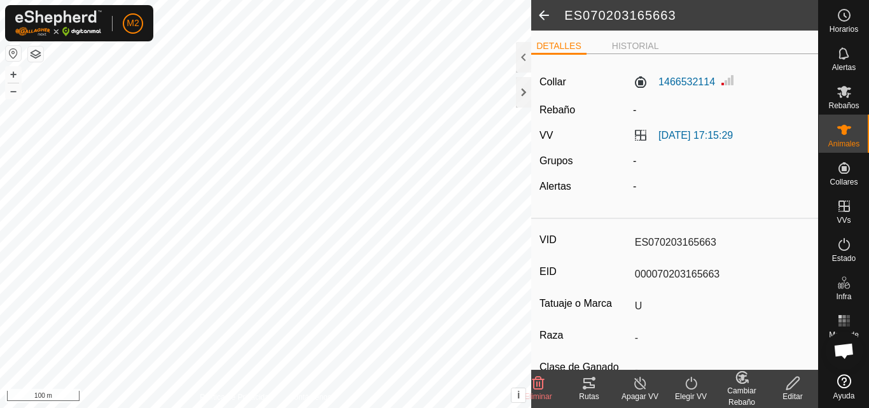
click at [744, 383] on icon at bounding box center [741, 377] width 11 height 11
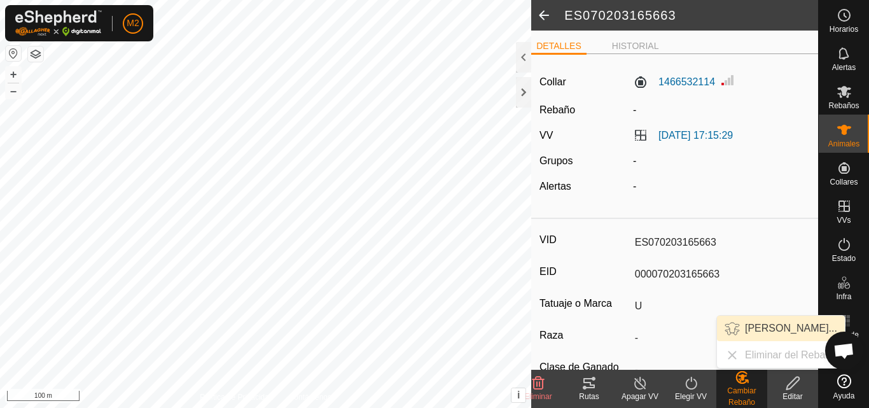
click at [760, 326] on link "[PERSON_NAME]..." at bounding box center [781, 328] width 128 height 25
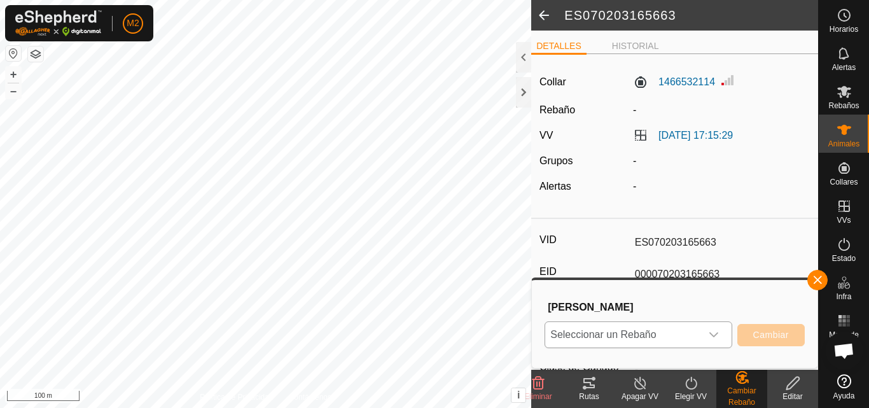
click at [714, 341] on div "dropdown trigger" at bounding box center [713, 334] width 25 height 25
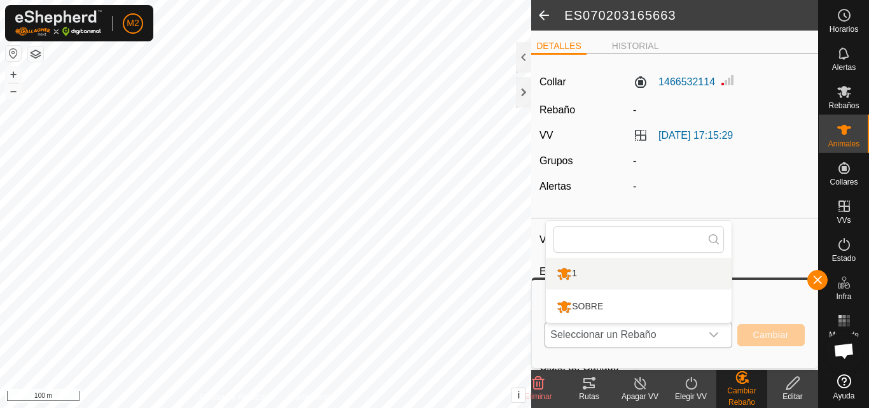
click at [601, 277] on li "1" at bounding box center [639, 274] width 186 height 32
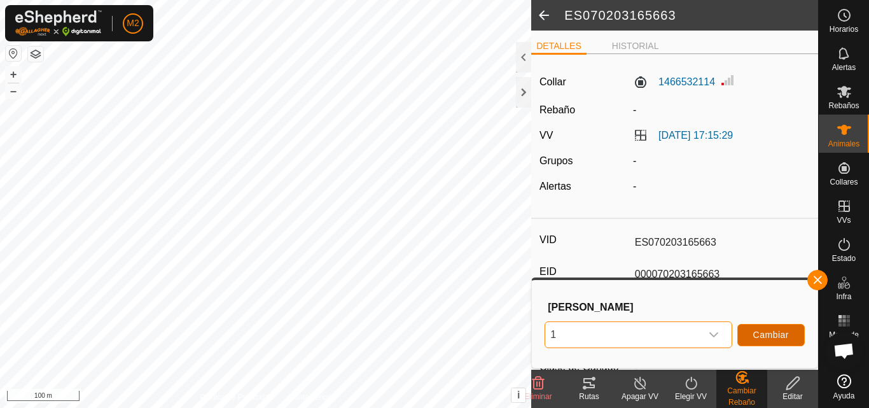
click at [784, 335] on span "Cambiar" at bounding box center [771, 335] width 36 height 10
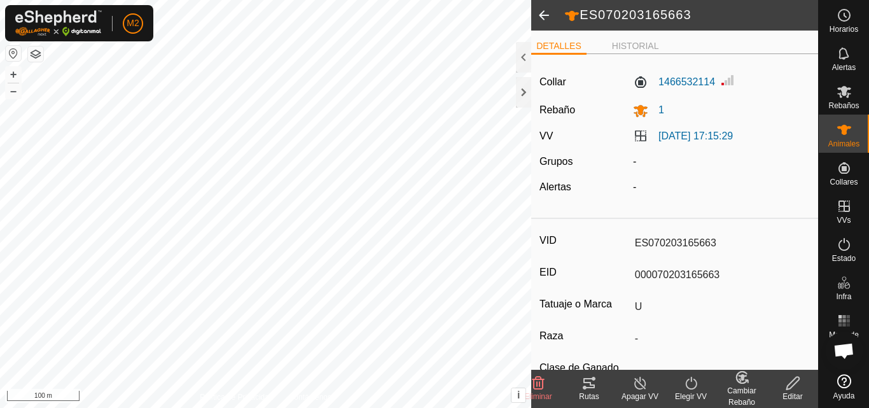
click at [593, 383] on icon at bounding box center [589, 382] width 15 height 15
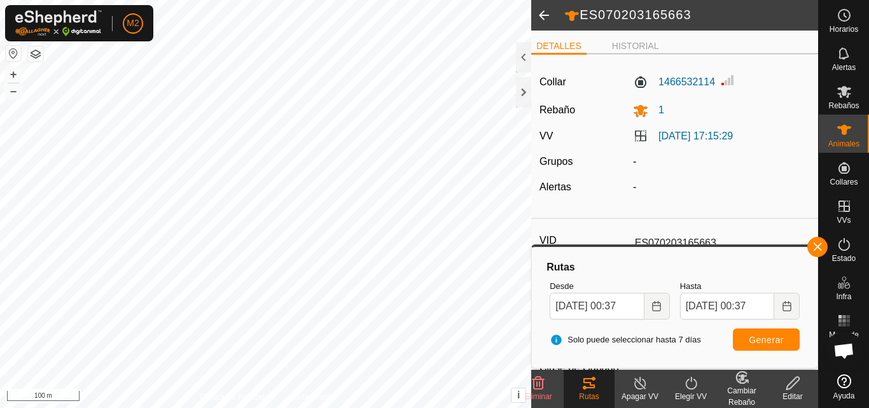
click at [538, 12] on span at bounding box center [543, 15] width 25 height 31
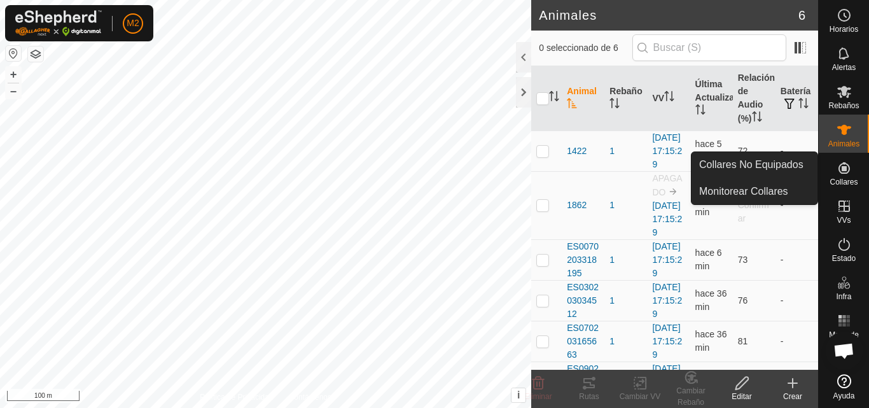
click at [841, 171] on icon at bounding box center [844, 167] width 15 height 15
click at [786, 160] on link "Collares No Equipados" at bounding box center [755, 164] width 126 height 25
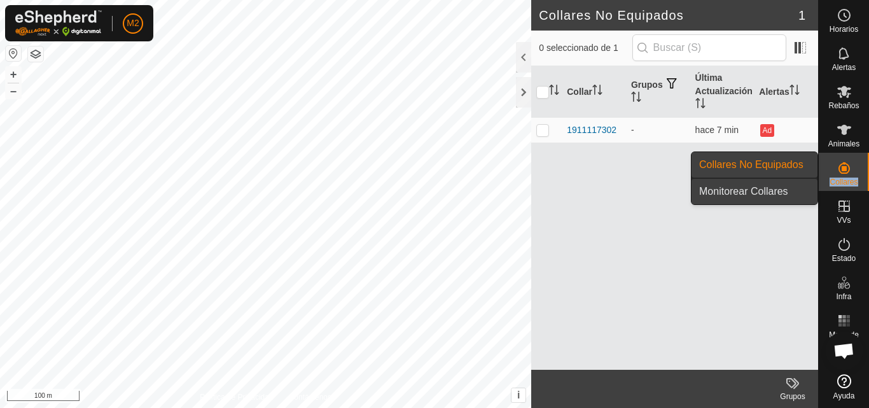
click at [774, 189] on link "Monitorear Collares" at bounding box center [755, 191] width 126 height 25
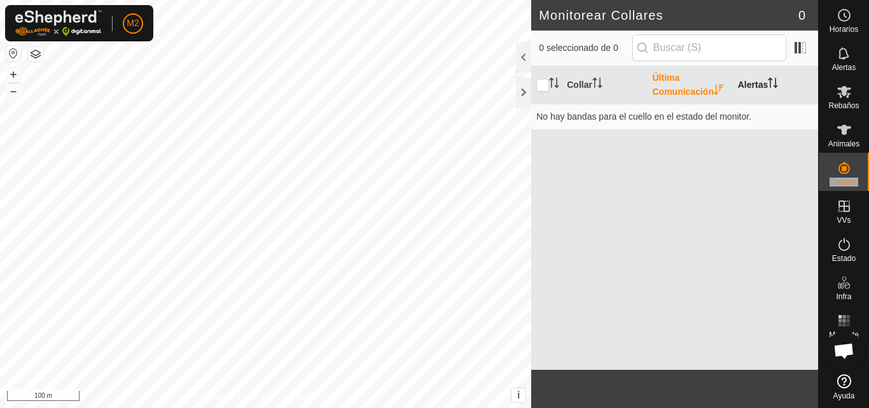
click at [760, 84] on th "Alertas" at bounding box center [775, 85] width 85 height 38
click at [552, 83] on icon "Activar para ordenar" at bounding box center [554, 83] width 10 height 10
click at [548, 88] on input "checkbox" at bounding box center [542, 85] width 13 height 13
click at [537, 86] on input "checkbox" at bounding box center [542, 85] width 13 height 13
checkbox input "false"
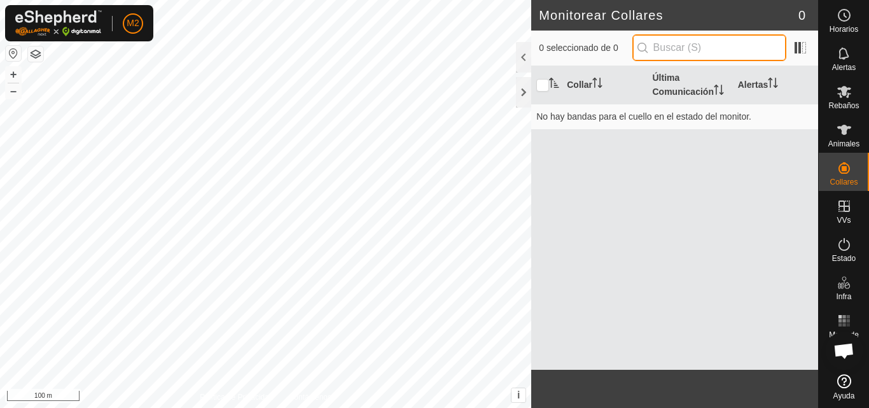
click at [722, 50] on input "text" at bounding box center [709, 47] width 154 height 27
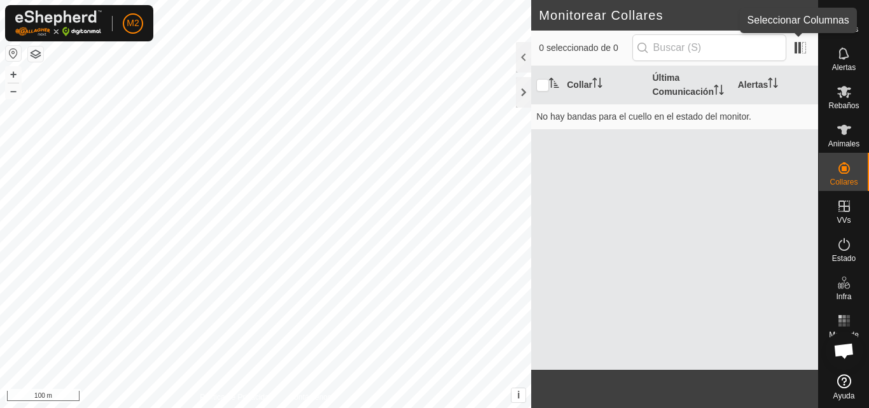
click at [804, 58] on app-column-selector at bounding box center [798, 48] width 24 height 25
click at [804, 52] on span at bounding box center [800, 48] width 20 height 20
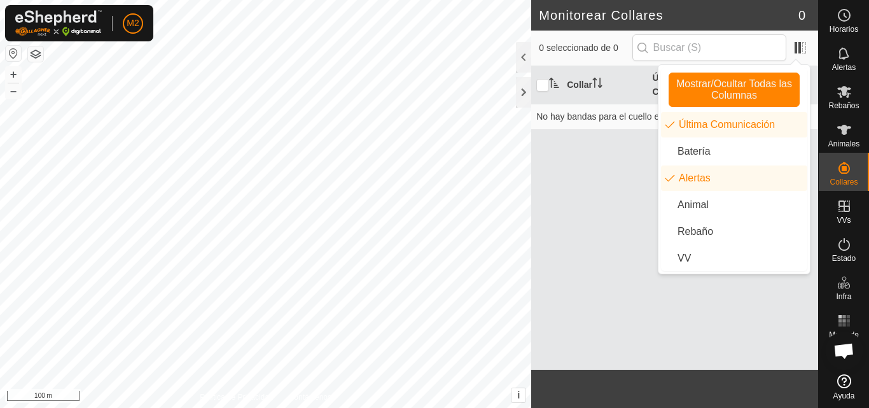
drag, startPoint x: 804, startPoint y: 52, endPoint x: 800, endPoint y: 58, distance: 7.4
click at [800, 58] on app-column-selector at bounding box center [798, 48] width 24 height 25
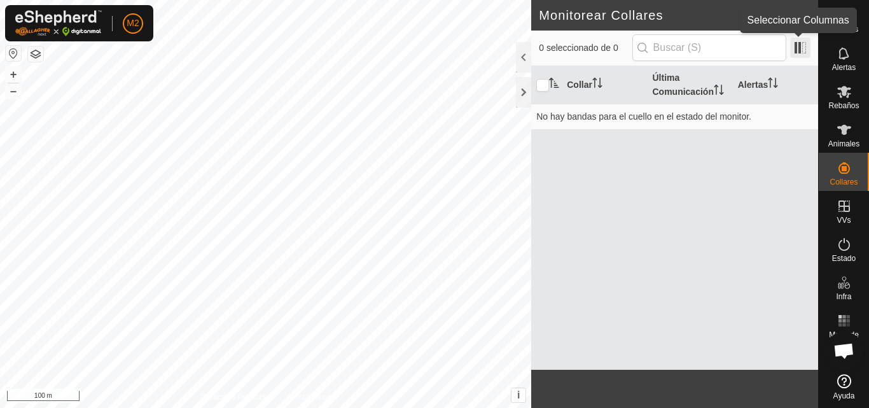
click at [800, 46] on span at bounding box center [800, 48] width 20 height 20
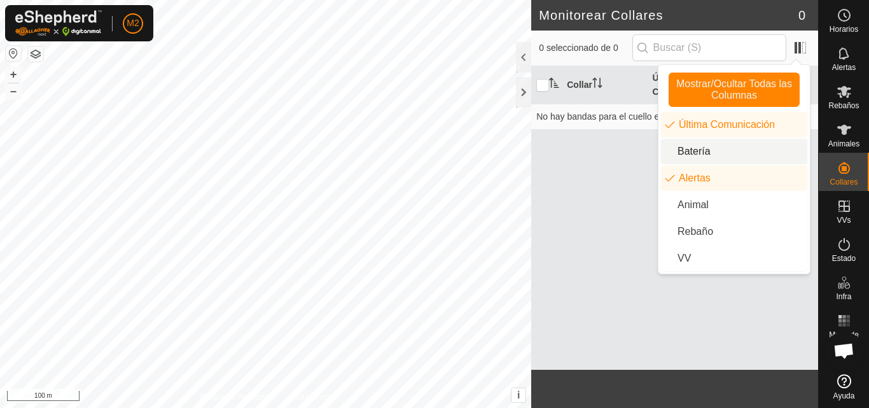
click at [704, 153] on li "Batería" at bounding box center [734, 151] width 146 height 25
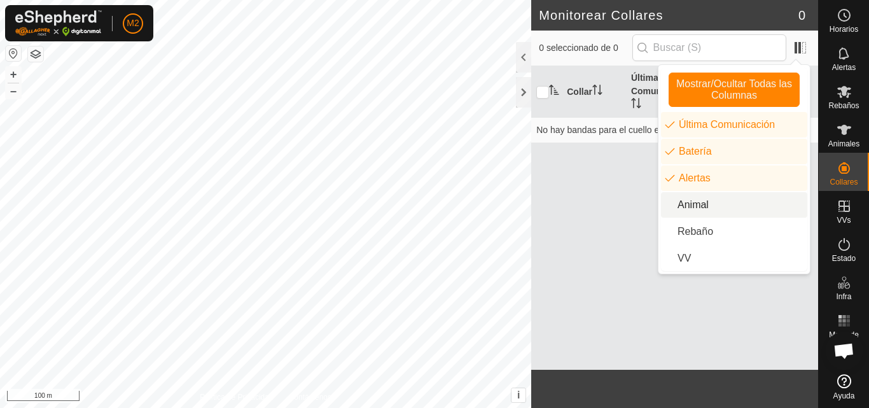
click at [701, 206] on li "Animal" at bounding box center [734, 204] width 146 height 25
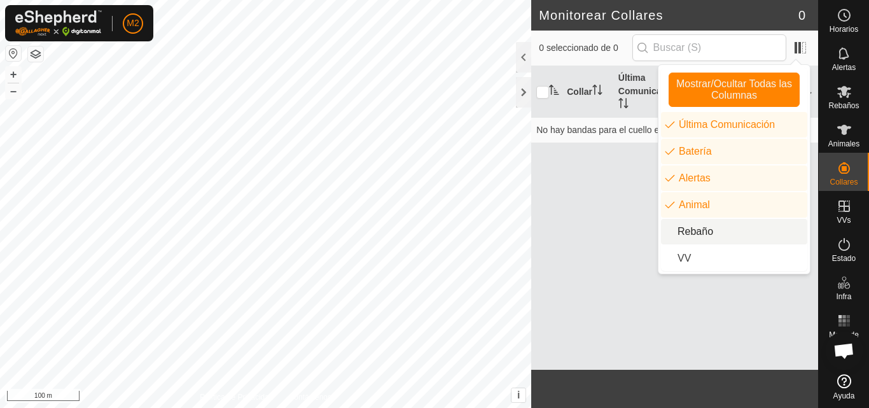
click at [701, 228] on li "Rebaño" at bounding box center [734, 231] width 146 height 25
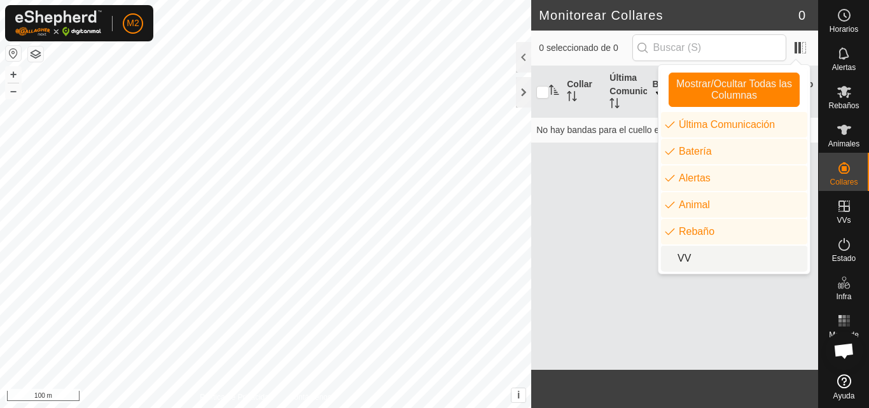
click at [690, 256] on li "VV" at bounding box center [734, 258] width 146 height 25
click at [578, 206] on div "Collar Última Comunicación Batería Alertas Animal Rebaño VV No hay bandas para …" at bounding box center [674, 218] width 287 height 304
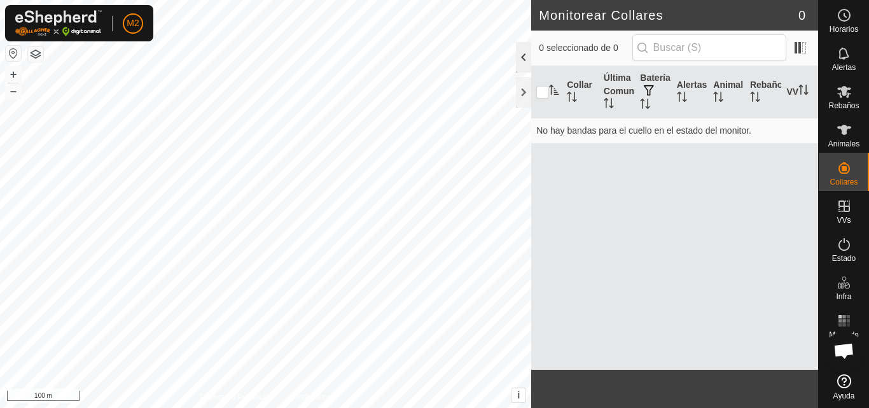
click at [527, 64] on div at bounding box center [523, 57] width 15 height 31
click at [531, 64] on div "0 seleccionado de 0" at bounding box center [674, 49] width 287 height 36
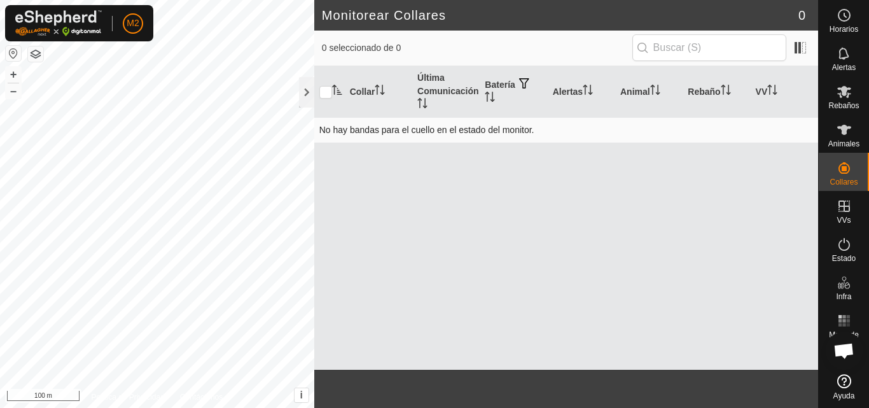
click at [653, 122] on td "No hay bandas para el cuello en el estado del monitor." at bounding box center [566, 129] width 504 height 25
click at [838, 98] on icon at bounding box center [844, 91] width 15 height 15
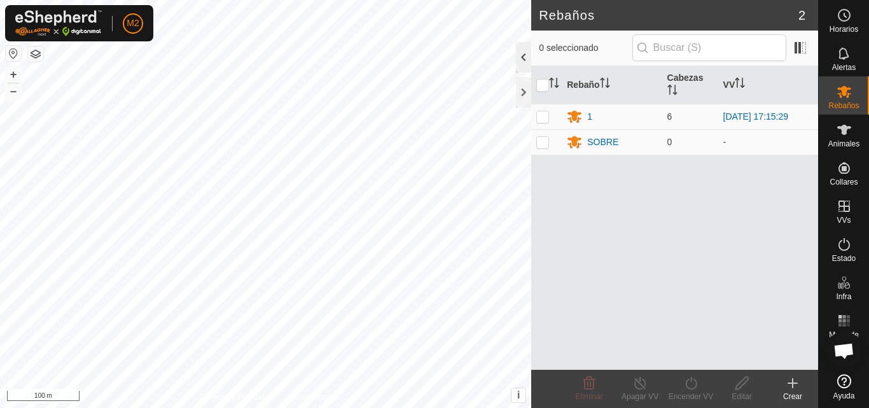
click at [521, 58] on div at bounding box center [523, 57] width 15 height 31
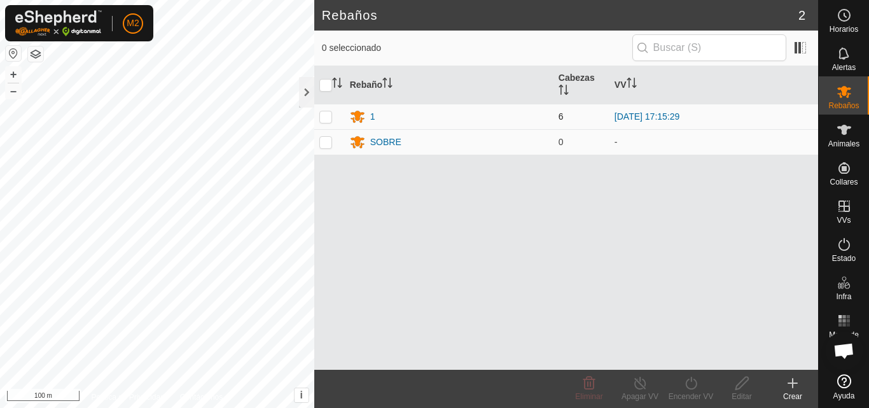
click at [563, 116] on span "6" at bounding box center [561, 116] width 5 height 10
click at [632, 118] on link "[DATE] 17:15:29" at bounding box center [647, 116] width 65 height 10
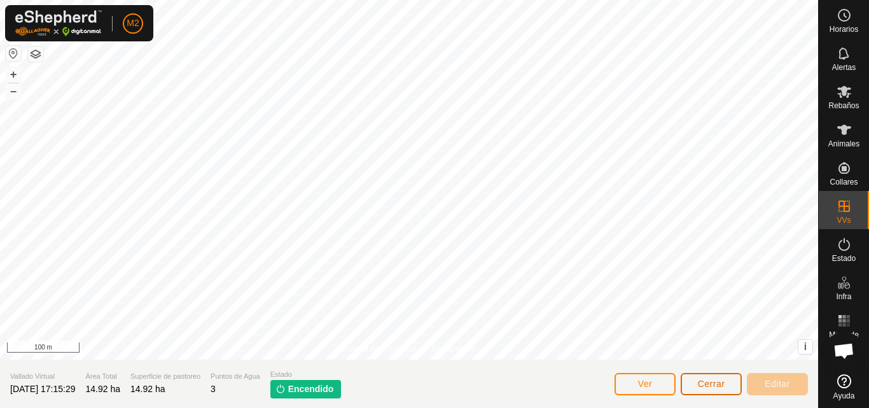
click at [716, 382] on span "Cerrar" at bounding box center [711, 384] width 27 height 10
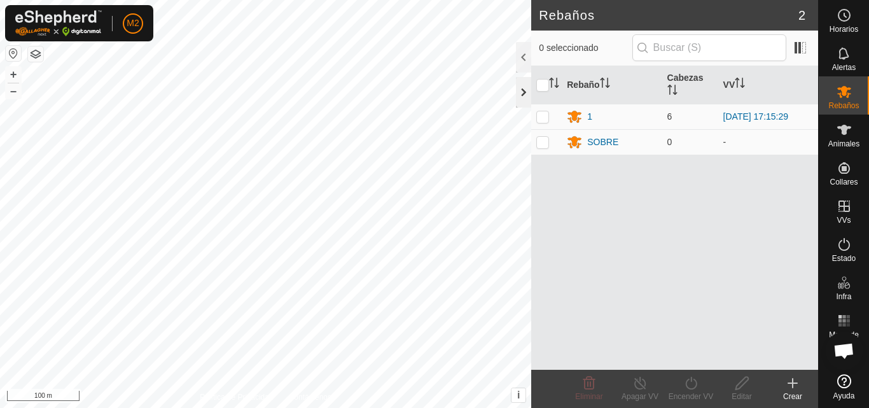
click at [522, 88] on div at bounding box center [523, 92] width 15 height 31
